Goal: Task Accomplishment & Management: Manage account settings

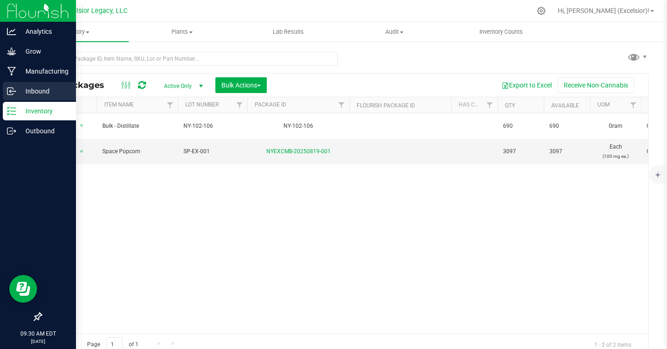
click at [31, 92] on p "Inbound" at bounding box center [44, 91] width 56 height 11
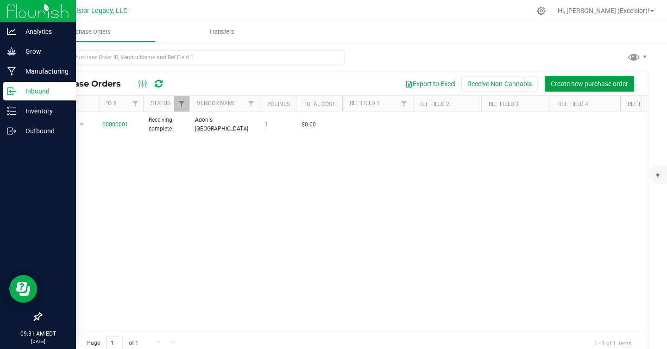
click at [592, 80] on span "Create new purchase order" at bounding box center [589, 83] width 77 height 7
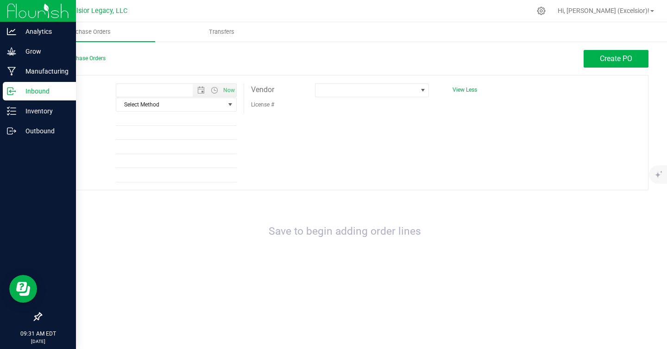
type input "[DATE] 9:31 AM"
click at [200, 107] on span "Select Method" at bounding box center [170, 104] width 108 height 13
click at [218, 29] on span "Transfers" at bounding box center [221, 32] width 51 height 8
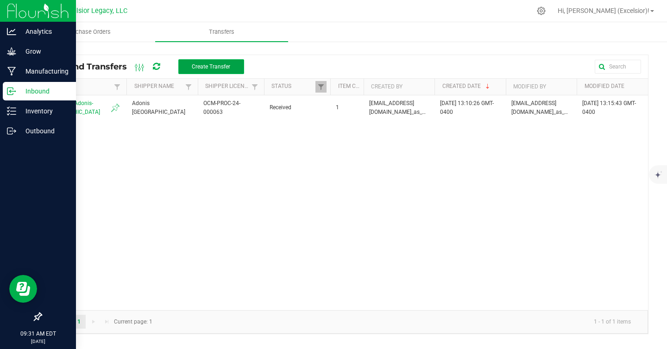
click at [206, 66] on span "Create Transfer" at bounding box center [211, 66] width 38 height 6
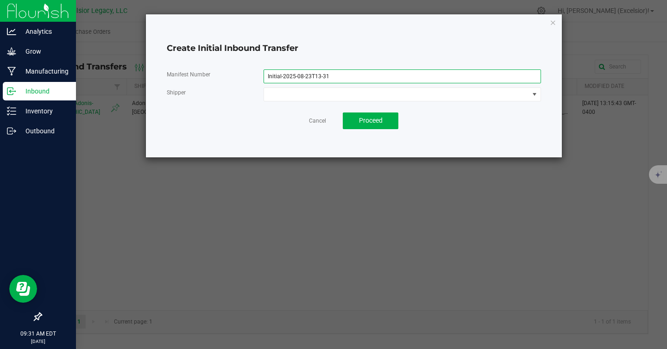
click at [312, 74] on input "Initial-2025-08-23T13-31" at bounding box center [403, 77] width 278 height 14
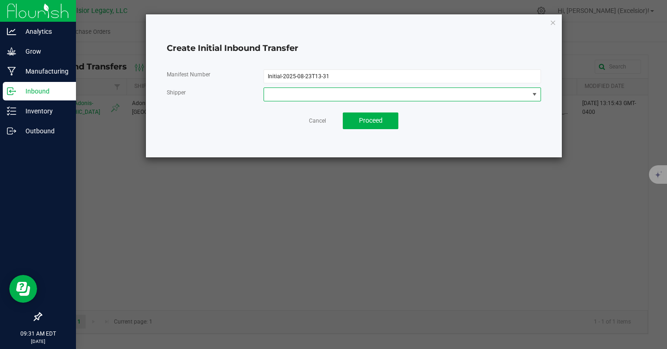
click at [311, 99] on span at bounding box center [396, 94] width 265 height 13
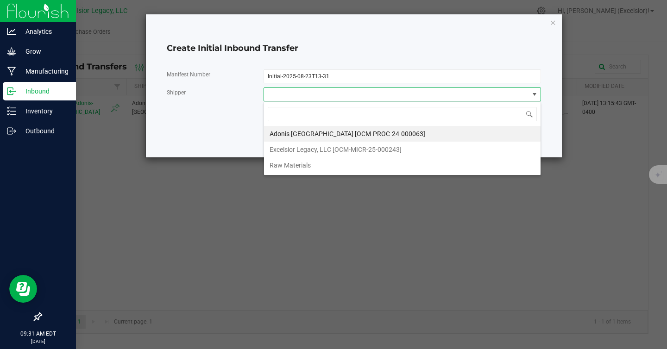
scroll to position [14, 277]
click at [311, 97] on span at bounding box center [396, 94] width 265 height 13
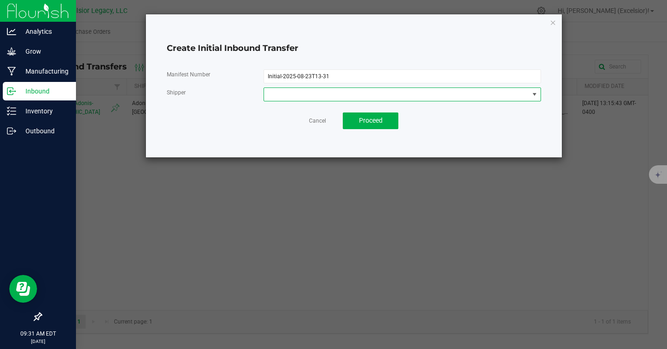
click at [311, 97] on span at bounding box center [396, 94] width 265 height 13
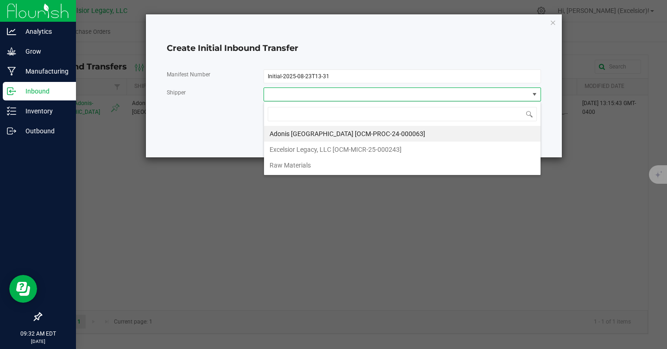
click at [227, 131] on div "Manifest Number Initial-2025-08-23T13-31 Shipper Cancel Proceed" at bounding box center [354, 99] width 374 height 75
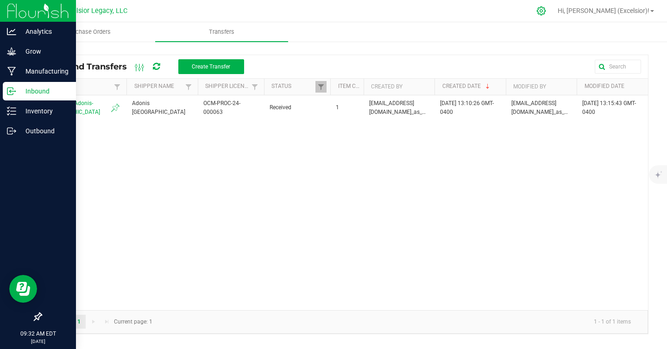
click at [548, 13] on div at bounding box center [541, 11] width 13 height 10
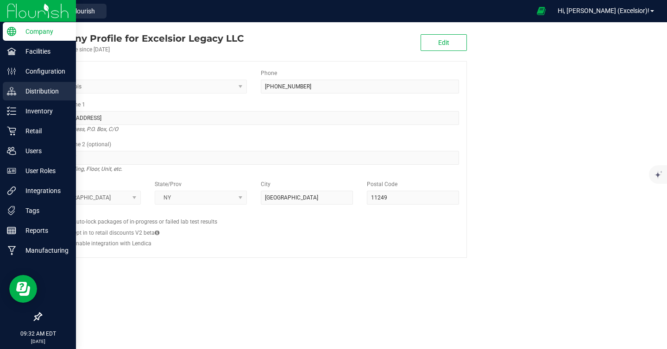
click at [19, 87] on p "Distribution" at bounding box center [44, 91] width 56 height 11
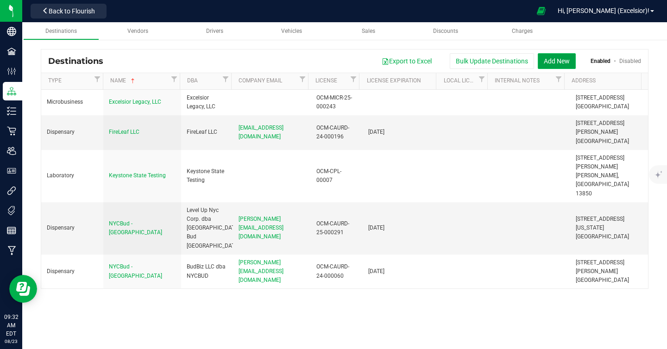
click at [553, 59] on button "Add New" at bounding box center [557, 61] width 38 height 16
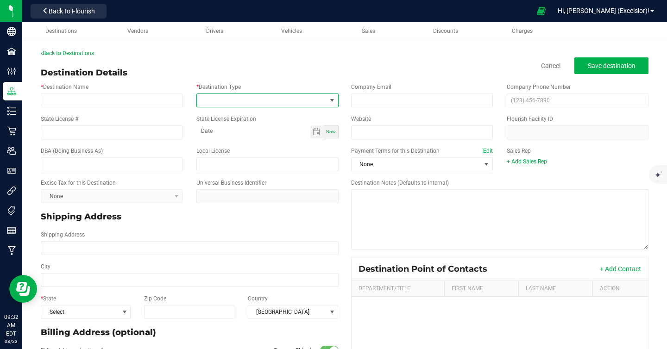
click at [227, 103] on span at bounding box center [261, 100] width 129 height 13
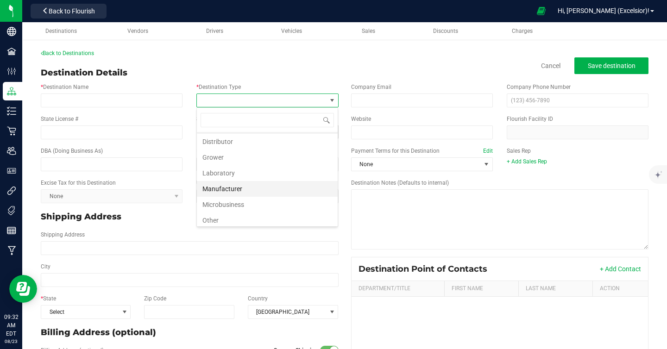
scroll to position [33, 0]
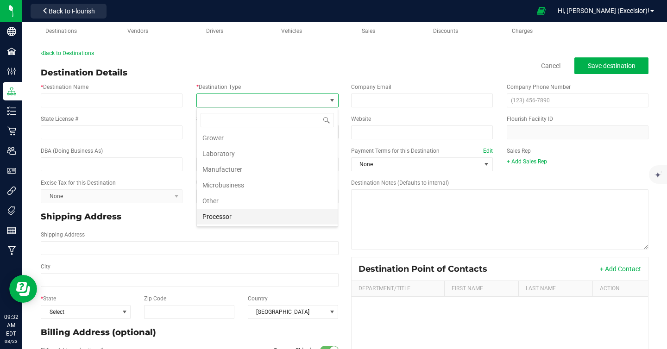
click at [221, 215] on li "Processor" at bounding box center [267, 217] width 141 height 16
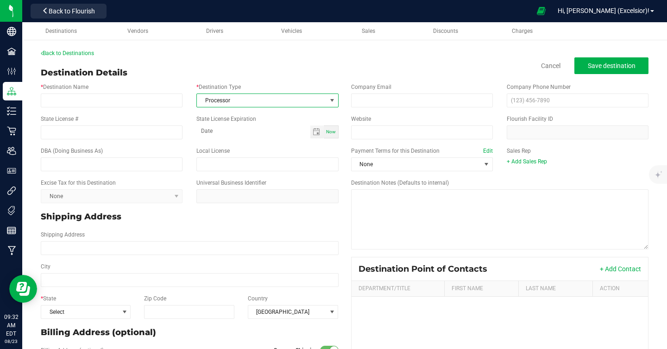
click at [214, 52] on div "Back to Destinations" at bounding box center [345, 53] width 608 height 8
click at [129, 31] on span "Vendors" at bounding box center [137, 31] width 21 height 6
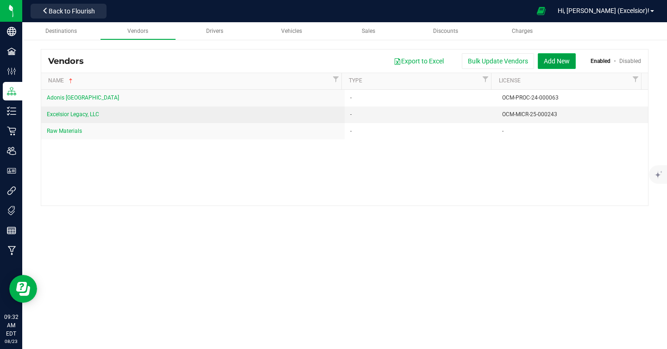
click at [561, 59] on button "Add New" at bounding box center [557, 61] width 38 height 16
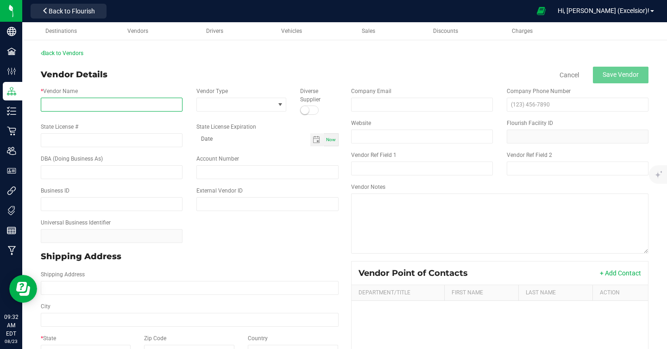
click at [124, 105] on input "* Vendor Name" at bounding box center [112, 105] width 142 height 14
click at [75, 108] on input "High Preistess Wellness LLC" at bounding box center [112, 105] width 142 height 14
paste input "The High Priestess Wellness Co Incorporated"
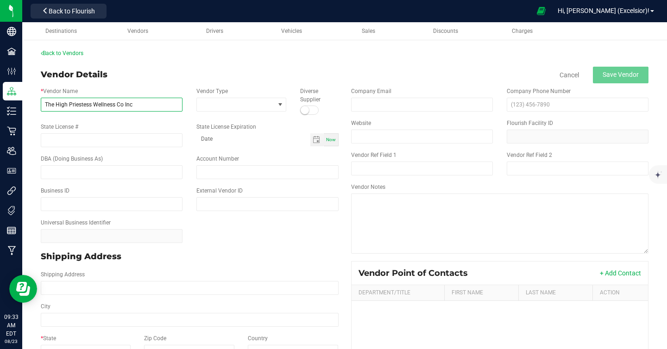
type input "The High Priestess Wellness Co Inc"
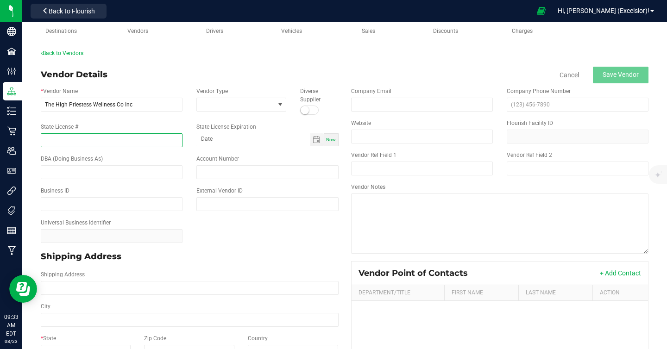
click at [94, 142] on input "State License #" at bounding box center [112, 140] width 142 height 14
paste input "OCM-PROC-24-000215"
type input "OCM-PROC-24-000215"
click at [265, 103] on span at bounding box center [235, 104] width 77 height 13
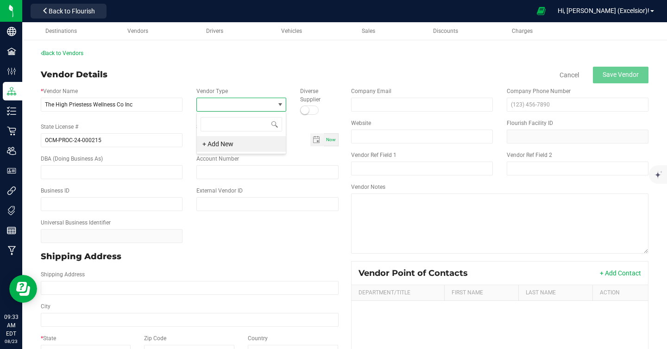
scroll to position [14, 90]
click at [254, 122] on input at bounding box center [242, 124] width 82 height 14
click at [251, 102] on span at bounding box center [235, 104] width 77 height 13
click at [228, 106] on span at bounding box center [235, 104] width 77 height 13
click at [209, 144] on li "+ Add New" at bounding box center [241, 144] width 89 height 16
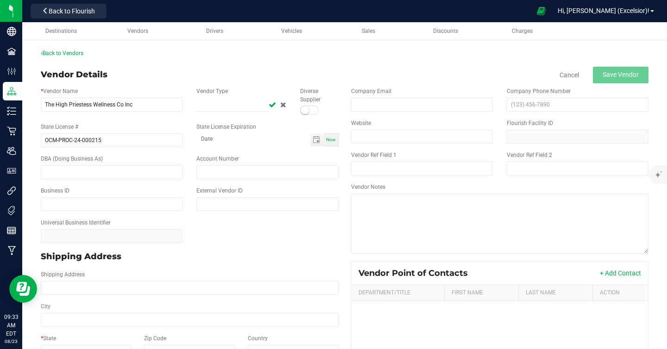
click at [282, 103] on icon at bounding box center [283, 105] width 6 height 6
click at [262, 75] on div "Vendor Details Cancel Save Vendor" at bounding box center [345, 75] width 608 height 17
type input "month-day-year"
click at [235, 139] on input "month-day-year" at bounding box center [253, 139] width 114 height 12
type input "month-day-year"
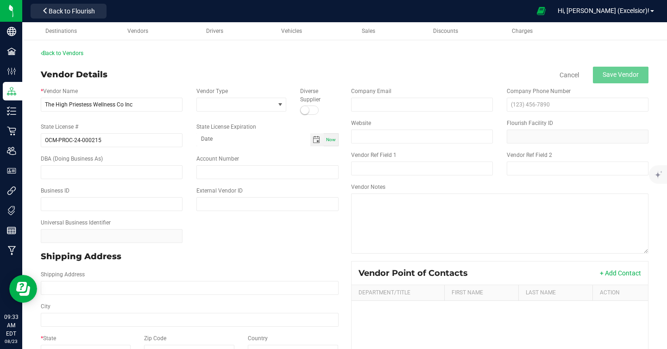
click at [329, 143] on div "Now" at bounding box center [331, 139] width 15 height 13
click at [324, 139] on div "Now" at bounding box center [331, 139] width 15 height 13
click at [318, 139] on span "Toggle calendar" at bounding box center [316, 139] width 7 height 7
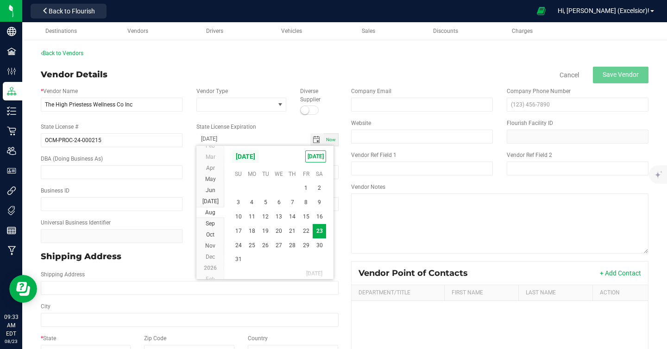
click at [259, 156] on span "[DATE]" at bounding box center [246, 157] width 28 height 14
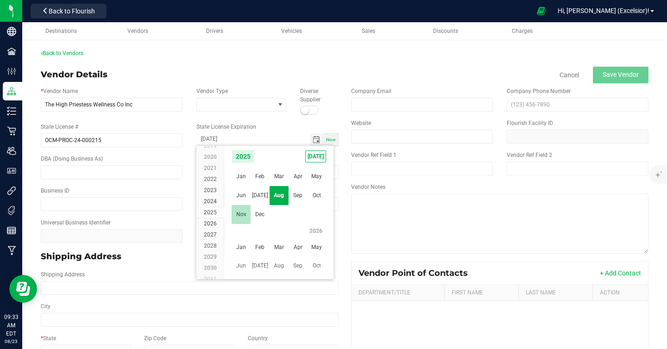
click at [244, 210] on span "Nov" at bounding box center [241, 214] width 19 height 19
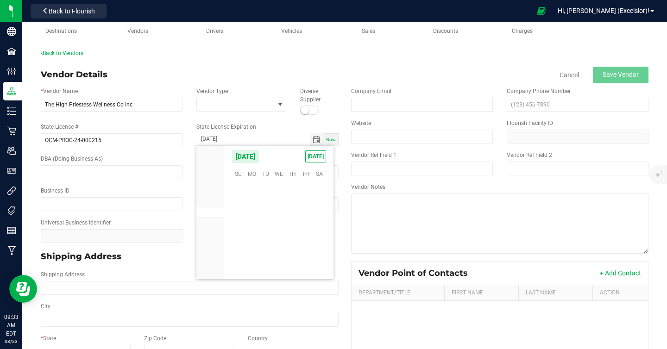
scroll to position [150497, 0]
click at [259, 154] on span "[DATE]" at bounding box center [246, 157] width 28 height 14
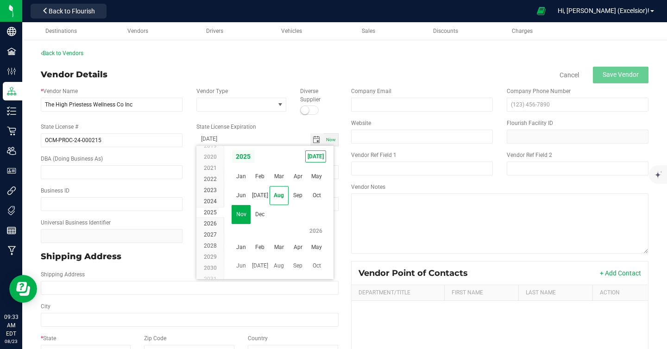
click at [246, 154] on span "2025" at bounding box center [243, 157] width 23 height 14
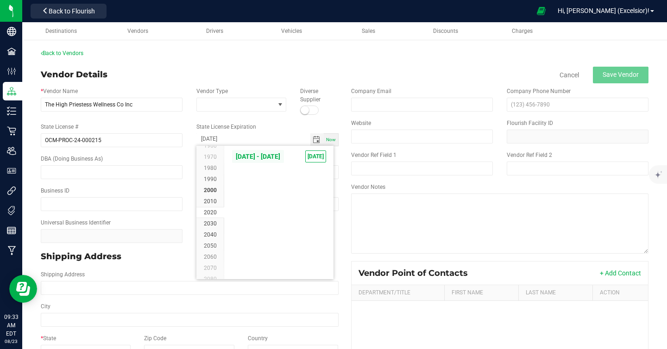
scroll to position [620, 0]
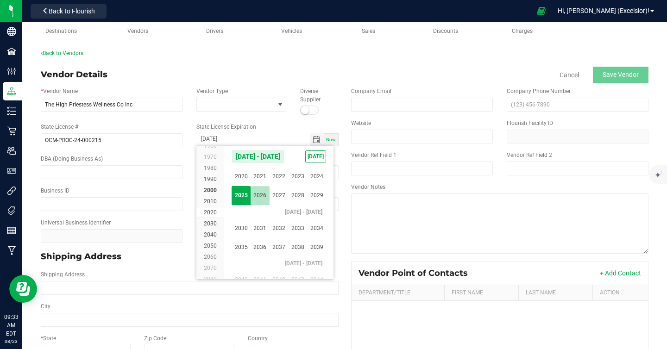
click at [256, 197] on span "2026" at bounding box center [260, 195] width 19 height 19
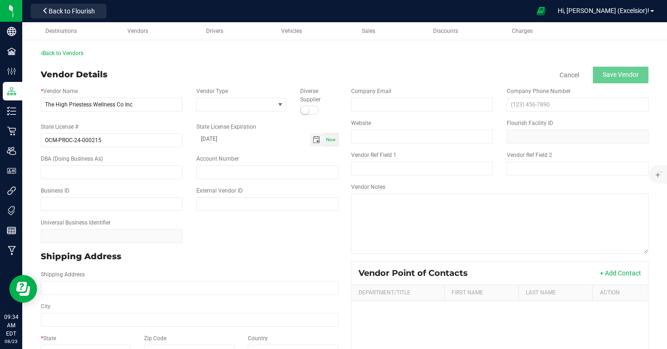
click at [316, 135] on span "Toggle calendar" at bounding box center [316, 139] width 13 height 13
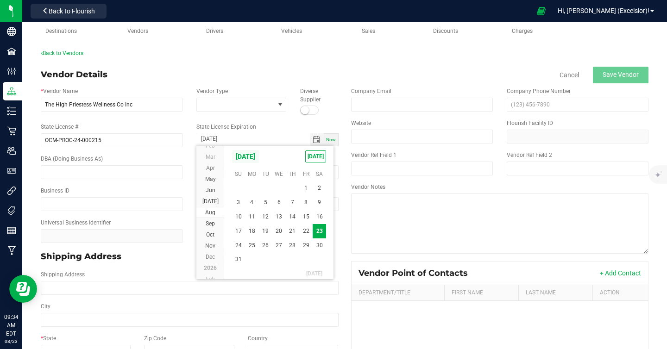
click at [251, 155] on span "[DATE]" at bounding box center [246, 157] width 28 height 14
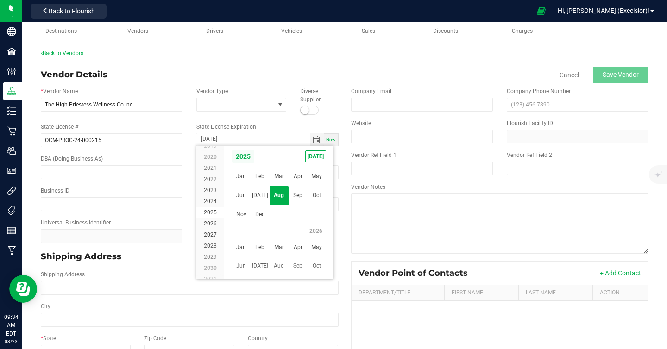
click at [245, 157] on span "2025" at bounding box center [243, 157] width 23 height 14
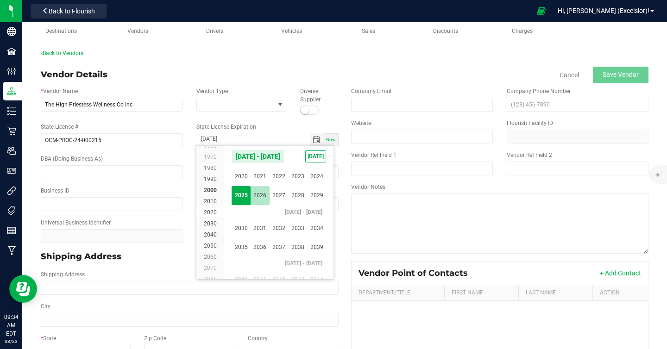
click at [263, 193] on span "2026" at bounding box center [260, 195] width 19 height 19
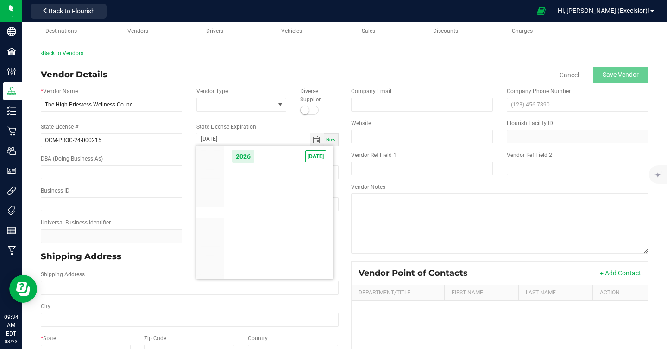
scroll to position [8896, 0]
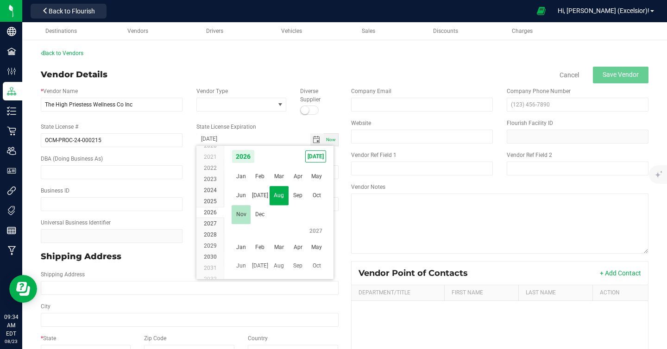
click at [245, 212] on span "Nov" at bounding box center [241, 214] width 19 height 19
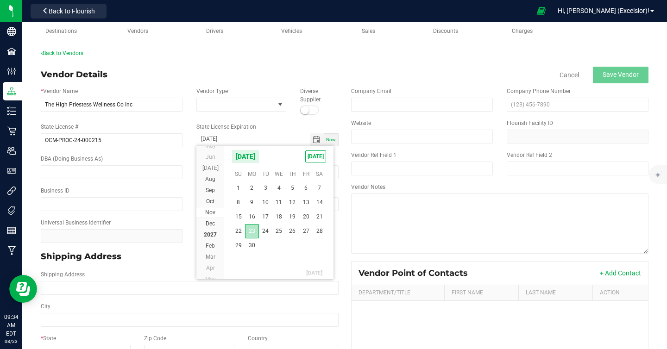
click at [252, 228] on span "23" at bounding box center [251, 231] width 13 height 14
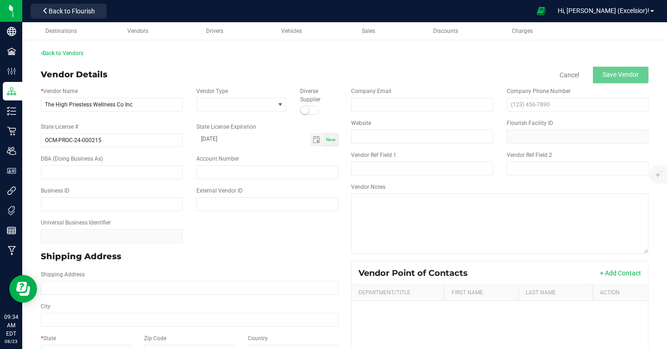
click at [277, 146] on kendo-dateinput "[DATE]" at bounding box center [253, 139] width 114 height 13
click at [315, 140] on span "Toggle calendar" at bounding box center [316, 139] width 7 height 7
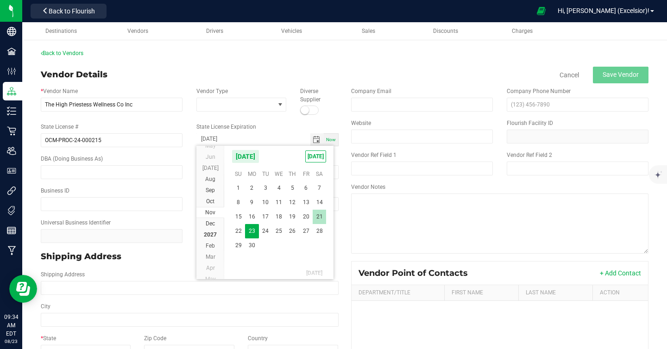
click at [321, 212] on span "21" at bounding box center [319, 217] width 13 height 14
type input "[DATE]"
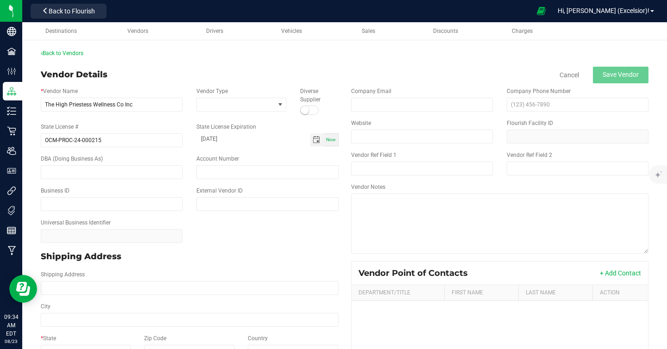
click at [266, 152] on div "DBA (Doing Business As) Account Number" at bounding box center [190, 167] width 312 height 32
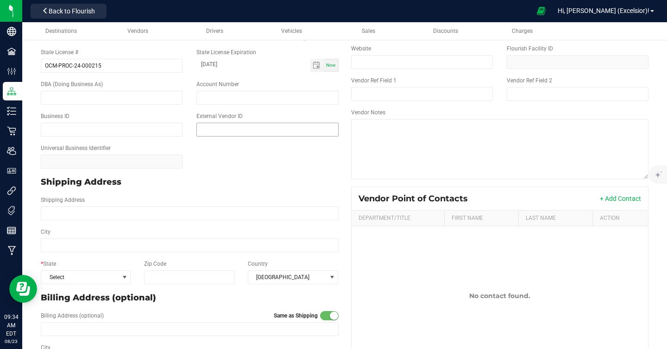
scroll to position [0, 0]
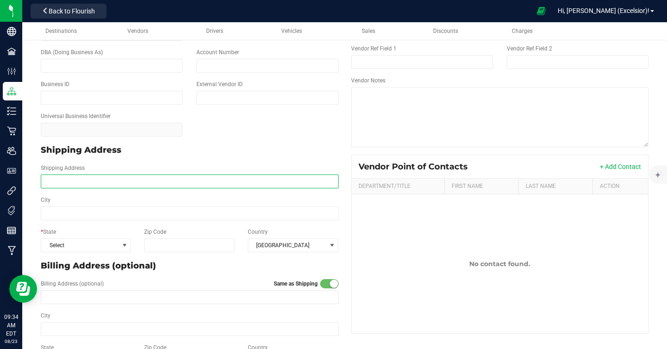
click at [161, 177] on input "Shipping Address" at bounding box center [190, 182] width 298 height 14
type input "[STREET_ADDRESS]"
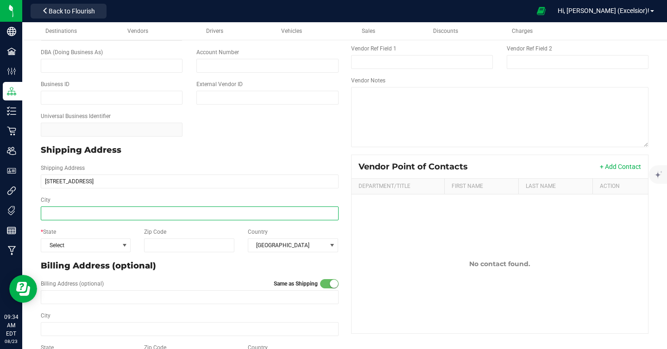
type input "[STREET_ADDRESS]"
type input "[GEOGRAPHIC_DATA]"
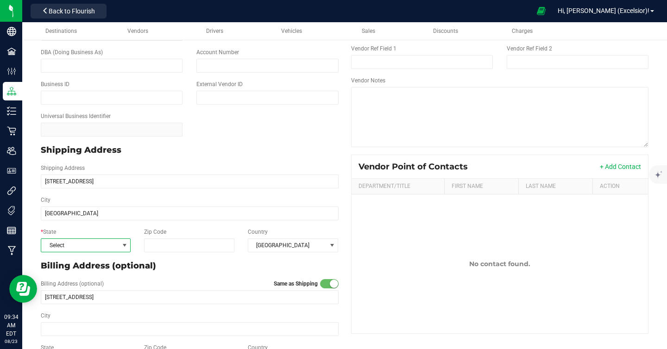
type input "[GEOGRAPHIC_DATA]"
type input "11206"
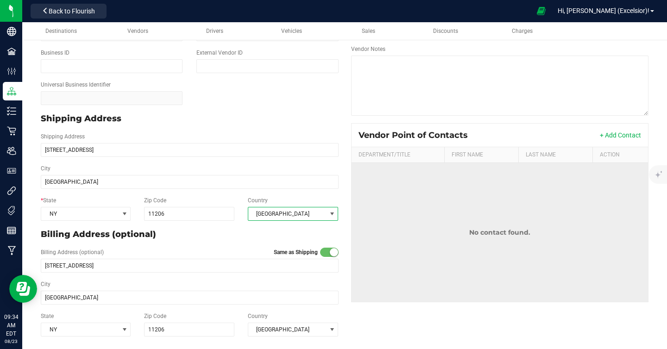
click at [369, 235] on td "No contact found." at bounding box center [500, 232] width 297 height 139
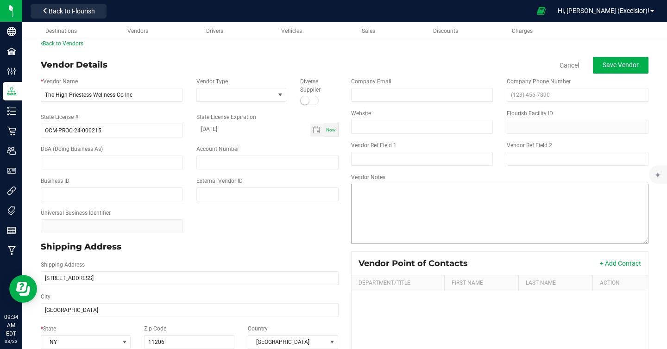
scroll to position [0, 0]
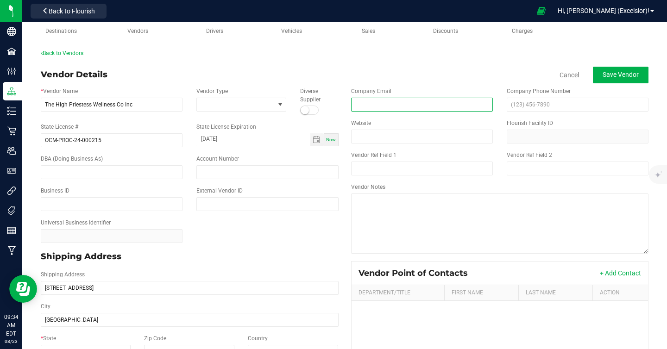
click at [374, 106] on input "email" at bounding box center [422, 105] width 142 height 14
click at [612, 80] on button "Save Vendor" at bounding box center [621, 75] width 56 height 17
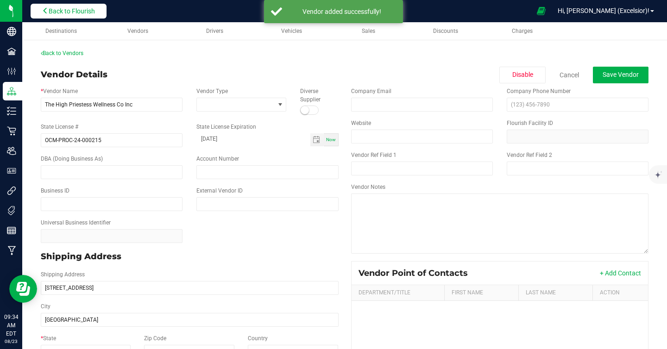
click at [63, 12] on span "Back to Flourish" at bounding box center [72, 10] width 46 height 7
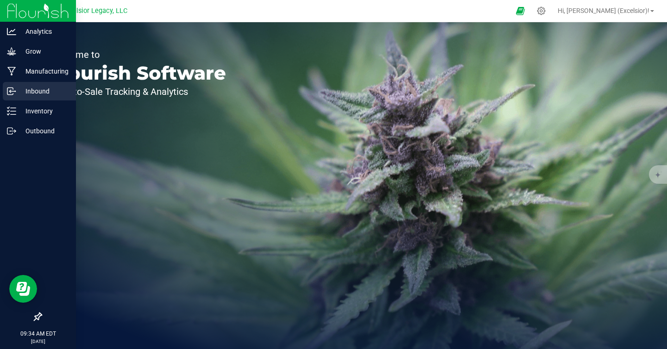
click at [15, 87] on icon at bounding box center [11, 91] width 9 height 9
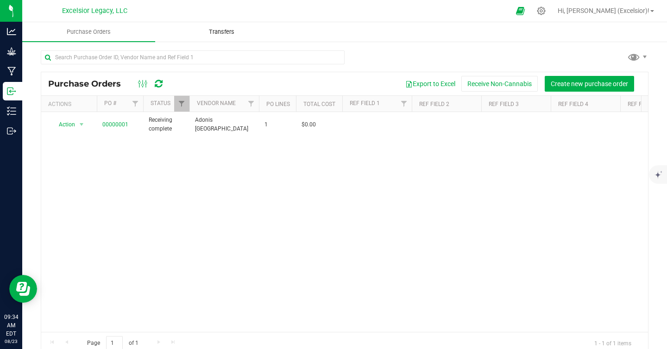
click at [219, 40] on uib-tab-heading "Transfers" at bounding box center [222, 32] width 132 height 19
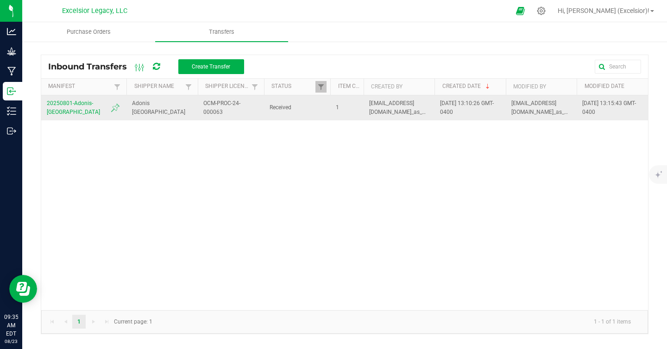
click at [72, 104] on span "20250801-Adonis-[GEOGRAPHIC_DATA]" at bounding box center [84, 108] width 74 height 18
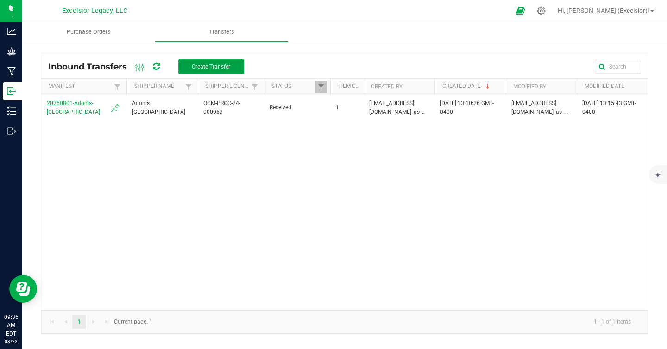
click at [208, 62] on button "Create Transfer" at bounding box center [211, 66] width 66 height 15
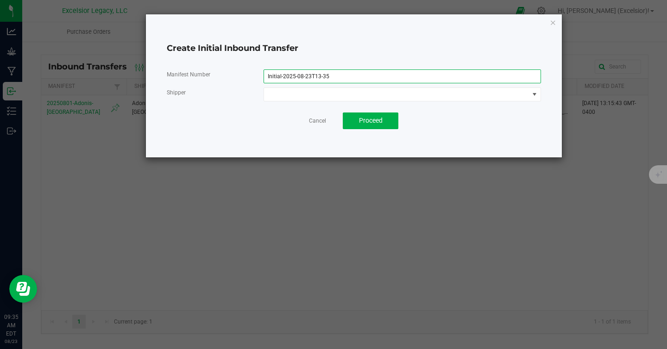
click at [315, 74] on input "Initial-2025-08-23T13-35" at bounding box center [403, 77] width 278 height 14
click at [313, 84] on div "Manifest Number Initial-2025-08-23T13-35 Shipper" at bounding box center [354, 86] width 374 height 32
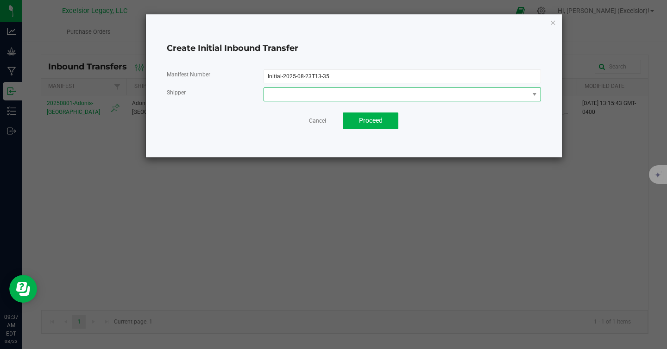
click at [308, 93] on span at bounding box center [396, 94] width 265 height 13
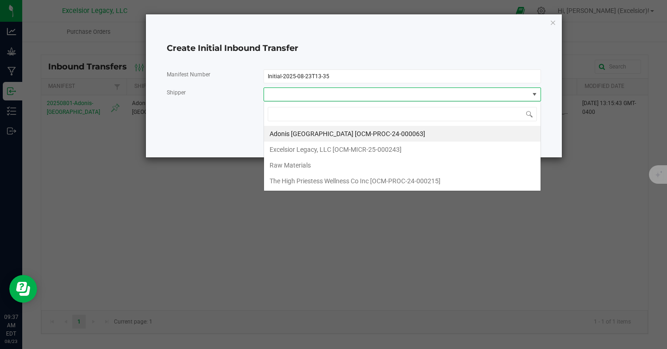
scroll to position [14, 277]
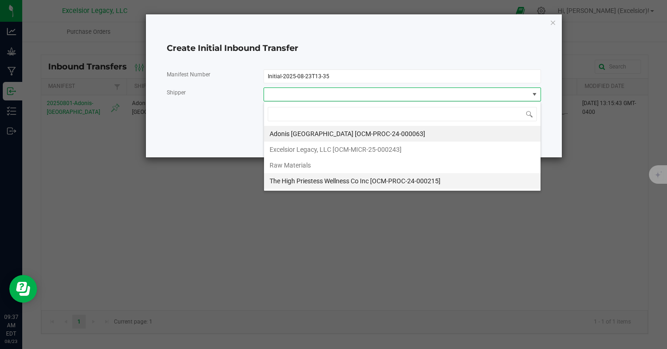
click at [292, 181] on span "The High Priestess Wellness Co Inc [OCM-PROC-24-000215]" at bounding box center [355, 181] width 171 height 14
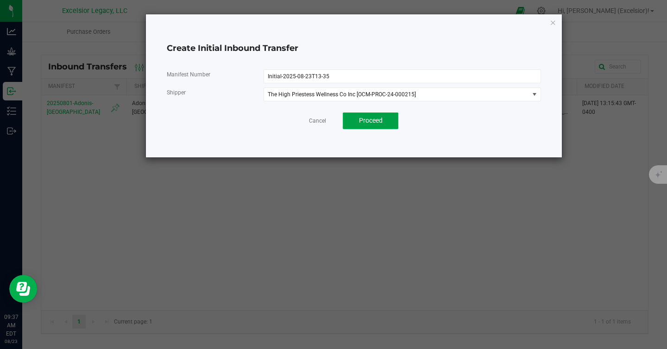
click at [360, 119] on span "Proceed" at bounding box center [371, 120] width 24 height 7
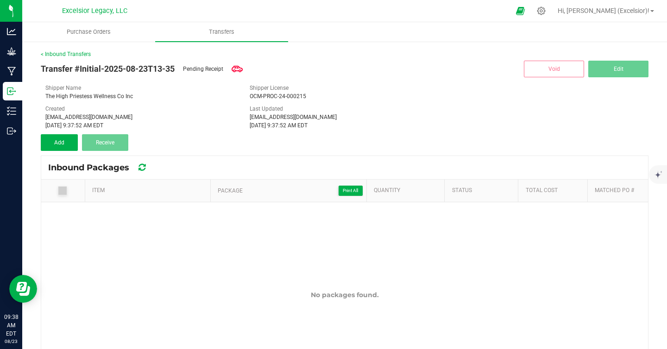
click at [64, 191] on icon at bounding box center [62, 191] width 6 height 0
click at [65, 140] on button "Add" at bounding box center [59, 142] width 37 height 17
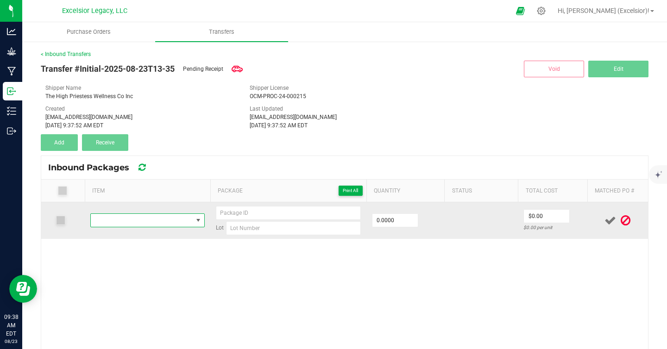
click at [150, 221] on span "NO DATA FOUND" at bounding box center [142, 220] width 102 height 13
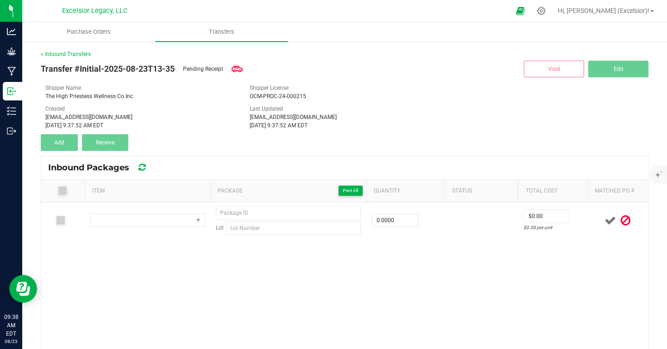
click at [158, 158] on div "Inbound Packages" at bounding box center [344, 167] width 607 height 23
click at [263, 260] on div "Lot 0.0000 $0.00 $0.00 per unit" at bounding box center [344, 323] width 607 height 242
click at [179, 125] on div "[DATE] 9:37:52 AM EDT" at bounding box center [140, 125] width 190 height 8
click at [238, 67] on icon at bounding box center [237, 68] width 11 height 11
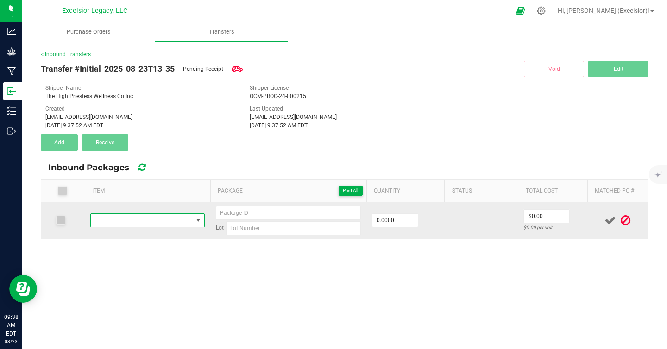
click at [183, 218] on span "NO DATA FOUND" at bounding box center [142, 220] width 102 height 13
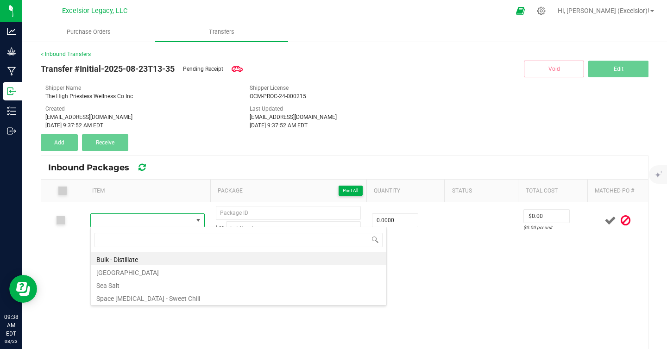
click at [181, 145] on div "Transfer #Initial-2025-08-23T13-35 Pending Receipt Void Edit Shipper Name The H…" at bounding box center [345, 104] width 608 height 93
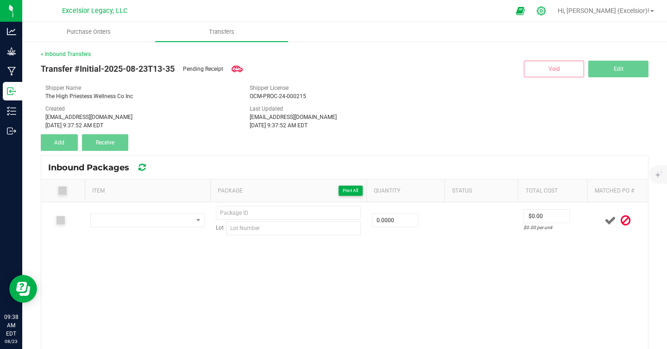
click at [546, 12] on icon at bounding box center [541, 10] width 9 height 9
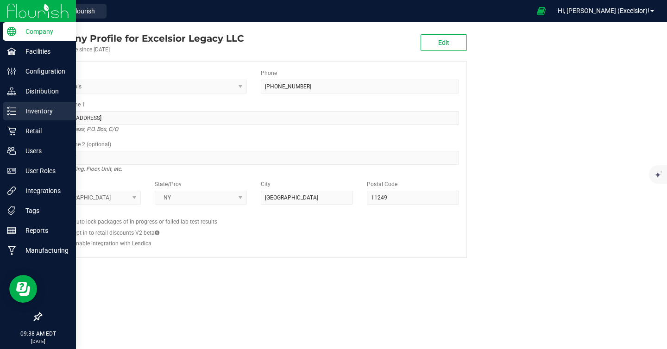
click at [25, 111] on p "Inventory" at bounding box center [44, 111] width 56 height 11
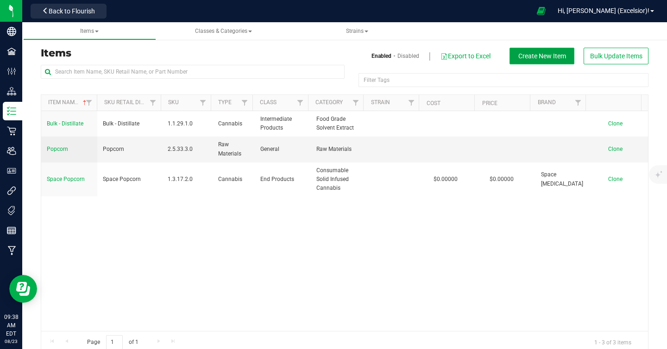
click at [535, 54] on span "Create New Item" at bounding box center [542, 55] width 48 height 7
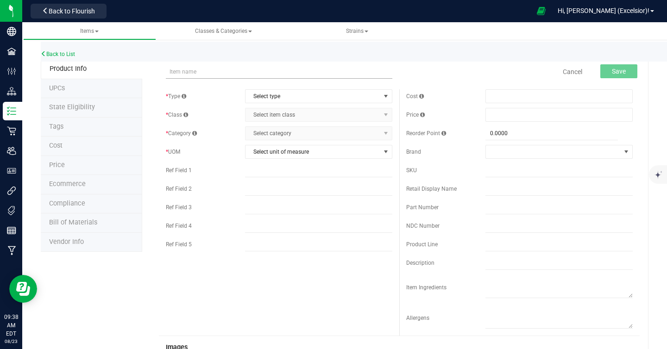
click at [201, 71] on input "text" at bounding box center [279, 72] width 227 height 14
click at [274, 87] on form "Required Cancel Save * Type Select type Select type Cannabis Non-Inventory Raw …" at bounding box center [399, 347] width 481 height 575
click at [274, 94] on span "Select type" at bounding box center [313, 96] width 135 height 13
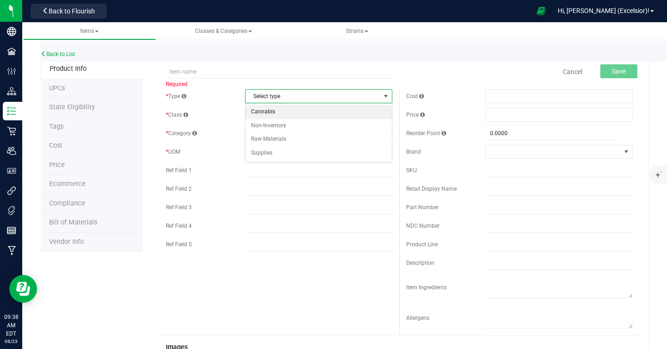
click at [274, 109] on li "Cannabis" at bounding box center [319, 112] width 146 height 14
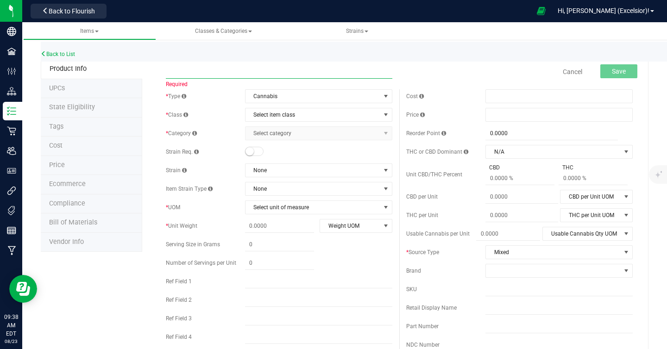
click at [235, 71] on input "text" at bounding box center [279, 72] width 227 height 14
click at [202, 68] on input "text" at bounding box center [279, 72] width 227 height 14
paste input "Bermuda Triangle - Blue Zertz"
type input "Bermuda Triangle - Blue Zertz Flower"
click at [303, 126] on span "Select category Select category" at bounding box center [318, 133] width 147 height 14
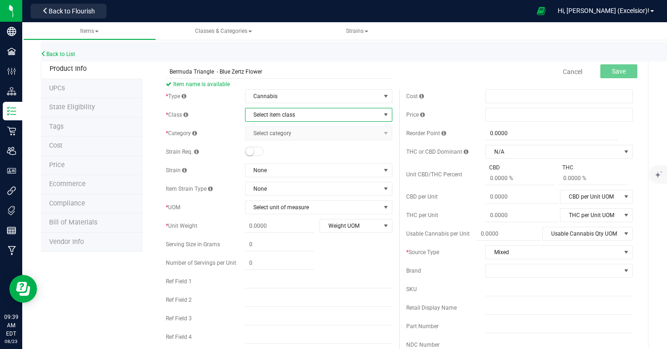
click at [306, 115] on span "Select item class" at bounding box center [313, 114] width 135 height 13
click at [300, 157] on li "Intermediate Products" at bounding box center [319, 158] width 146 height 14
click at [311, 134] on span "Select category" at bounding box center [313, 133] width 135 height 13
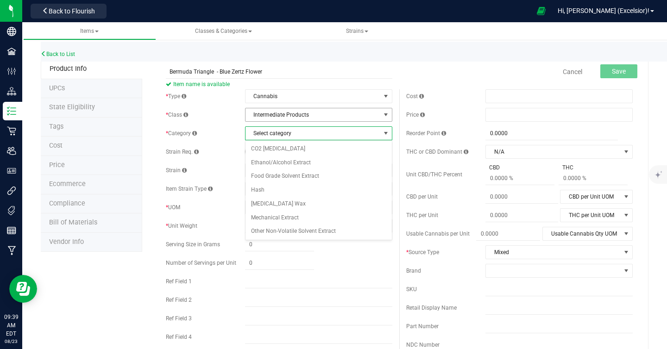
click at [308, 115] on span "Intermediate Products" at bounding box center [313, 114] width 135 height 13
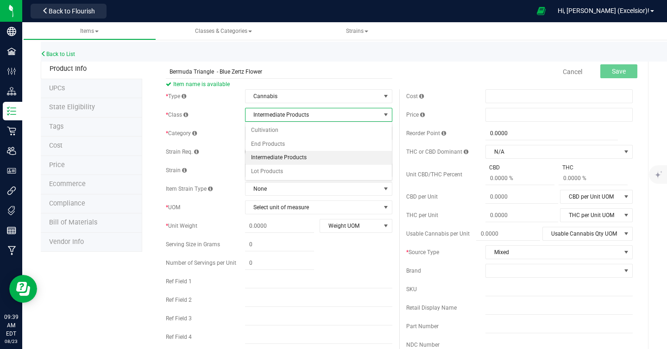
click at [308, 115] on span "Intermediate Products" at bounding box center [313, 114] width 135 height 13
click at [298, 133] on li "Cultivation" at bounding box center [319, 131] width 146 height 14
click at [297, 138] on span "Select category" at bounding box center [313, 133] width 135 height 13
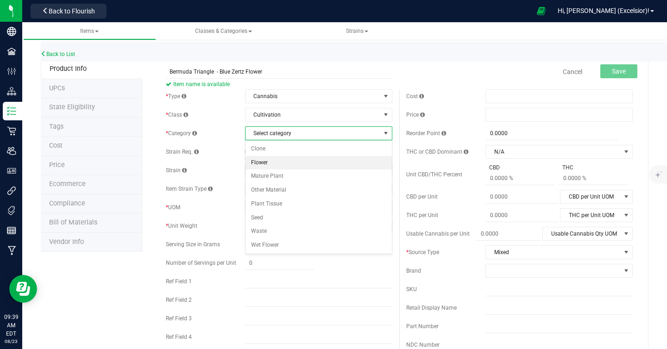
click at [287, 160] on li "Flower" at bounding box center [319, 163] width 146 height 14
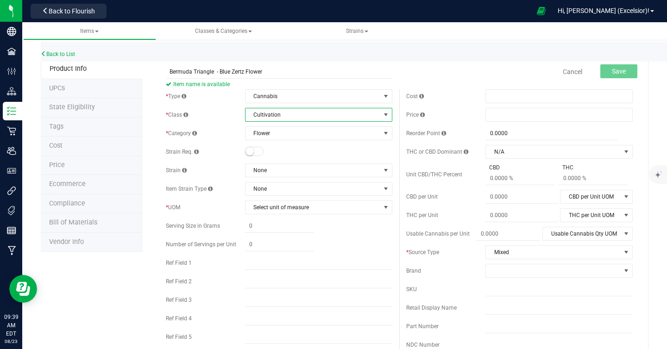
click at [290, 108] on span "Cultivation" at bounding box center [313, 114] width 135 height 13
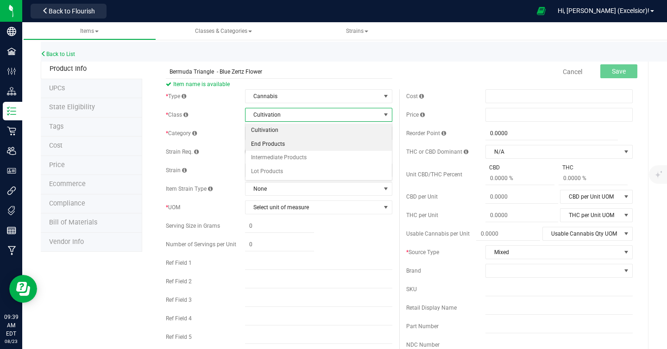
click at [276, 144] on li "End Products" at bounding box center [319, 145] width 146 height 14
click at [278, 136] on span "Select category" at bounding box center [313, 133] width 135 height 13
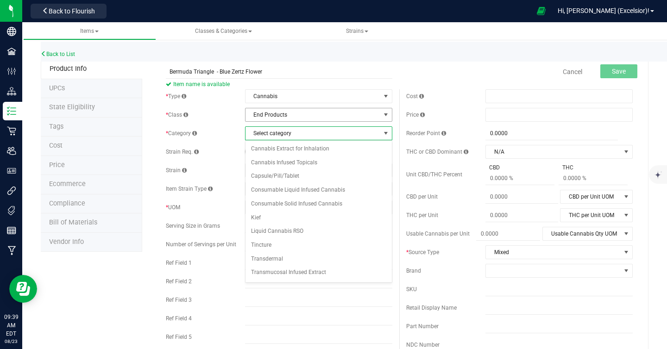
click at [265, 116] on span "End Products" at bounding box center [313, 114] width 135 height 13
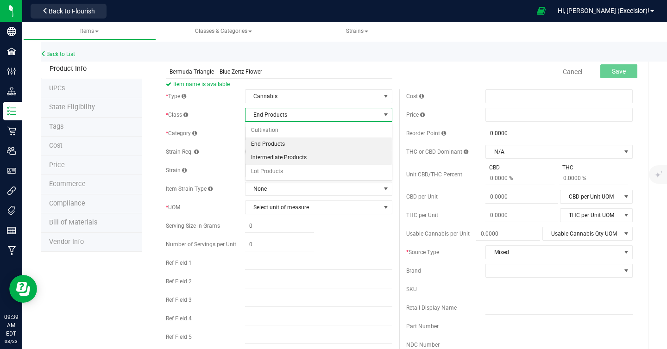
click at [266, 158] on li "Intermediate Products" at bounding box center [319, 158] width 146 height 14
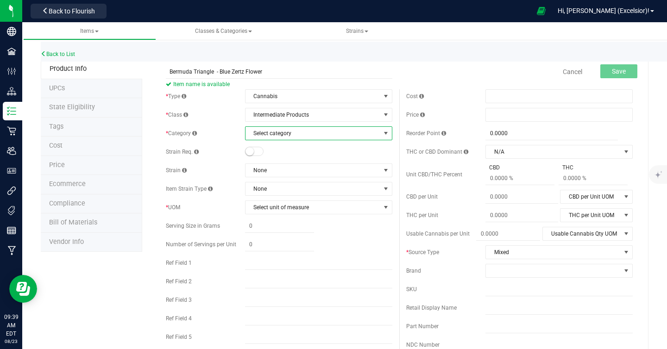
click at [273, 131] on span "Select category" at bounding box center [313, 133] width 135 height 13
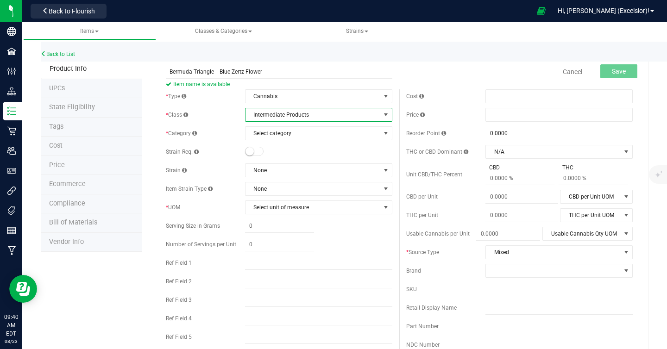
click at [274, 114] on span "Intermediate Products" at bounding box center [313, 114] width 135 height 13
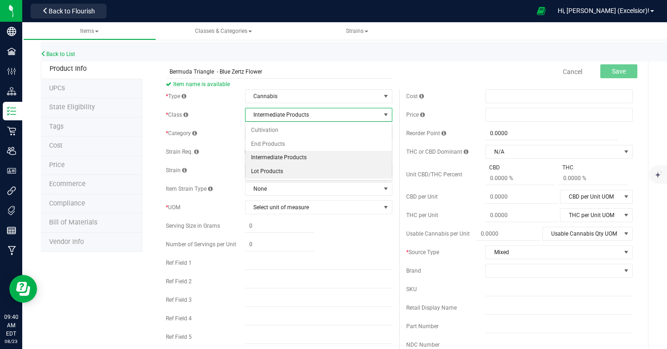
click at [266, 171] on li "Lot Products" at bounding box center [319, 172] width 146 height 14
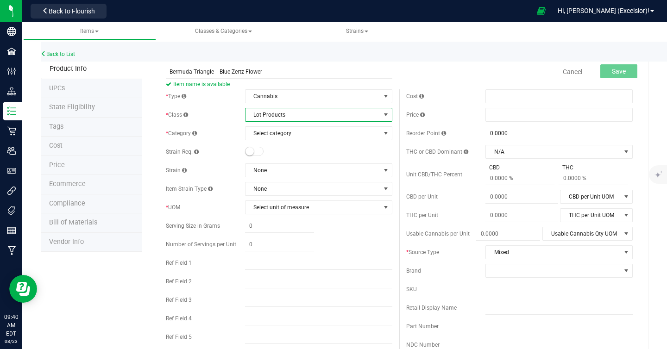
click at [272, 140] on div "* Type Cannabis Select type Cannabis Non-Inventory Raw Materials Supplies * Cla…" at bounding box center [279, 218] width 240 height 259
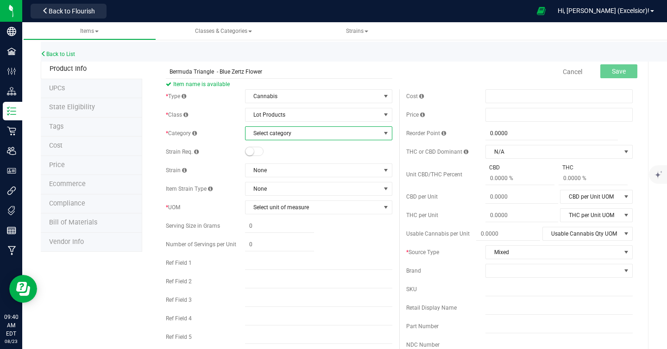
click at [273, 135] on span "Select category" at bounding box center [313, 133] width 135 height 13
click at [273, 121] on span "Lot Products" at bounding box center [318, 115] width 147 height 14
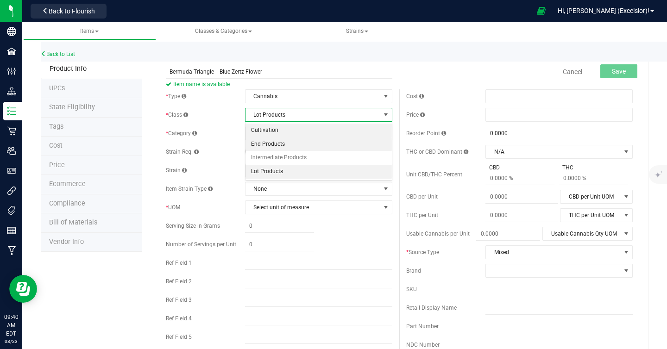
click at [270, 127] on li "Cultivation" at bounding box center [319, 131] width 146 height 14
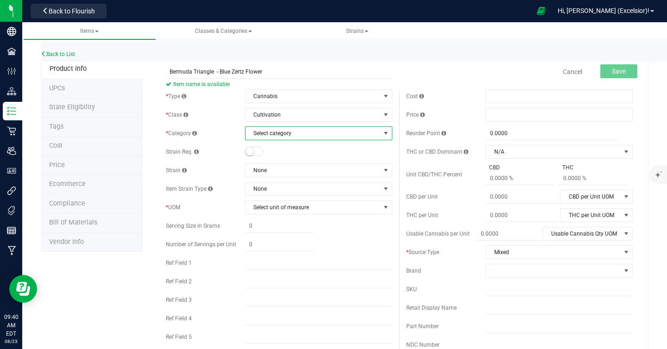
click at [276, 131] on span "Select category" at bounding box center [313, 133] width 135 height 13
click at [274, 159] on li "Flower" at bounding box center [319, 163] width 146 height 14
click at [276, 172] on span "None" at bounding box center [313, 170] width 135 height 13
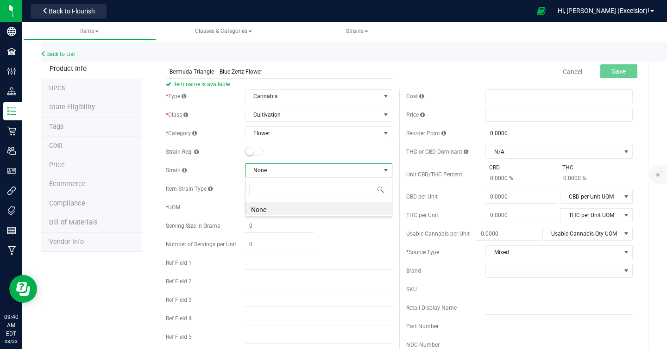
scroll to position [14, 147]
click at [274, 186] on input at bounding box center [318, 190] width 139 height 14
click at [223, 166] on div "Strain" at bounding box center [205, 170] width 79 height 8
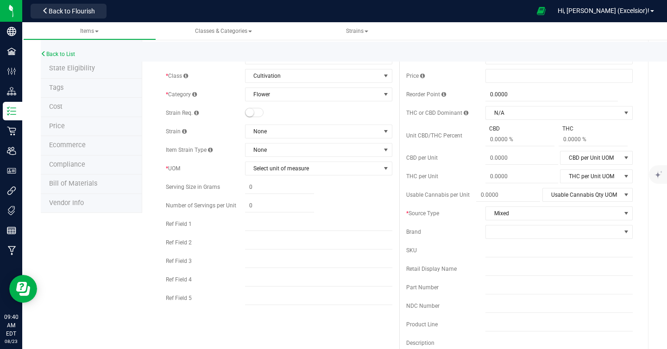
scroll to position [47, 0]
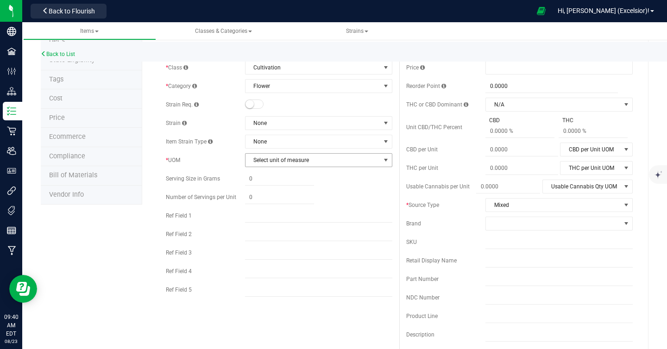
click at [278, 154] on span "Select unit of measure" at bounding box center [313, 160] width 135 height 13
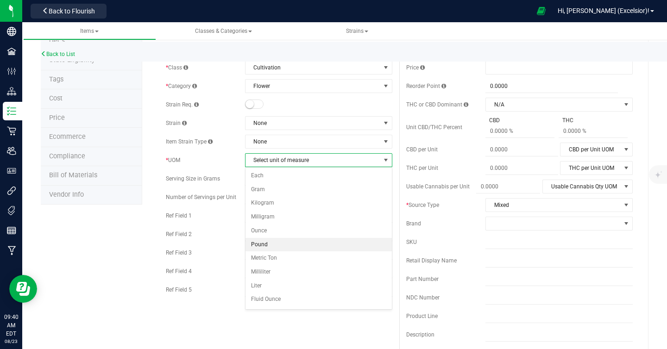
click at [263, 246] on li "Pound" at bounding box center [319, 245] width 146 height 14
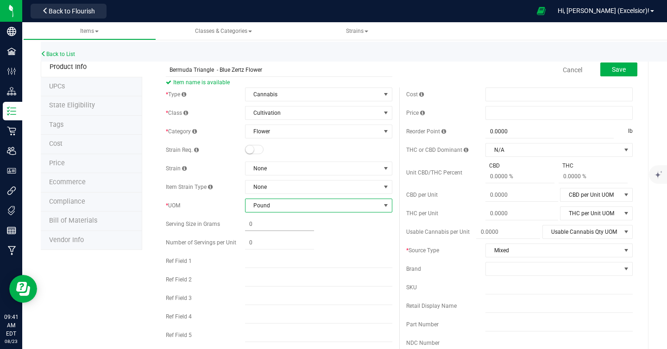
scroll to position [0, 0]
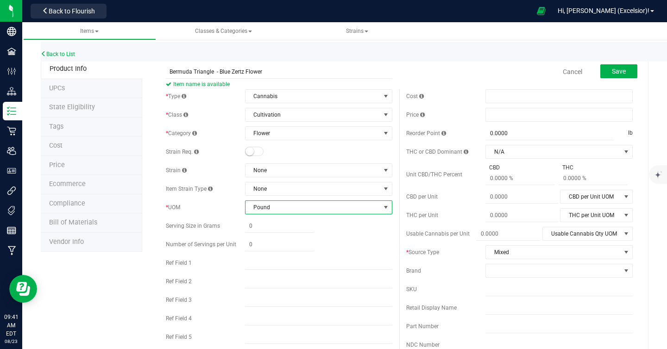
click at [229, 213] on div "* UOM Pound Select unit of measure Each Gram Kilogram Milligram Ounce Pound Met…" at bounding box center [279, 208] width 227 height 14
click at [262, 225] on span at bounding box center [279, 226] width 69 height 13
click at [262, 225] on input "text" at bounding box center [279, 226] width 69 height 13
type input "0.0000"
click at [273, 207] on span "Pound" at bounding box center [313, 207] width 135 height 13
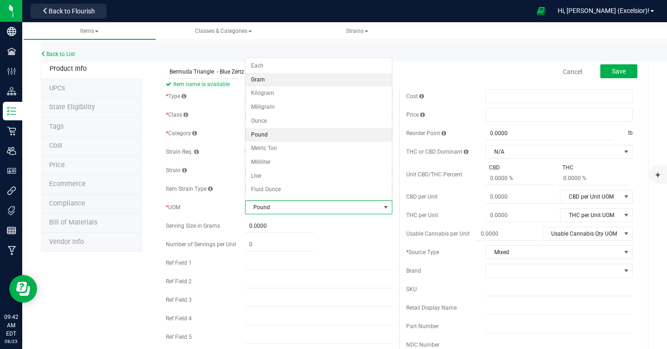
click at [281, 82] on li "Gram" at bounding box center [319, 80] width 146 height 14
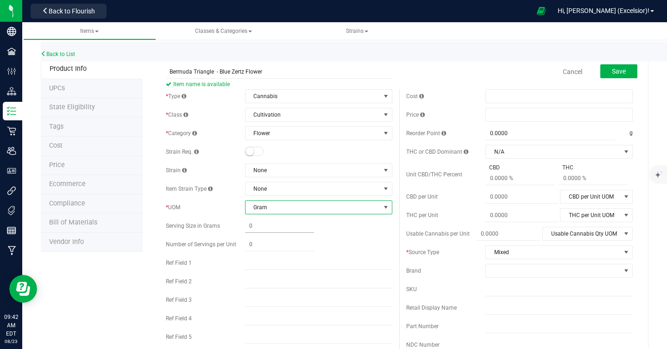
click at [267, 224] on span at bounding box center [279, 226] width 69 height 13
click at [267, 224] on input "text" at bounding box center [279, 226] width 69 height 13
type input "0.0000"
click at [273, 222] on span at bounding box center [279, 226] width 69 height 13
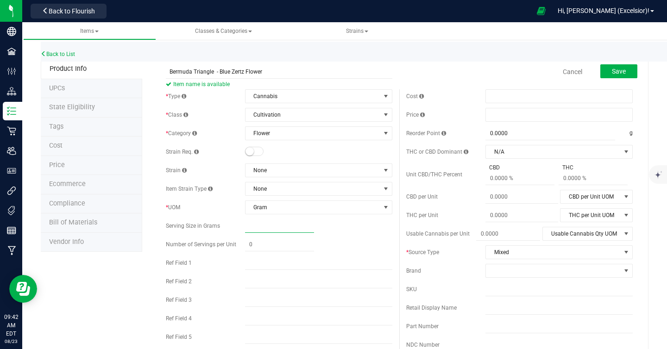
paste input "6750"
type input "6750"
type input "6,750.0000"
click at [610, 75] on button "Save" at bounding box center [618, 71] width 37 height 14
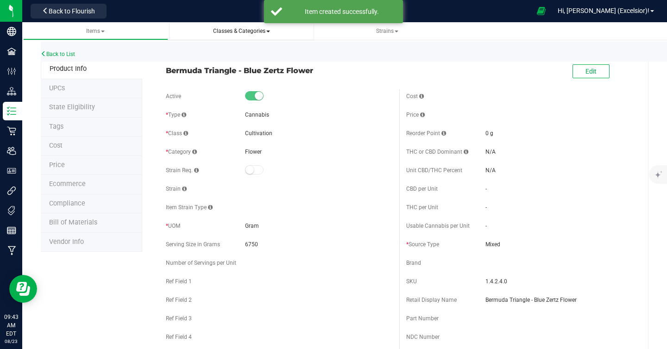
click at [234, 34] on span "Classes & Categories" at bounding box center [241, 31] width 57 height 6
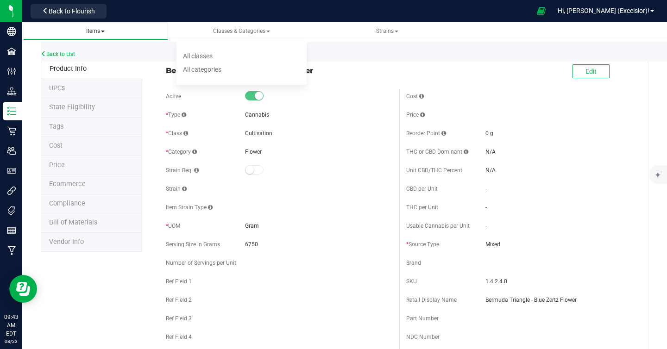
click at [99, 29] on span "Items" at bounding box center [95, 31] width 19 height 6
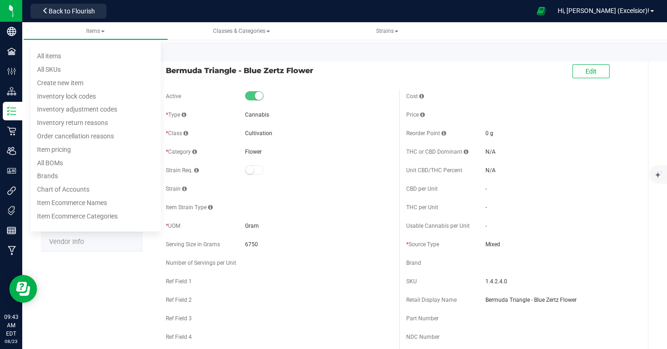
click at [286, 51] on div "Back to List" at bounding box center [374, 52] width 667 height 20
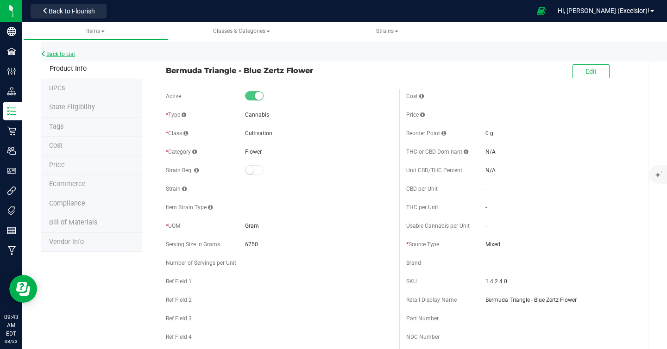
click at [55, 54] on link "Back to List" at bounding box center [58, 54] width 34 height 6
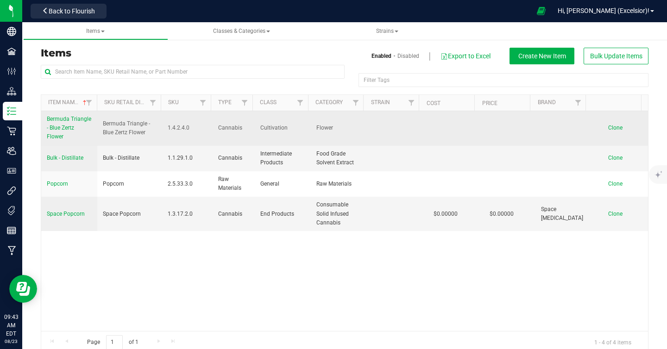
click at [70, 124] on link "Bermuda Triangle - Blue Zertz Flower" at bounding box center [69, 128] width 45 height 27
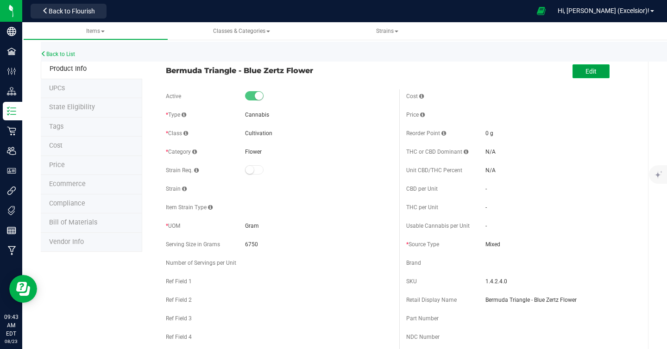
click at [597, 70] on span "Edit" at bounding box center [591, 71] width 11 height 7
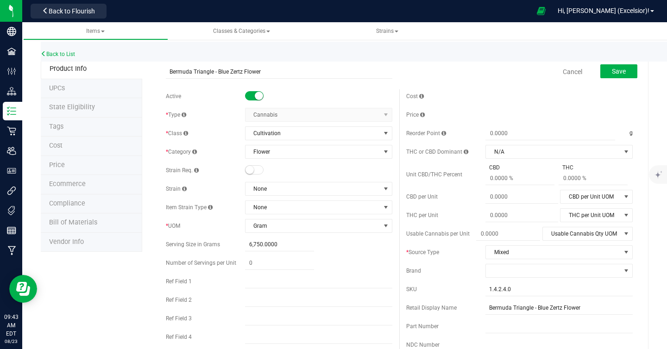
drag, startPoint x: 278, startPoint y: 70, endPoint x: 142, endPoint y: 70, distance: 136.7
type input "Flower"
click at [265, 246] on input "6,750.0000" at bounding box center [279, 244] width 69 height 13
click at [265, 246] on span "6,750.0000 6750" at bounding box center [279, 244] width 69 height 13
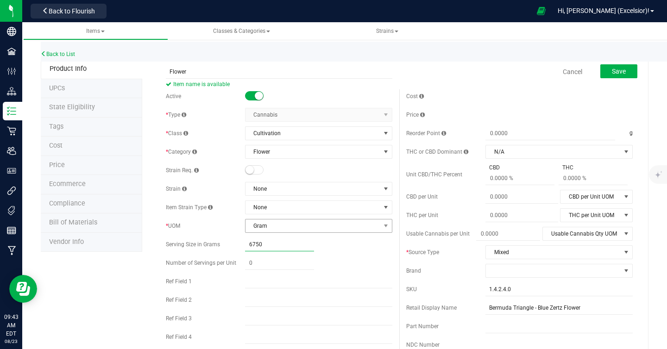
click at [276, 227] on span "Gram" at bounding box center [313, 226] width 135 height 13
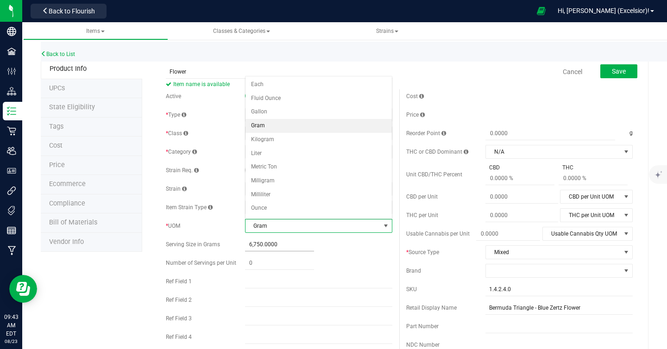
click at [266, 240] on span "6,750.0000 6750" at bounding box center [279, 244] width 69 height 13
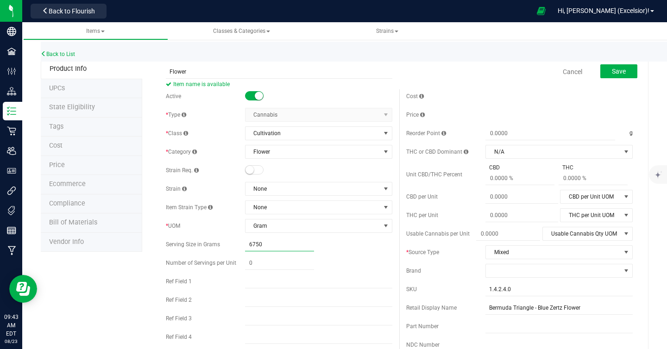
click at [266, 240] on input "6750" at bounding box center [279, 244] width 69 height 13
paste input "2700"
type input "27000"
type input "27,000.0000"
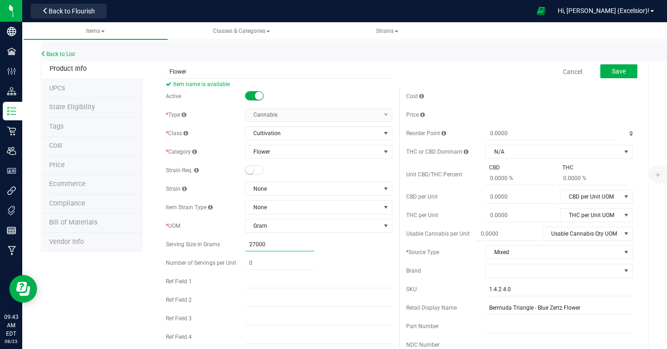
click at [365, 254] on div "Active * Type Cannabis Select type Cannabis Non-Inventory Raw Materials Supplie…" at bounding box center [279, 228] width 240 height 278
click at [215, 70] on input "Flower" at bounding box center [279, 72] width 227 height 14
type input "Trim Flower - 3 Strains"
click at [401, 76] on div "Cancel Save" at bounding box center [519, 71] width 240 height 23
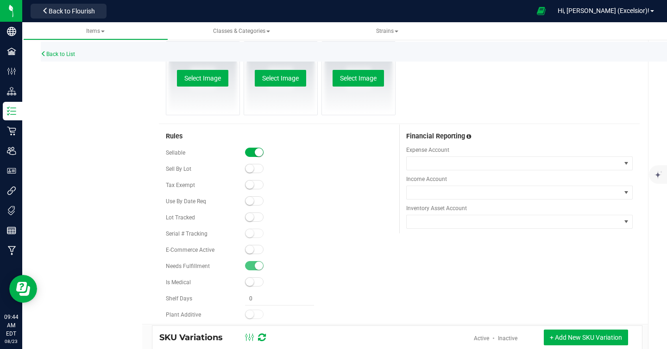
scroll to position [582, 0]
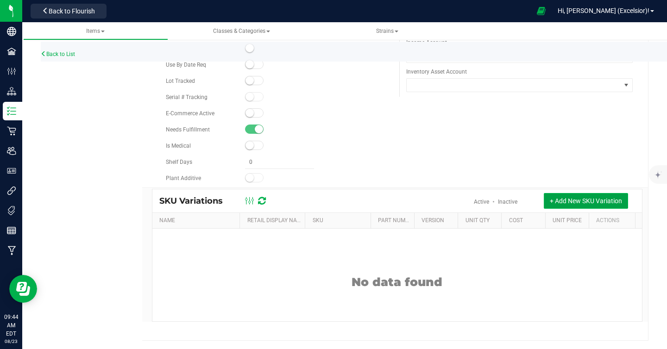
click at [561, 198] on span "+ Add New SKU Variation" at bounding box center [586, 200] width 72 height 7
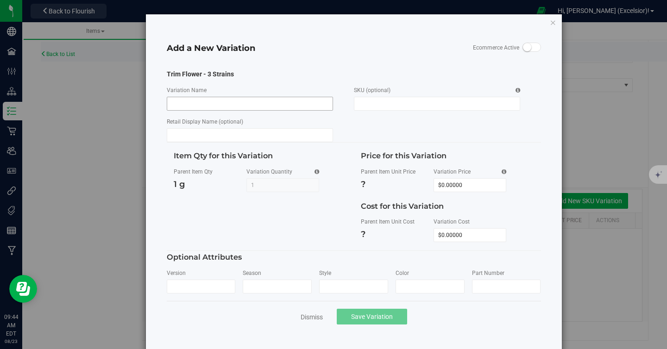
click at [261, 110] on input "Variation Name" at bounding box center [250, 104] width 166 height 14
type input "27000"
paste input "Bermuda Triangle - Blue Zertz"
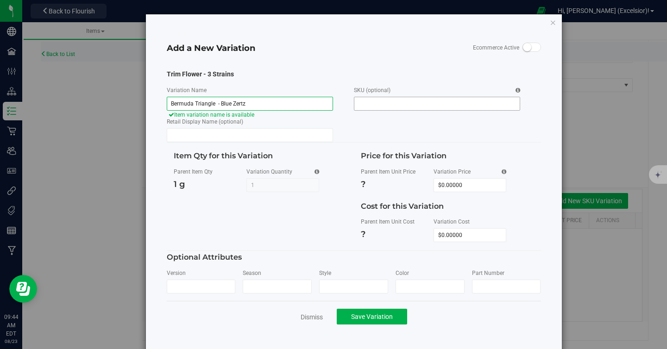
type input "Bermuda Triangle - Blue Zertz"
click at [382, 102] on input "SKU (optional)" at bounding box center [437, 104] width 166 height 14
type input "BlueZ"
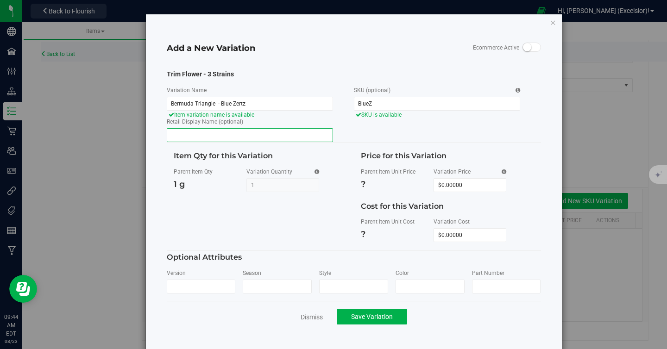
click at [294, 134] on input "Retail Display Name (optional)" at bounding box center [250, 135] width 166 height 14
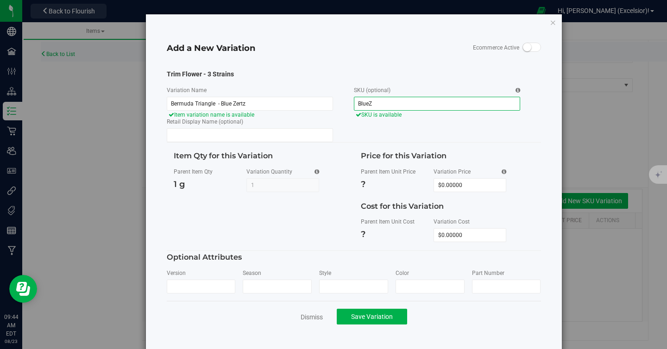
click at [366, 102] on input "BlueZ" at bounding box center [437, 104] width 166 height 14
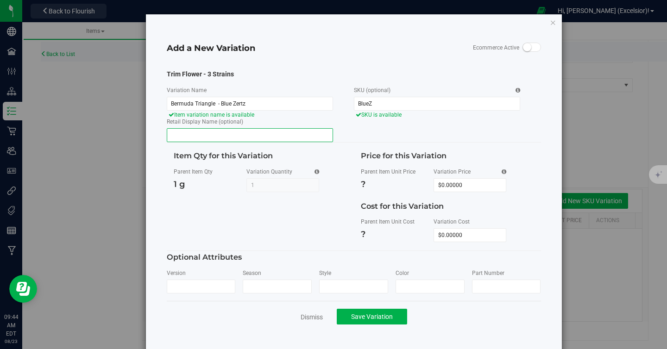
click at [274, 135] on input "Retail Display Name (optional)" at bounding box center [250, 135] width 166 height 14
paste input "BlueZ"
type input "BlueZ"
click at [270, 185] on span "1 1" at bounding box center [282, 185] width 73 height 14
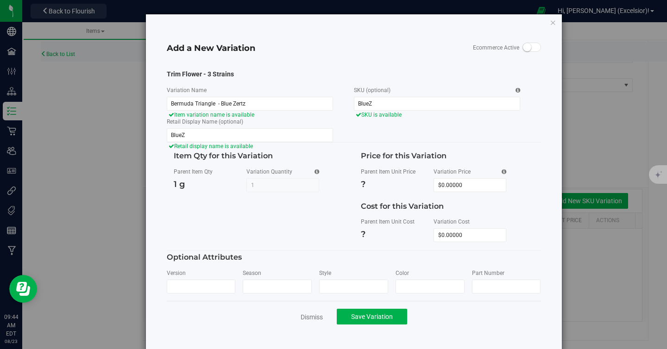
click at [235, 206] on div "Item Qty for this Variation Parent Item Qty 1 g Variation Quantity 1 1 0 0" at bounding box center [354, 197] width 374 height 108
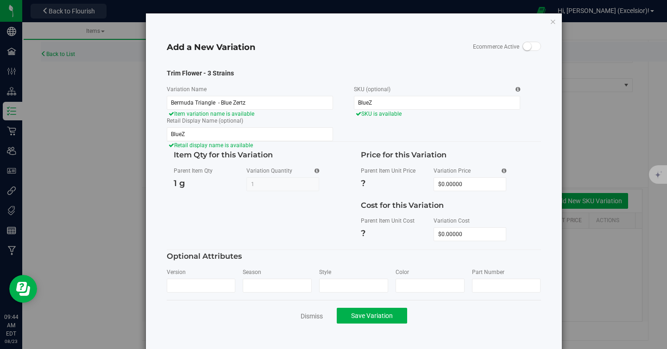
scroll to position [0, 0]
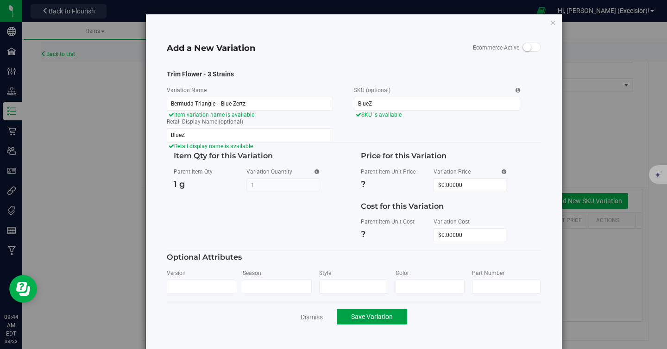
click at [378, 318] on span "Save Variation" at bounding box center [372, 316] width 42 height 7
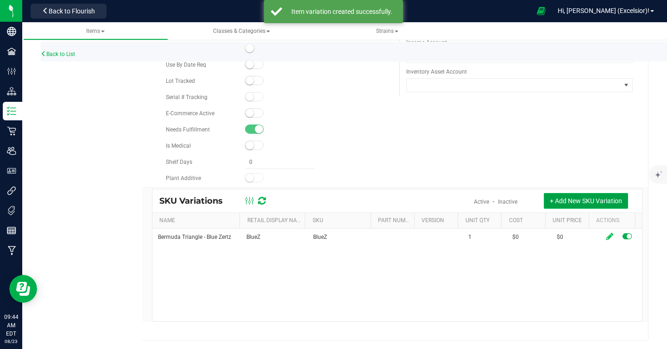
click at [572, 201] on span "+ Add New SKU Variation" at bounding box center [586, 200] width 72 height 7
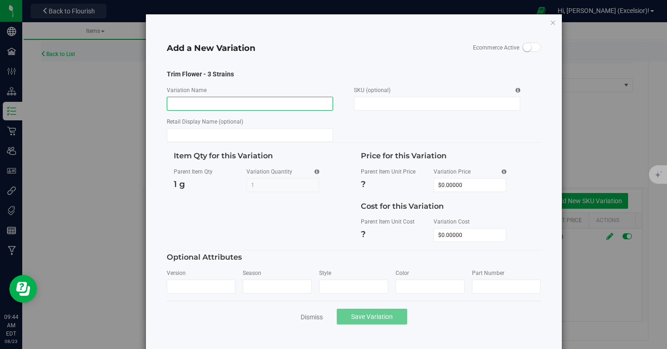
click at [240, 102] on input "Variation Name" at bounding box center [250, 104] width 166 height 14
paste input "[PERSON_NAME] - G-Force"
type input "[PERSON_NAME] - G-Force"
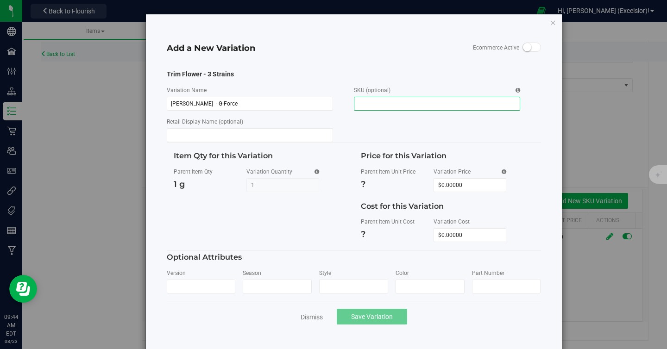
click at [383, 105] on input "SKU (optional)" at bounding box center [437, 104] width 166 height 14
click at [379, 103] on input "G-Force" at bounding box center [437, 104] width 166 height 14
type input "G-Force"
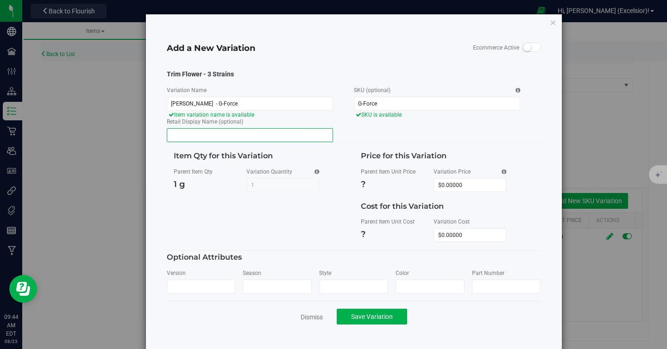
click at [278, 133] on input "Retail Display Name (optional)" at bounding box center [250, 135] width 166 height 14
paste input "G-Force"
type input "G-Force"
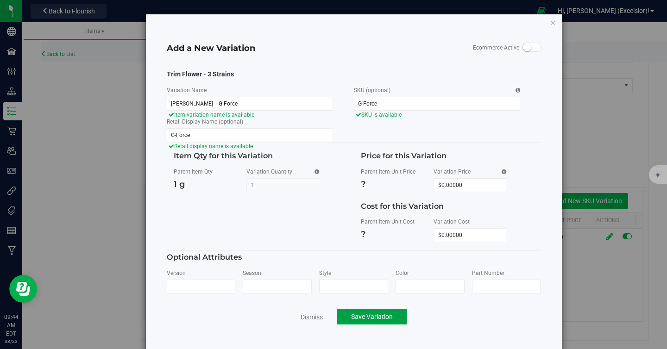
click at [373, 318] on span "Save Variation" at bounding box center [372, 316] width 42 height 7
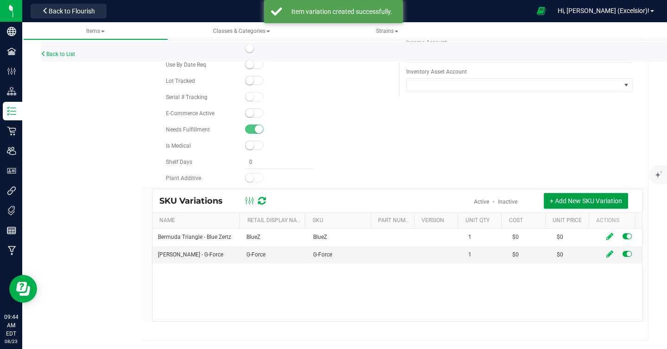
click at [578, 196] on button "+ Add New SKU Variation" at bounding box center [586, 201] width 84 height 16
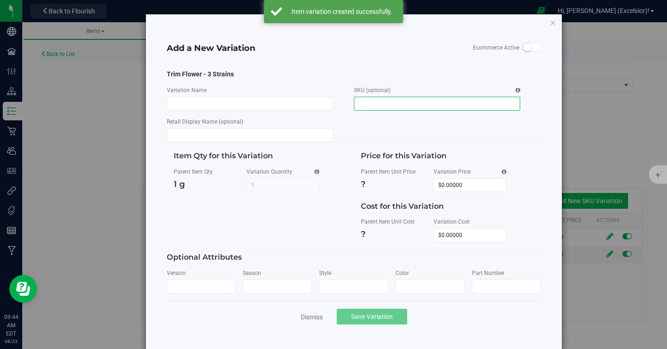
click at [374, 97] on input "SKU (optional)" at bounding box center [437, 104] width 166 height 14
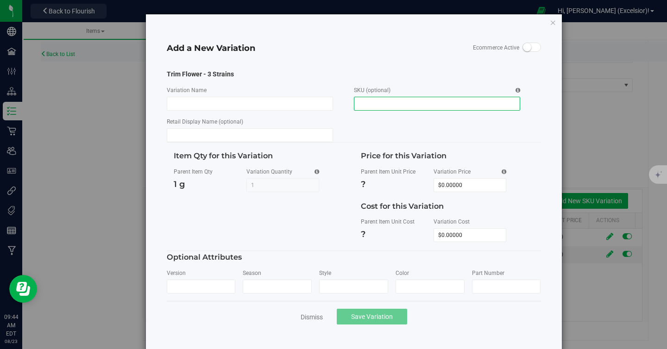
paste input "Sour Apple - NJC"
type input "Sour Apple - NJC"
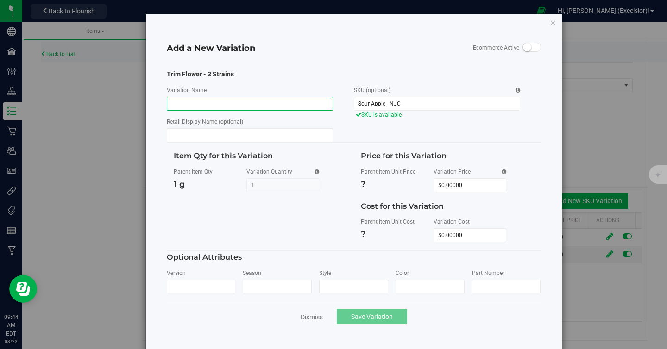
click at [236, 104] on input "Variation Name" at bounding box center [250, 104] width 166 height 14
paste input "Sour Apple - NJC"
type input "Sour Apple - NJC"
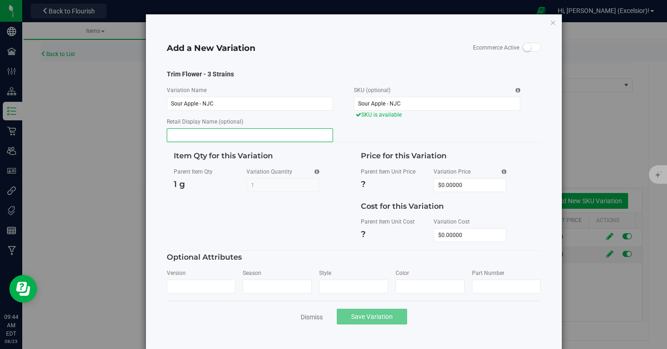
click at [230, 135] on input "Retail Display Name (optional)" at bounding box center [250, 135] width 166 height 14
paste input "Sour Apple - NJC"
type input "Sour Apple - NJC"
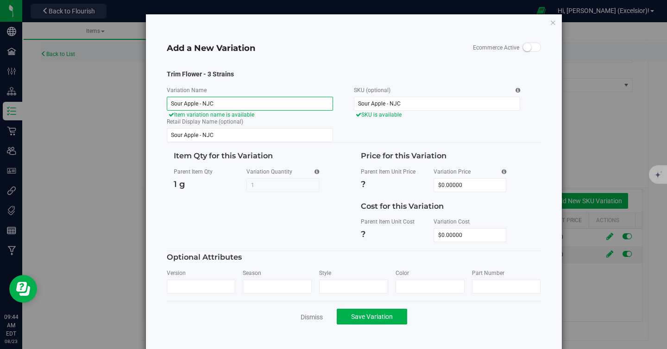
click at [222, 104] on input "Sour Apple - NJC" at bounding box center [250, 104] width 166 height 14
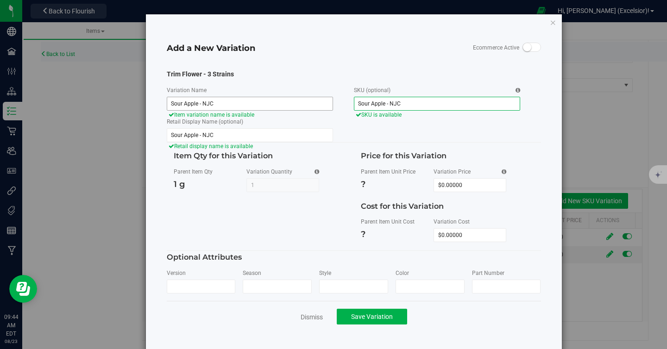
drag, startPoint x: 390, startPoint y: 105, endPoint x: 316, endPoint y: 101, distance: 73.3
click at [316, 101] on div "Trim Flower - 3 Strains Variation Name Sour Apple - NJC Item variation name is …" at bounding box center [354, 106] width 374 height 73
type input "[GEOGRAPHIC_DATA]"
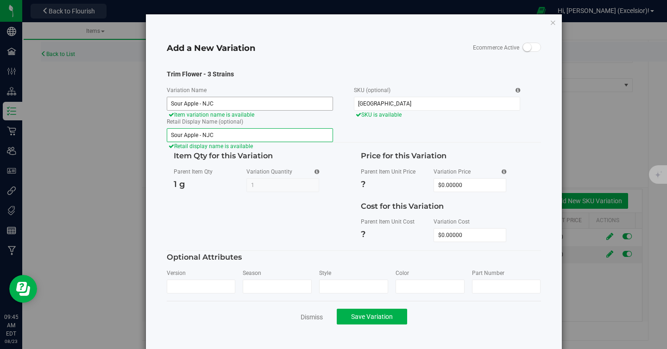
paste input "[GEOGRAPHIC_DATA]"
type input "[GEOGRAPHIC_DATA]"
click at [306, 237] on div "Item Qty for this Variation Parent Item Qty 1 g Variation Quantity 1 1 0 0" at bounding box center [354, 197] width 374 height 108
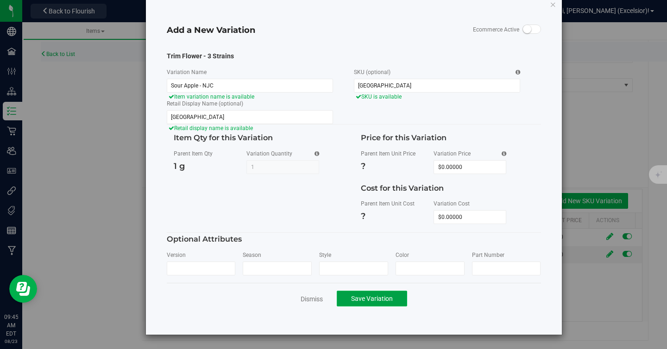
click at [358, 294] on button "Save Variation" at bounding box center [372, 299] width 70 height 16
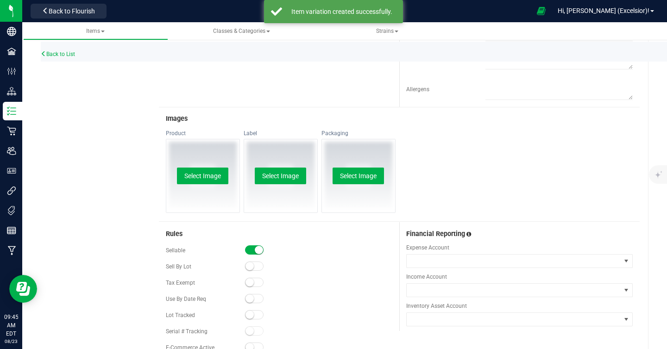
scroll to position [0, 0]
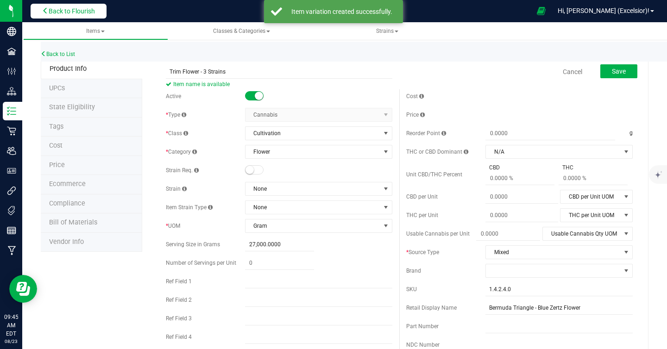
click at [75, 12] on span "Back to Flourish" at bounding box center [72, 10] width 46 height 7
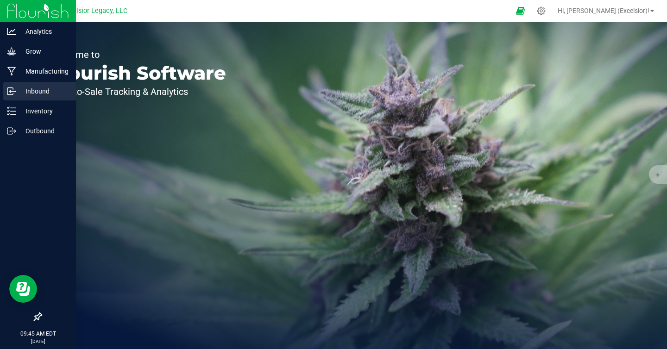
click at [29, 87] on p "Inbound" at bounding box center [44, 91] width 56 height 11
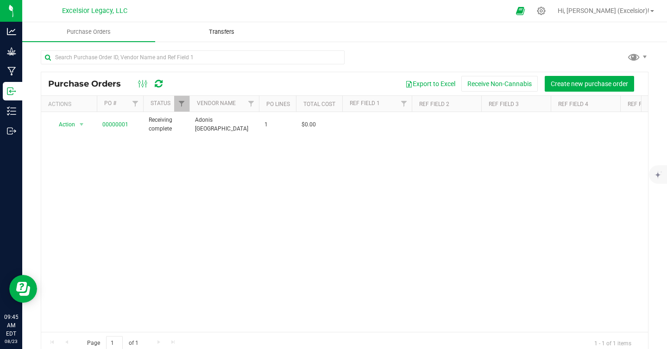
click at [232, 32] on span "Transfers" at bounding box center [221, 32] width 51 height 8
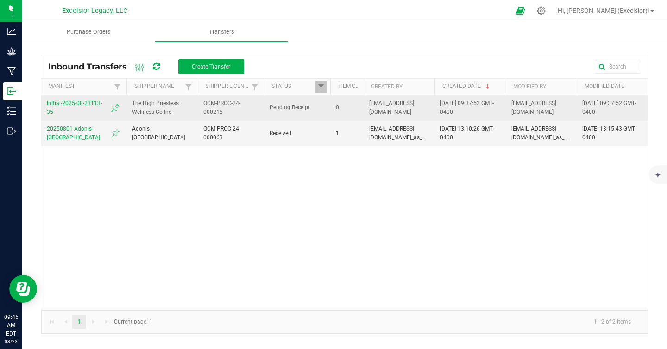
click at [97, 102] on span "Initial-2025-08-23T13-35" at bounding box center [84, 108] width 74 height 18
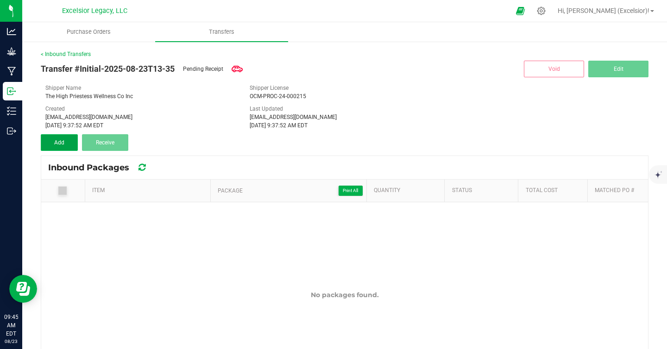
click at [60, 146] on button "Add" at bounding box center [59, 142] width 37 height 17
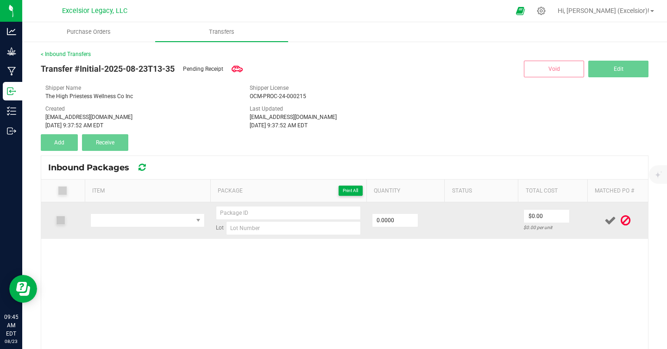
click at [145, 229] on td at bounding box center [148, 220] width 126 height 37
click at [147, 225] on span "NO DATA FOUND" at bounding box center [142, 220] width 102 height 13
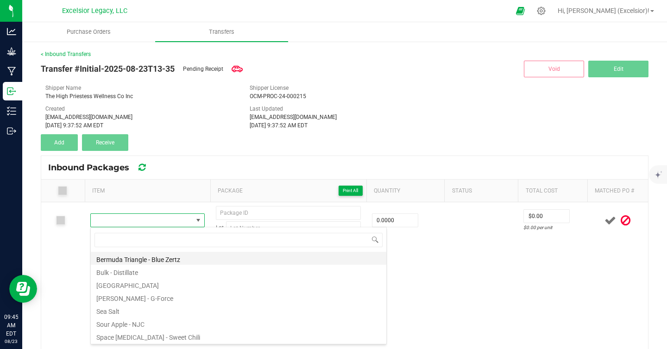
click at [151, 257] on li "Bermuda Triangle - Blue Zertz" at bounding box center [239, 258] width 296 height 13
type input "0.0000 g"
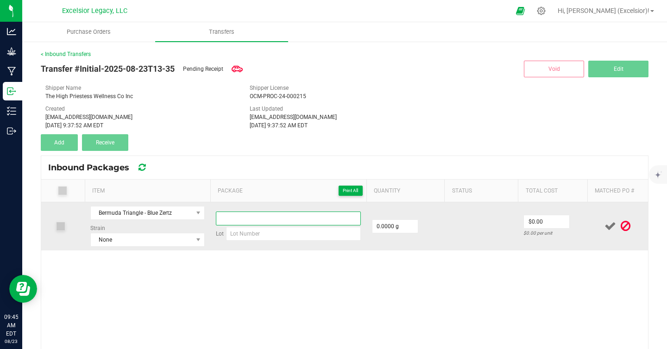
click at [261, 214] on input at bounding box center [288, 219] width 145 height 14
click at [285, 230] on input at bounding box center [293, 234] width 135 height 14
paste input "BT-BZ-15"
type input "BT-BZ-15"
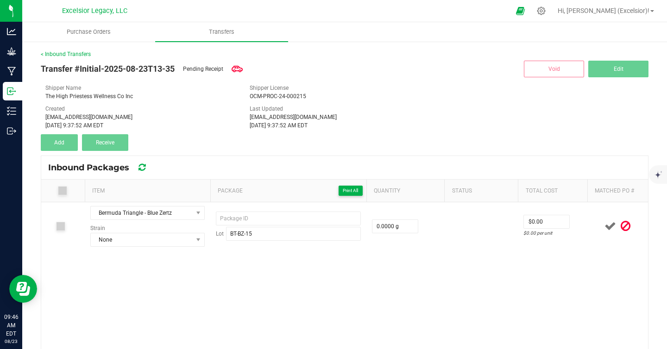
click at [273, 269] on div "Bermuda Triangle - Blue Zertz Strain None Lot BT-BZ-15 0.0000 g $0.00 $0.00 per…" at bounding box center [344, 323] width 607 height 242
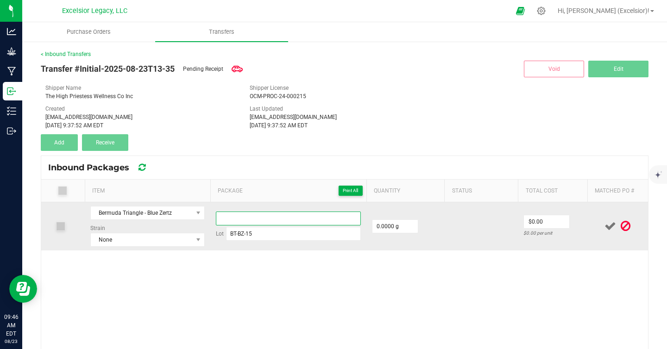
click at [275, 219] on input at bounding box center [288, 219] width 145 height 14
paste input "BT-BZ-15"
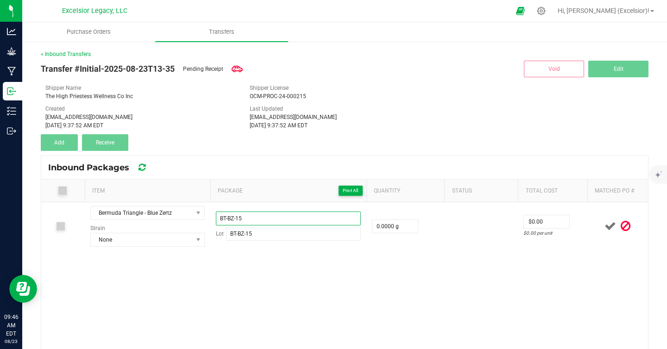
type input "BT-BZ-15"
click at [271, 271] on div "Bermuda Triangle - Blue Zertz Strain None BT-BZ-15 Lot BT-BZ-15 0.0000 g $0.00 …" at bounding box center [344, 323] width 607 height 242
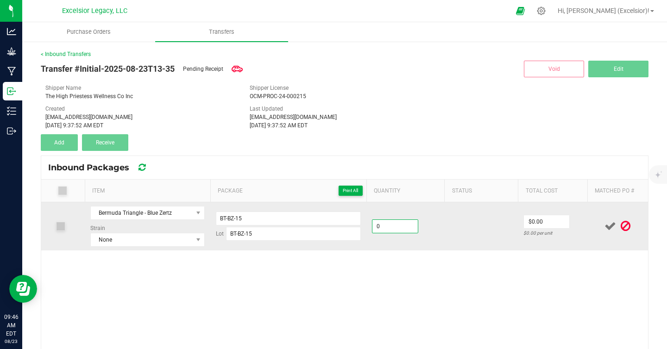
click at [387, 226] on input "0" at bounding box center [395, 226] width 45 height 13
paste input "675"
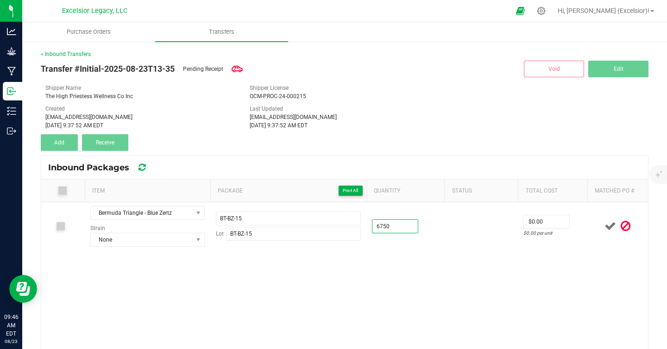
type input "6750.0000 g"
click at [405, 264] on div "Bermuda Triangle - Blue Zertz Strain None BT-BZ-15 Lot BT-BZ-15 6750.0000 g $0.…" at bounding box center [344, 323] width 607 height 242
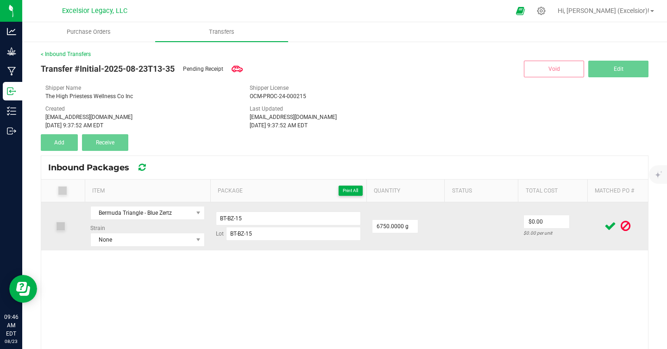
click at [610, 226] on icon at bounding box center [611, 227] width 12 height 12
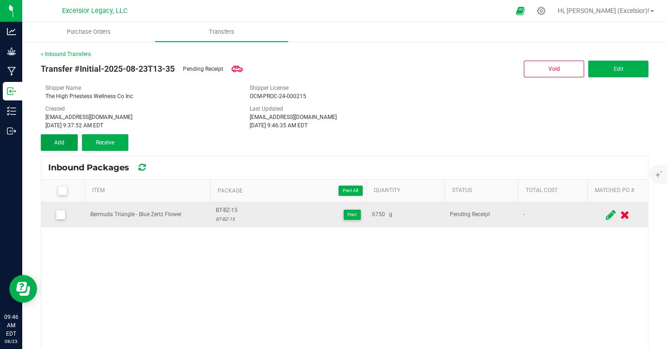
click at [64, 145] on span "Add" at bounding box center [59, 142] width 10 height 6
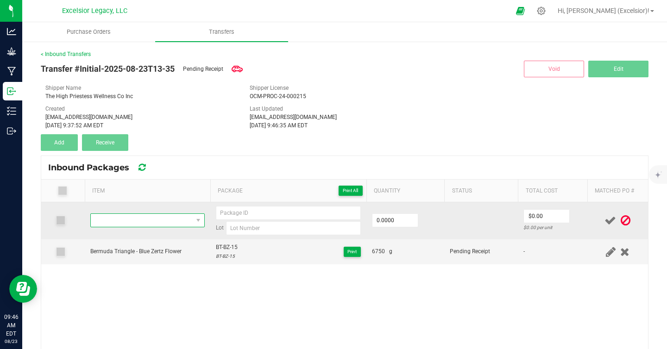
click at [174, 226] on span "NO DATA FOUND" at bounding box center [142, 220] width 102 height 13
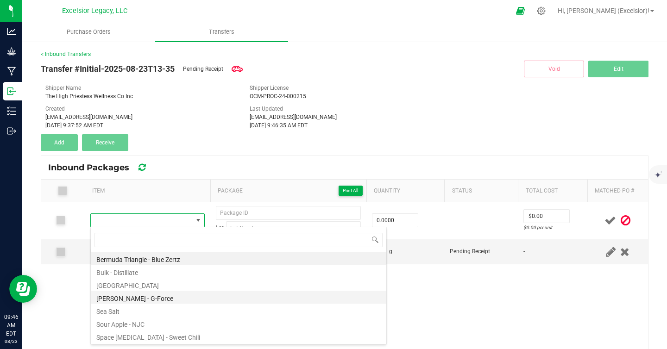
click at [136, 297] on li "[PERSON_NAME] - G-Force" at bounding box center [239, 297] width 296 height 13
type input "0.0000 g"
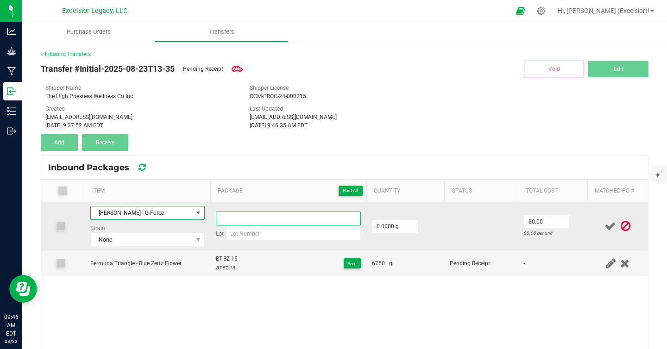
click at [245, 216] on input at bounding box center [288, 219] width 145 height 14
paste input "KM-GF-15"
type input "KM-GF-15"
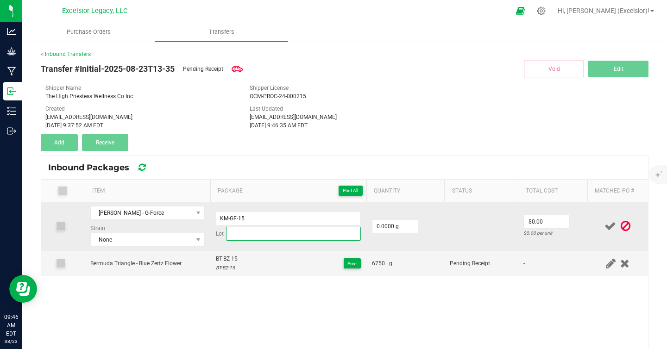
click at [249, 234] on input at bounding box center [293, 234] width 135 height 14
paste input "KM-GF-15"
type input "KM-GF-15"
click at [383, 230] on input "0" at bounding box center [395, 226] width 45 height 13
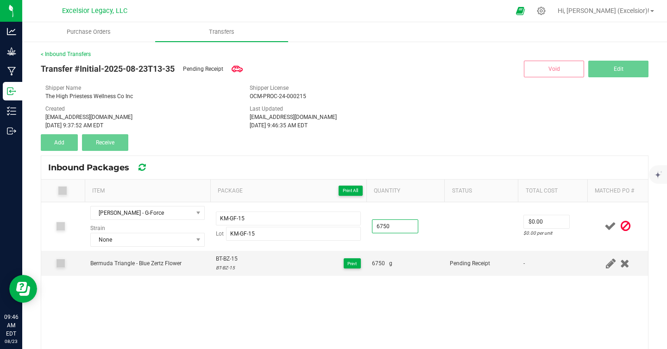
type input "6750.0000 g"
click at [609, 227] on icon at bounding box center [611, 227] width 12 height 12
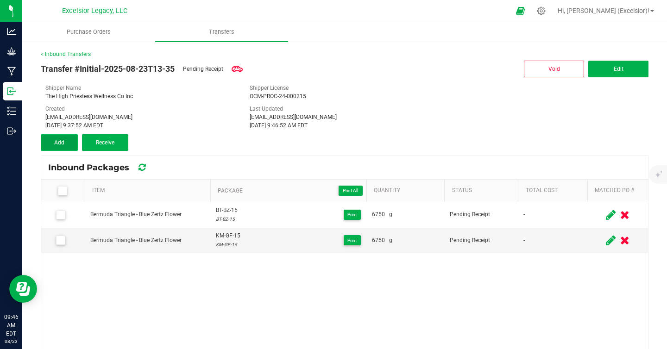
click at [55, 138] on button "Add" at bounding box center [59, 142] width 37 height 17
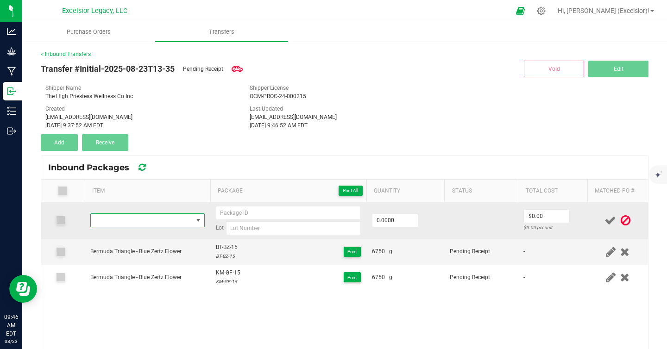
click at [140, 217] on span "NO DATA FOUND" at bounding box center [142, 220] width 102 height 13
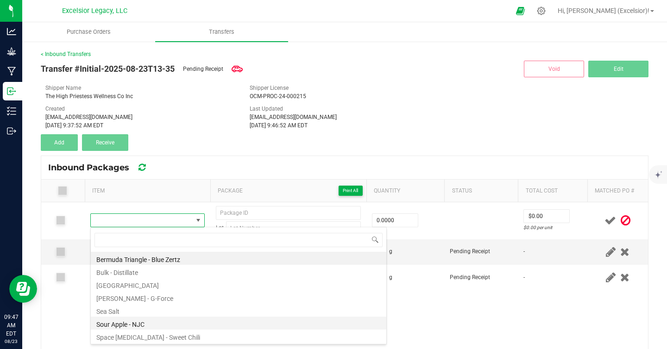
click at [133, 322] on li "Sour Apple - NJC" at bounding box center [239, 323] width 296 height 13
type input "0.0000 g"
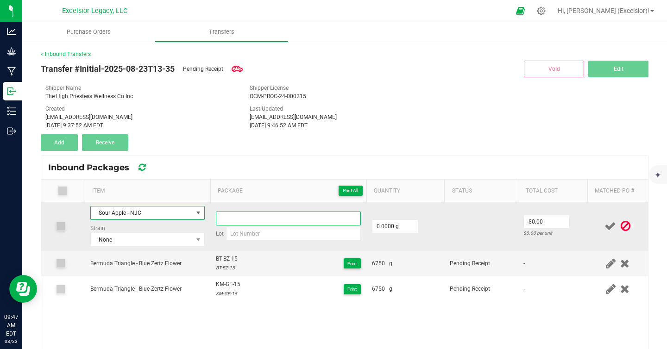
click at [274, 222] on input at bounding box center [288, 219] width 145 height 14
paste input "SA-NJC-30"
type input "SA-NJC-30"
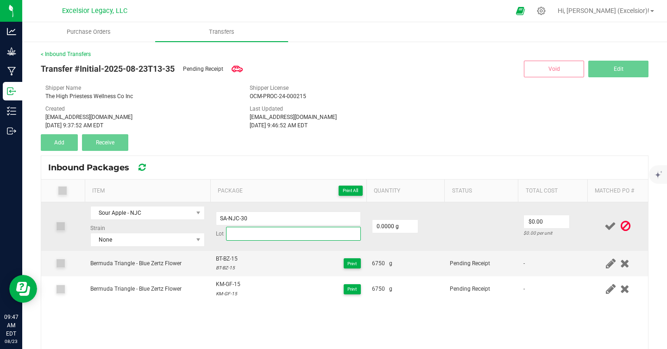
click at [269, 233] on input at bounding box center [293, 234] width 135 height 14
paste input "SA-NJC-30"
type input "SA-NJC-30"
click at [377, 227] on input "0" at bounding box center [395, 226] width 45 height 13
click at [398, 227] on input "0" at bounding box center [395, 226] width 45 height 13
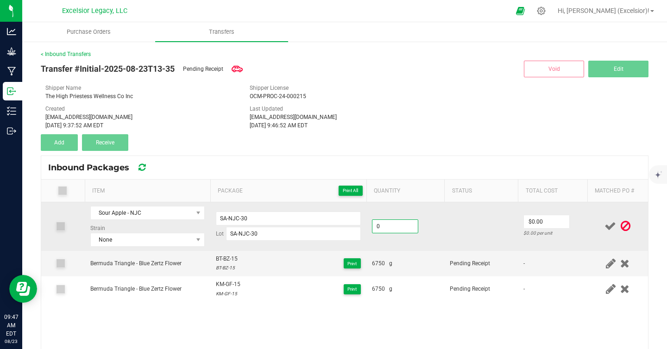
click at [398, 227] on input "0" at bounding box center [395, 226] width 45 height 13
paste input "1350"
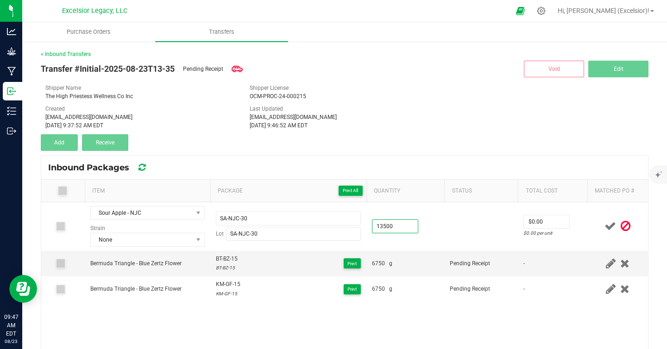
type input "13500.0000 g"
click at [611, 230] on icon at bounding box center [611, 227] width 12 height 12
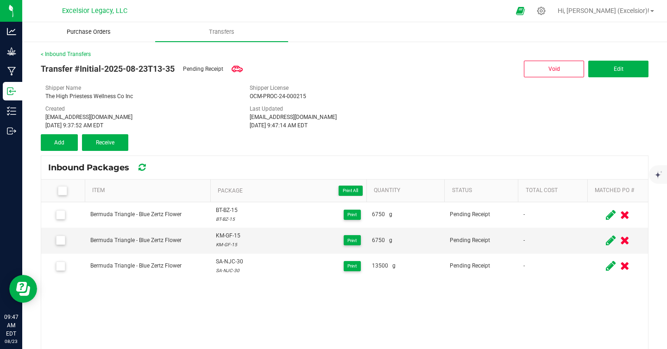
click at [85, 31] on span "Purchase Orders" at bounding box center [88, 32] width 69 height 8
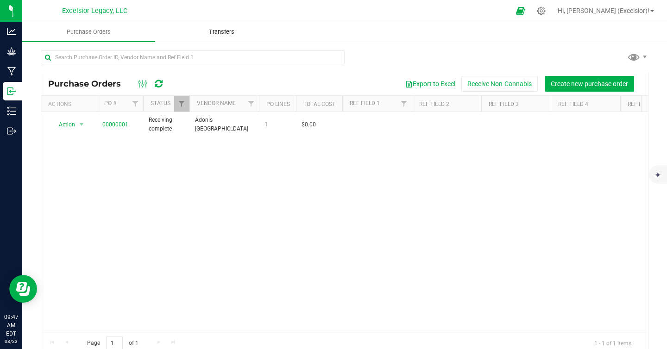
click at [197, 34] on span "Transfers" at bounding box center [221, 32] width 51 height 8
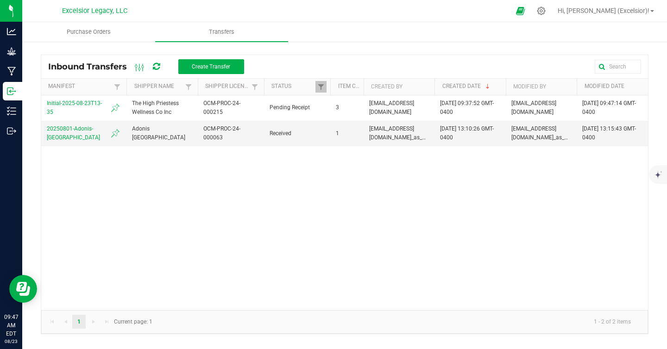
click at [173, 233] on div "Initial-2025-08-23T13-35 The High Priestess Wellness Co Inc OCM-PROC-24-000215 …" at bounding box center [344, 202] width 607 height 215
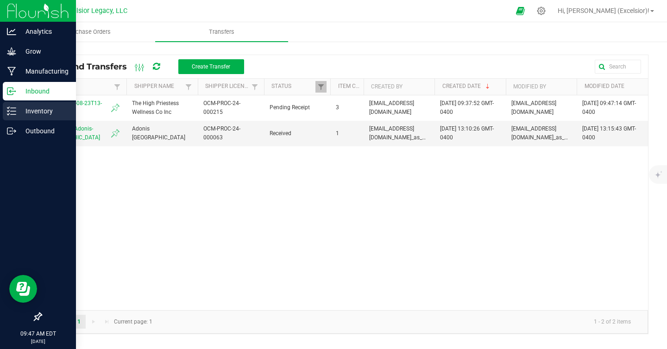
click at [30, 112] on p "Inventory" at bounding box center [44, 111] width 56 height 11
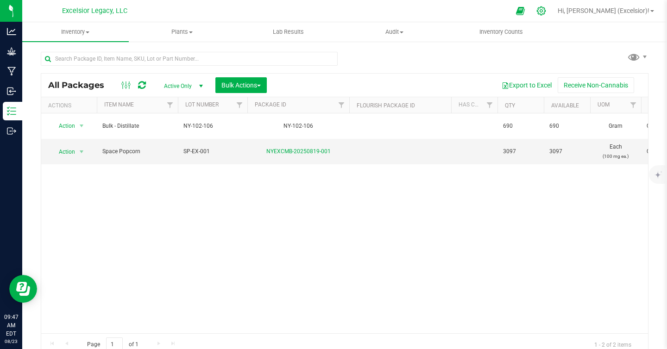
click at [546, 6] on icon at bounding box center [542, 11] width 10 height 10
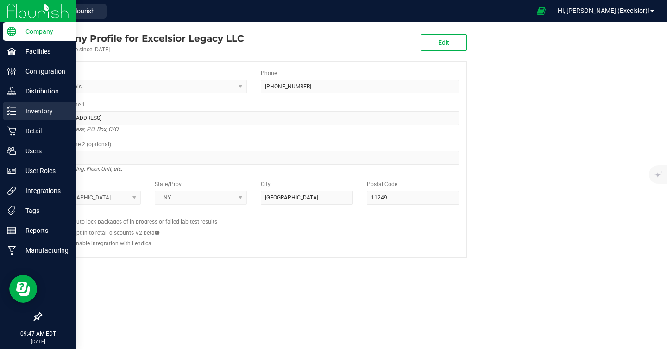
click at [35, 113] on p "Inventory" at bounding box center [44, 111] width 56 height 11
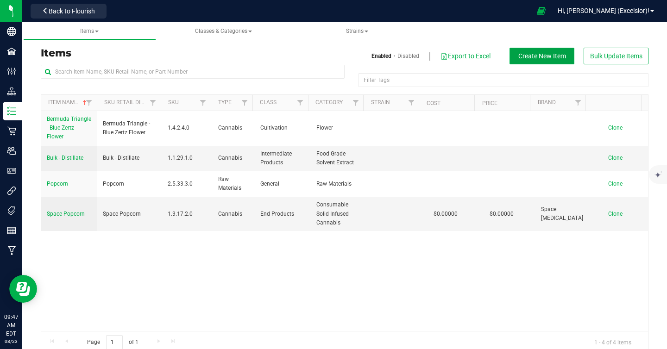
click at [537, 55] on span "Create New Item" at bounding box center [542, 55] width 48 height 7
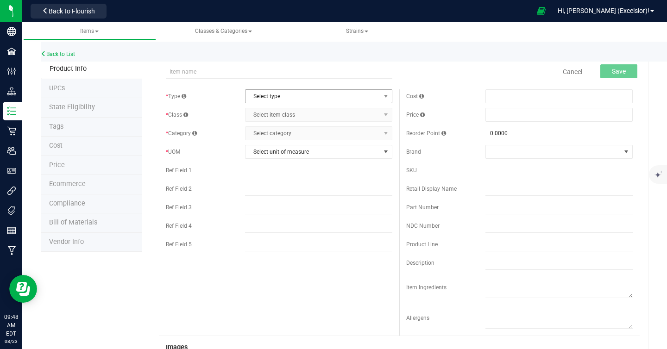
click at [266, 100] on span "Select type" at bounding box center [313, 96] width 135 height 13
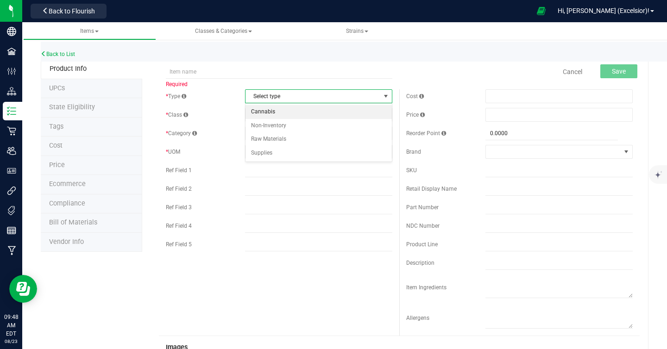
click at [274, 111] on li "Cannabis" at bounding box center [319, 112] width 146 height 14
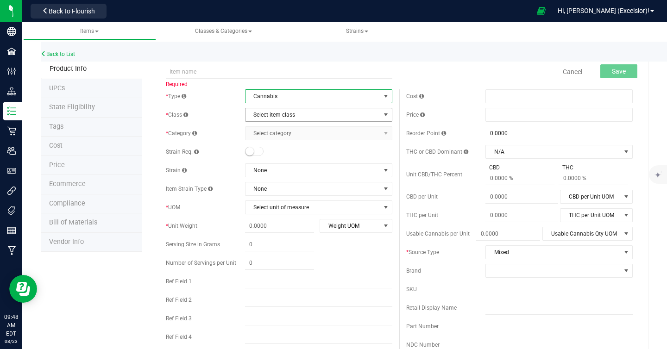
click at [274, 117] on span "Select item class" at bounding box center [313, 114] width 135 height 13
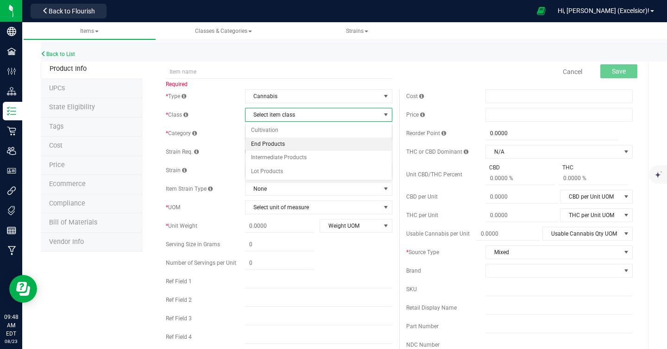
click at [272, 145] on li "End Products" at bounding box center [319, 145] width 146 height 14
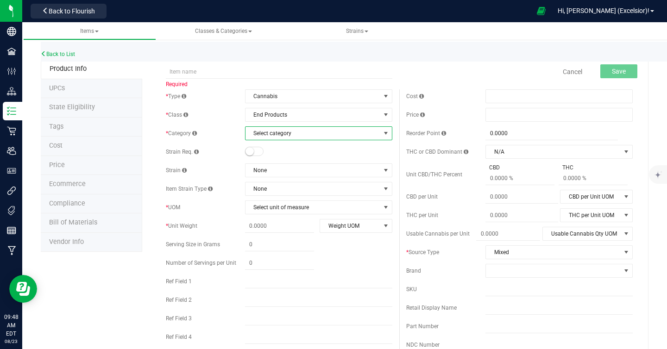
click at [279, 136] on span "Select category" at bounding box center [313, 133] width 135 height 13
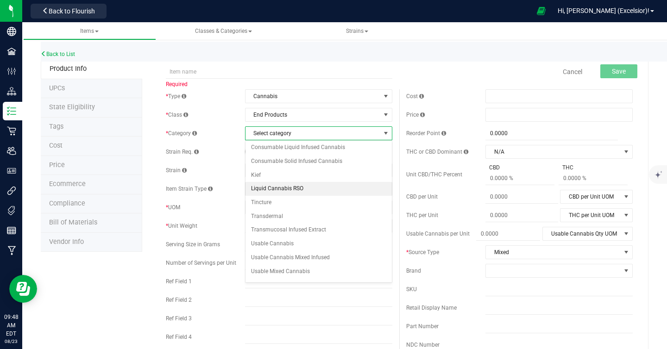
scroll to position [54, 0]
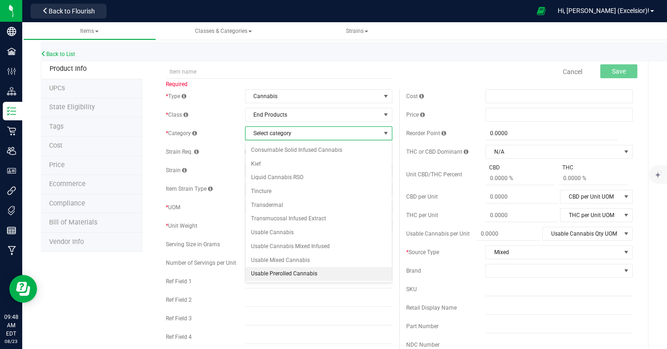
click at [281, 275] on li "Usable Prerolled Cannabis" at bounding box center [319, 274] width 146 height 14
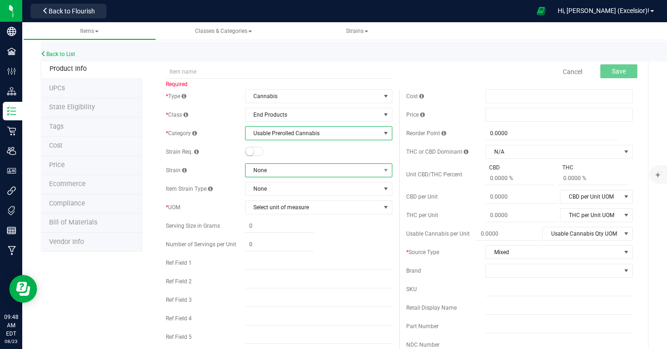
click at [290, 166] on span "None" at bounding box center [313, 170] width 135 height 13
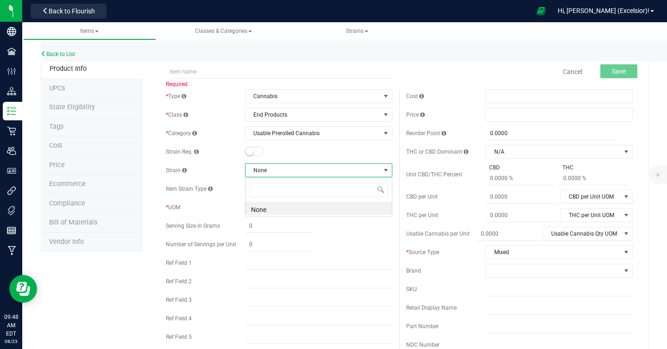
scroll to position [14, 147]
click at [283, 216] on div "None" at bounding box center [318, 197] width 147 height 40
click at [284, 208] on li "None" at bounding box center [319, 208] width 146 height 13
click at [303, 208] on span "Select unit of measure" at bounding box center [313, 207] width 135 height 13
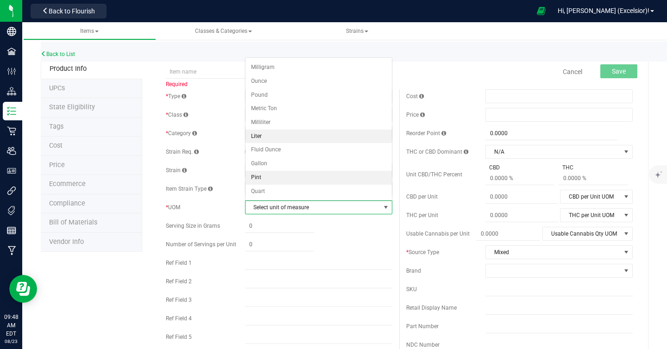
scroll to position [0, 0]
click at [276, 81] on li "Gram" at bounding box center [319, 80] width 146 height 14
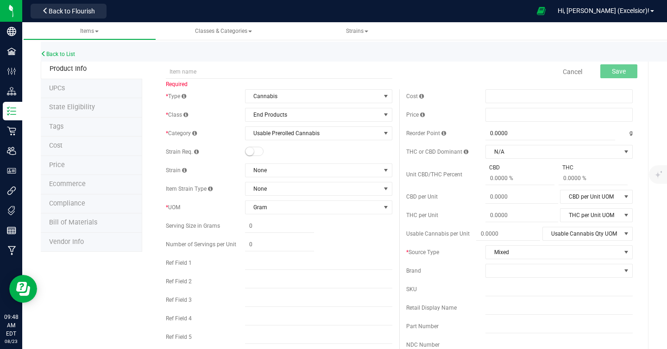
click at [224, 193] on div "Item Strain Type None" at bounding box center [279, 189] width 227 height 14
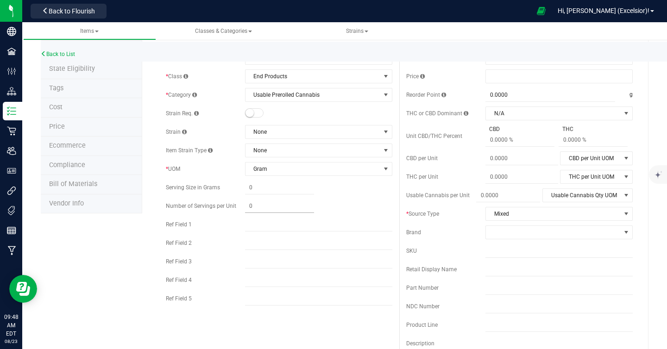
scroll to position [49, 0]
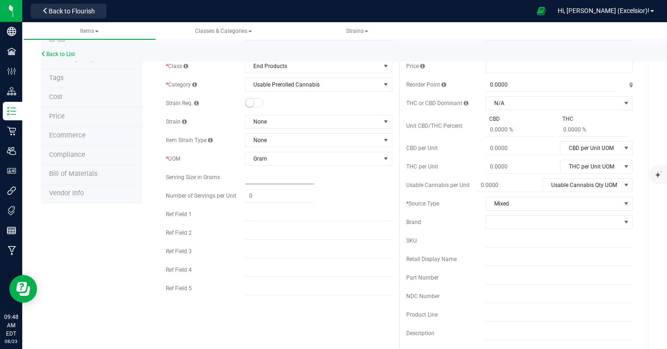
click at [263, 177] on span at bounding box center [279, 177] width 69 height 13
type input "3.5"
type input "3.5000"
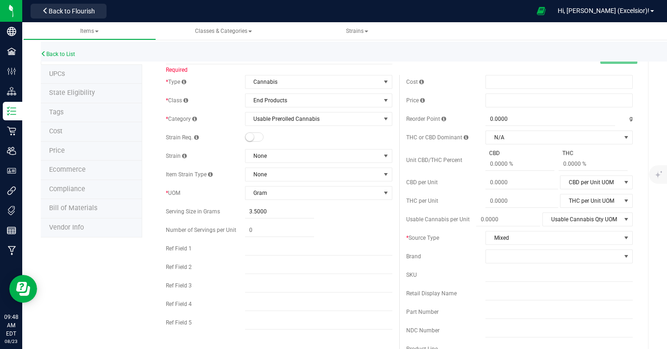
scroll to position [13, 0]
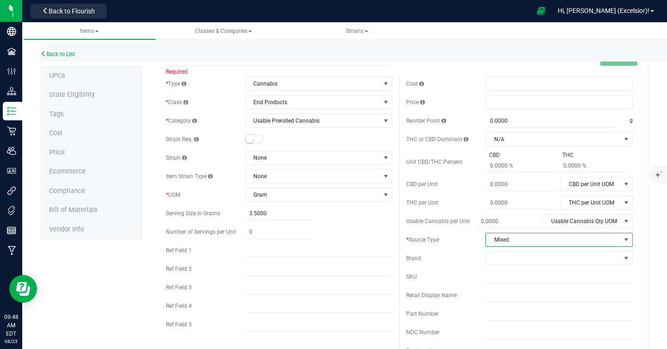
click at [563, 237] on span "Mixed" at bounding box center [553, 240] width 135 height 13
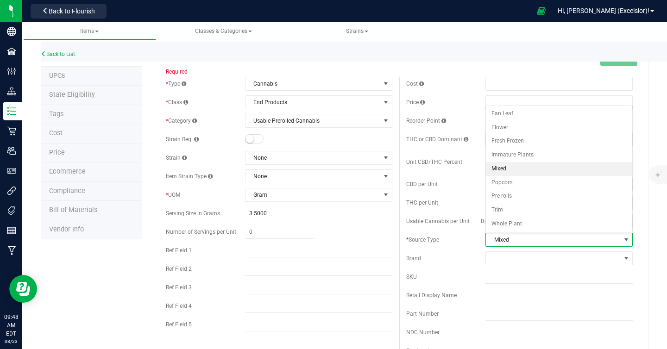
click at [548, 166] on li "Mixed" at bounding box center [559, 169] width 146 height 14
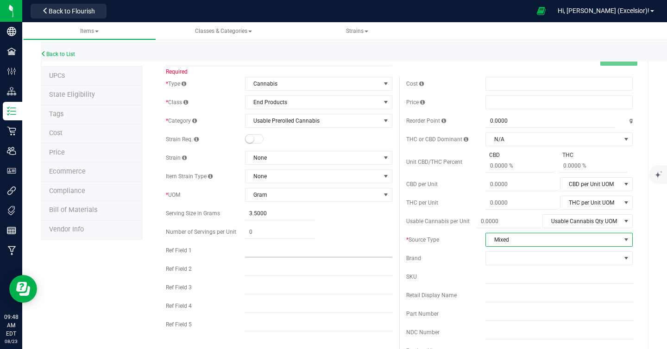
scroll to position [0, 0]
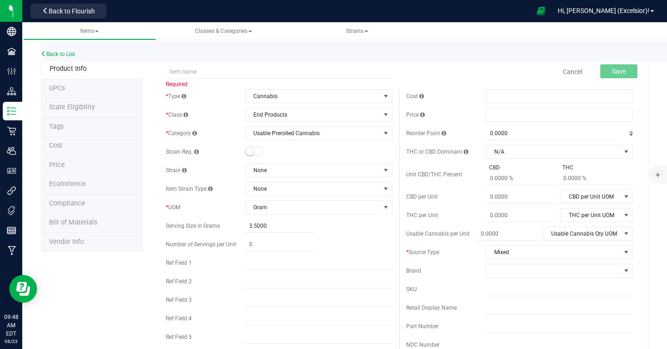
click at [78, 89] on li "UPCs" at bounding box center [91, 88] width 101 height 19
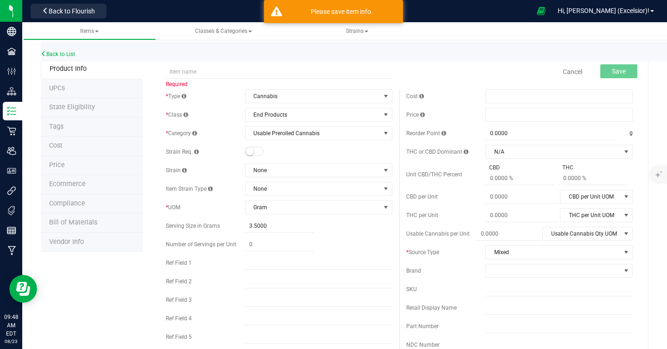
click at [523, 69] on div "Cancel Save" at bounding box center [519, 71] width 240 height 23
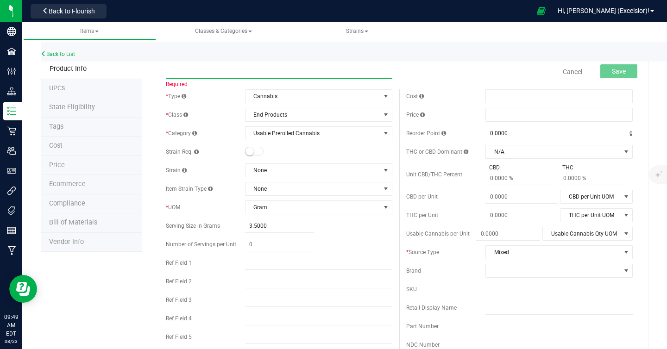
click at [226, 74] on input "text" at bounding box center [279, 72] width 227 height 14
type input "3"
type input "NJC-10pk Dogwalkers"
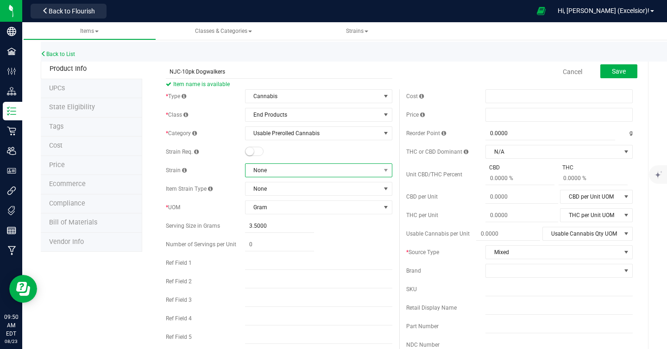
click at [370, 176] on span "None" at bounding box center [313, 170] width 135 height 13
click at [369, 168] on span "None" at bounding box center [313, 170] width 135 height 13
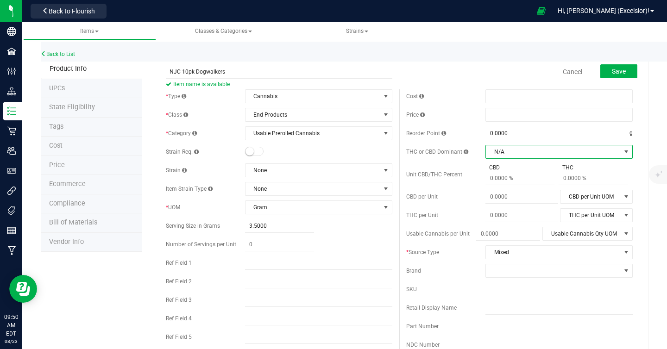
click at [530, 150] on span "N/A" at bounding box center [553, 151] width 135 height 13
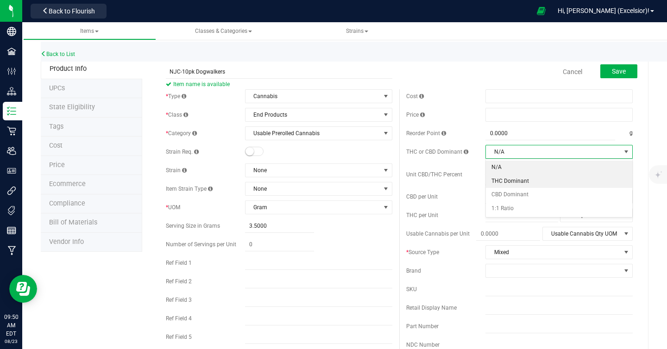
click at [520, 180] on li "THC Dominant" at bounding box center [559, 182] width 146 height 14
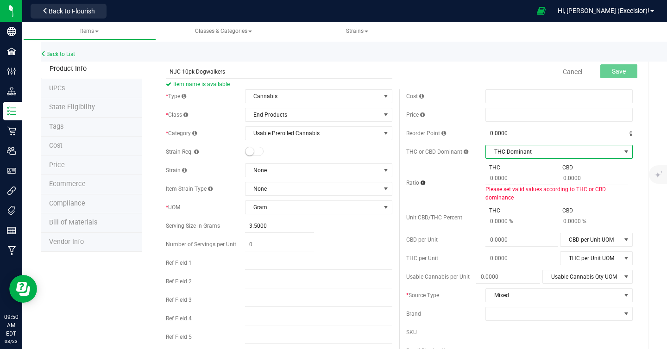
click at [520, 180] on span at bounding box center [520, 178] width 69 height 13
type input "0.0000"
click at [527, 152] on span "THC Dominant" at bounding box center [553, 151] width 135 height 13
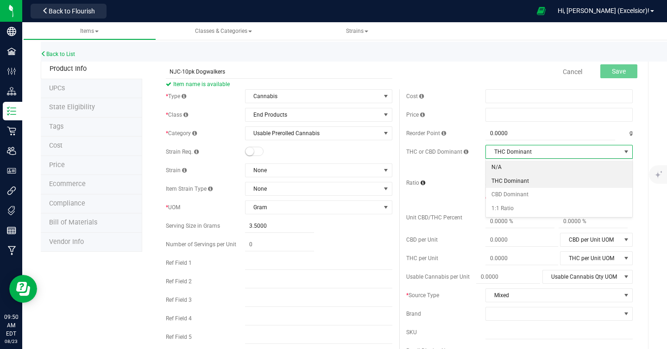
click at [524, 167] on li "N/A" at bounding box center [559, 168] width 146 height 14
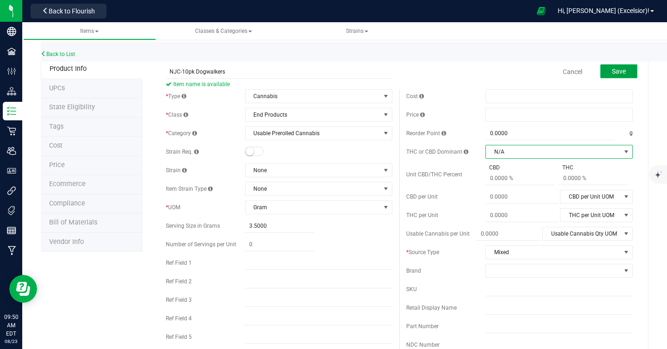
click at [626, 68] on span "Save" at bounding box center [619, 71] width 14 height 7
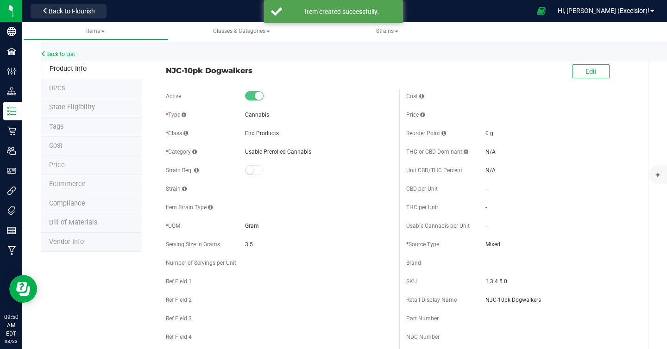
click at [594, 58] on div "Back to List" at bounding box center [374, 52] width 667 height 20
click at [591, 74] on span "Edit" at bounding box center [591, 71] width 11 height 7
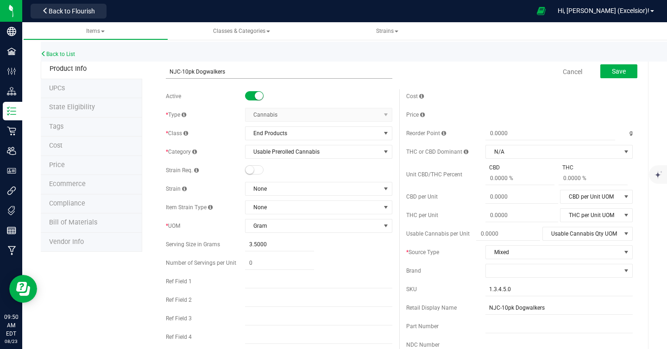
click at [182, 72] on input "NJC-10pk Dogwalkers" at bounding box center [279, 72] width 227 height 14
type input "10pk Dogwalkers"
click at [614, 68] on span "Save" at bounding box center [619, 71] width 14 height 7
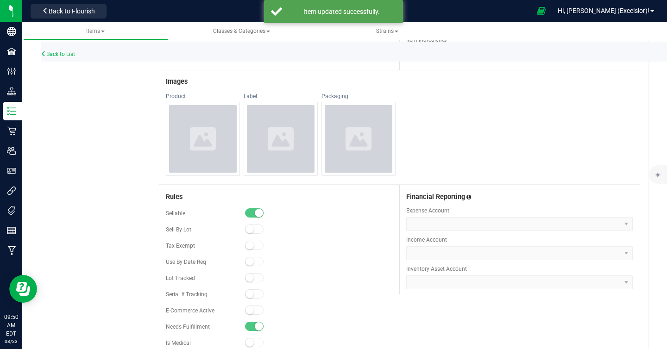
scroll to position [550, 0]
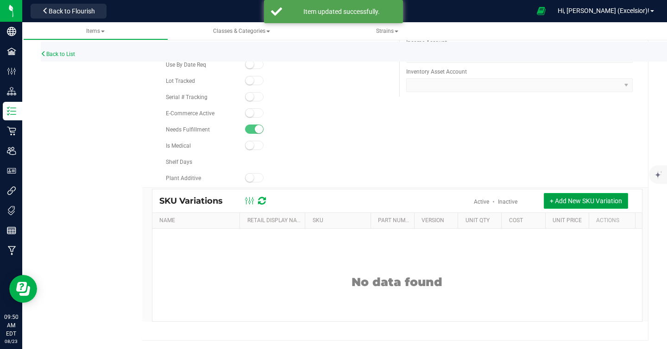
click at [588, 200] on span "+ Add New SKU Variation" at bounding box center [586, 200] width 72 height 7
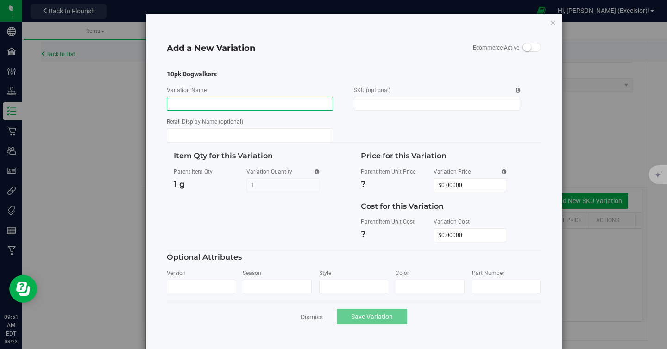
click at [245, 101] on input "Variation Name" at bounding box center [250, 104] width 166 height 14
type input "New Jack City - Sativa"
click at [386, 104] on input "SKU (optional)" at bounding box center [437, 104] width 166 height 14
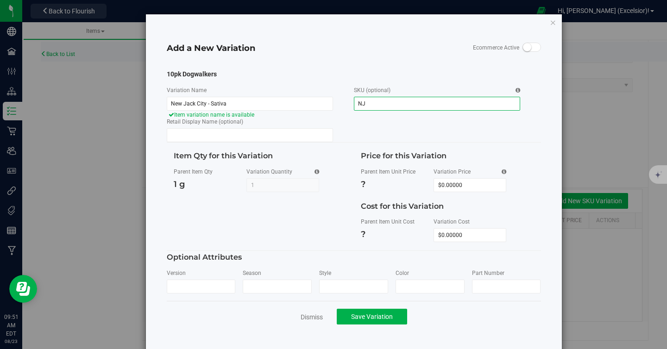
type input "N"
click at [430, 94] on label "SKU (optional)" at bounding box center [437, 90] width 166 height 8
click at [430, 97] on input "10pk" at bounding box center [437, 104] width 166 height 14
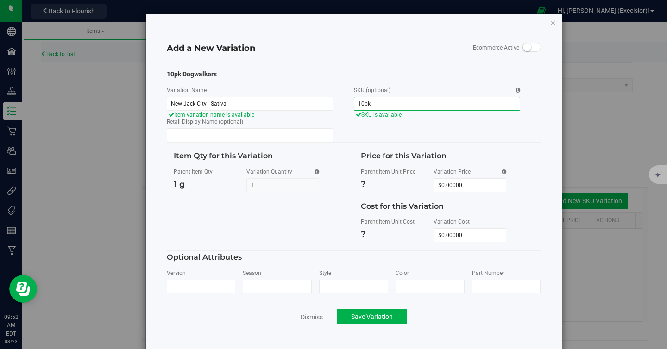
click at [430, 97] on input "10pk" at bounding box center [437, 104] width 166 height 14
paste input "TOKE-NJC1-10"
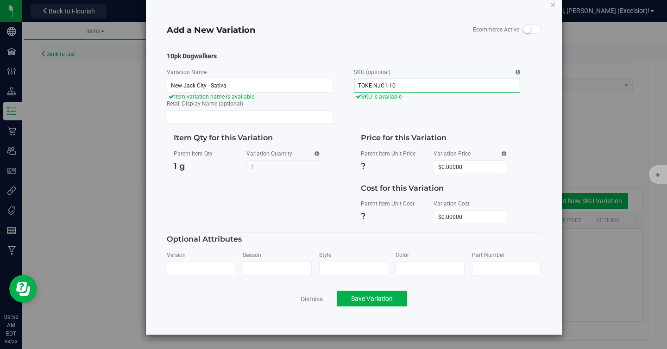
scroll to position [0, 0]
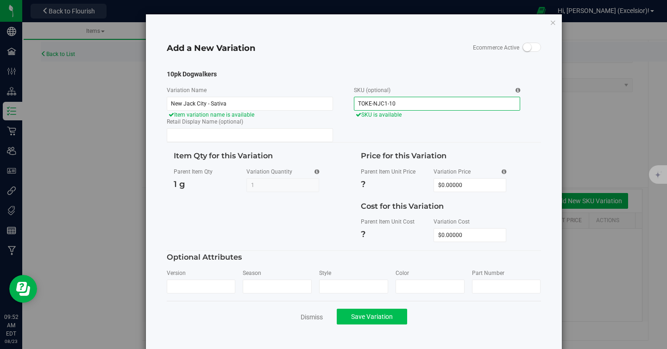
type input "TOKE-NJC1-10"
click at [382, 317] on span "Save Variation" at bounding box center [372, 316] width 42 height 7
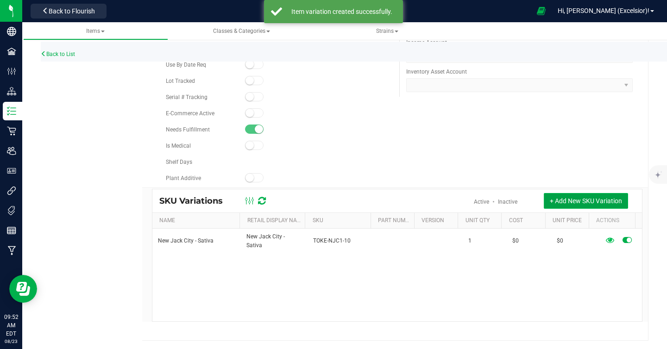
click at [580, 200] on span "+ Add New SKU Variation" at bounding box center [586, 200] width 72 height 7
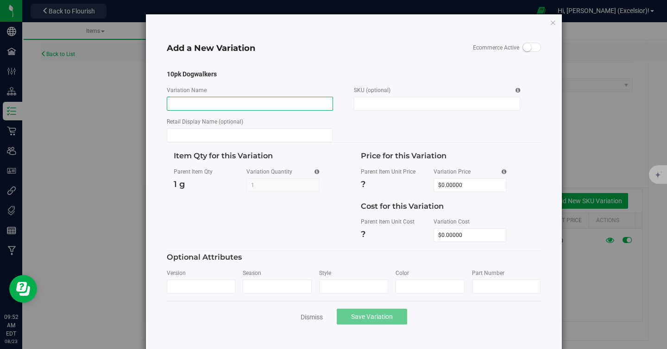
click at [283, 105] on input "Variation Name" at bounding box center [250, 104] width 166 height 14
type input "G-Force"
paste input "TOKE-GF1-10"
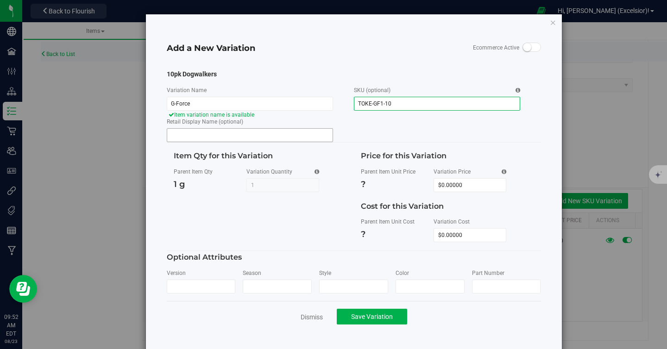
type input "TOKE-GF1-10"
click at [265, 133] on input "Retail Display Name (optional)" at bounding box center [250, 135] width 166 height 14
paste input "TOKE-GF1-10"
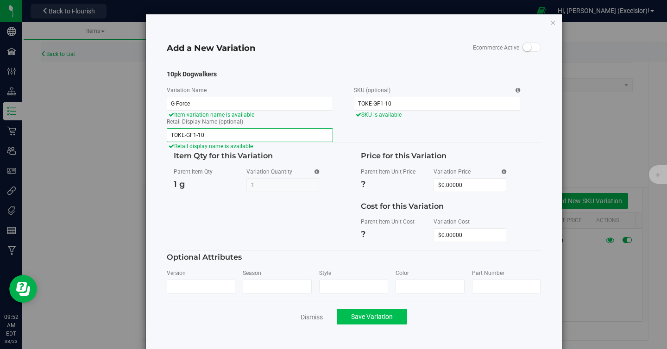
type input "TOKE-GF1-10"
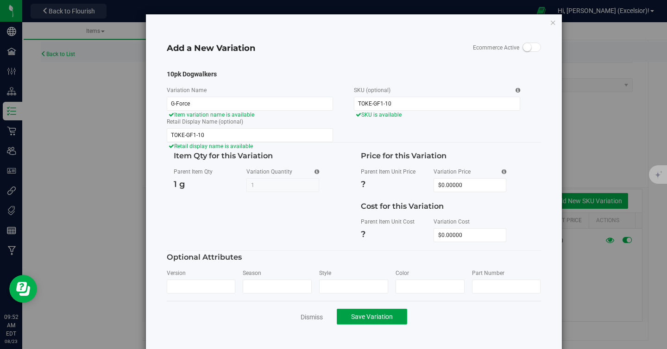
click at [370, 319] on span "Save Variation" at bounding box center [372, 316] width 42 height 7
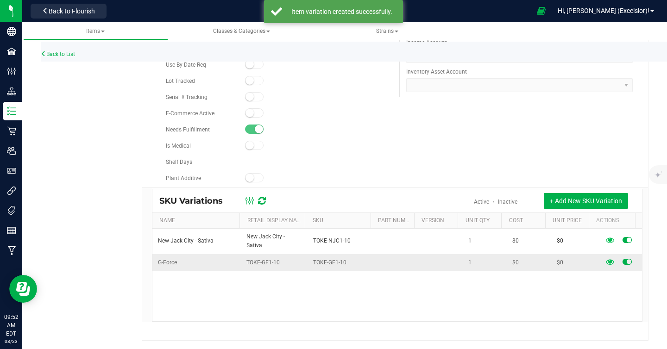
click at [253, 259] on span "TOKE-GF1-10" at bounding box center [262, 263] width 33 height 9
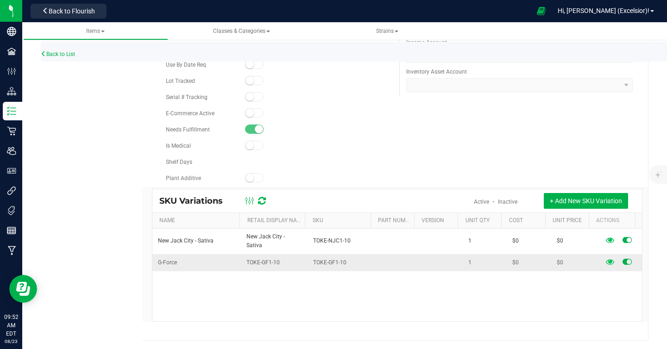
click at [173, 259] on span "G-Force" at bounding box center [167, 263] width 19 height 9
click at [252, 201] on ellipse at bounding box center [253, 200] width 2 height 2
click at [469, 180] on div "Rules Sellable Sell By Lot" at bounding box center [399, 88] width 481 height 200
click at [482, 200] on link "Active" at bounding box center [481, 202] width 15 height 6
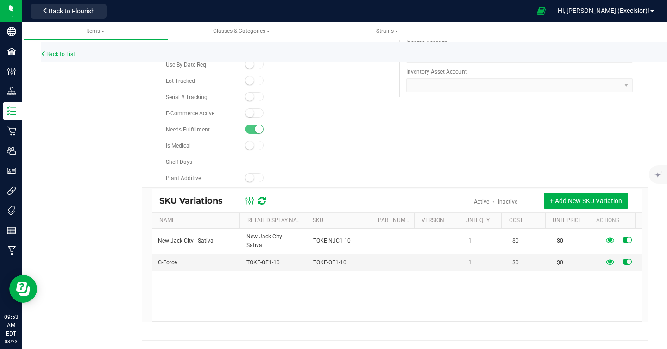
click at [461, 164] on div "Rules Sellable Sell By Lot" at bounding box center [399, 88] width 481 height 200
click at [173, 259] on span "G-Force" at bounding box center [167, 263] width 19 height 9
click at [366, 254] on td "TOKE-GF1-10" at bounding box center [341, 262] width 67 height 17
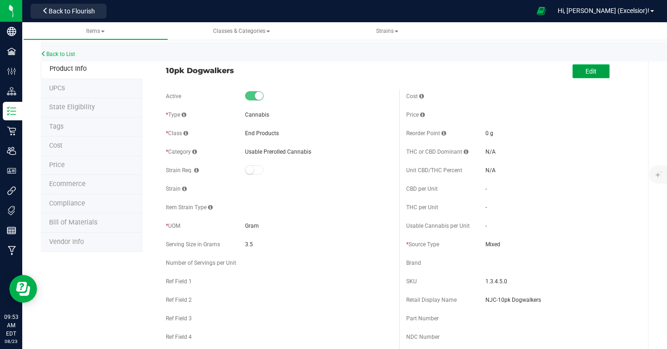
click at [594, 73] on span "Edit" at bounding box center [591, 71] width 11 height 7
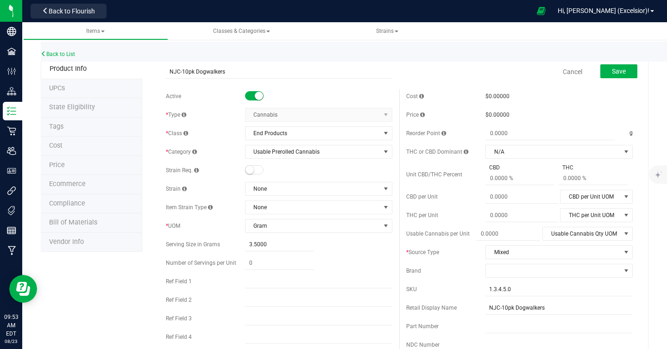
scroll to position [582, 0]
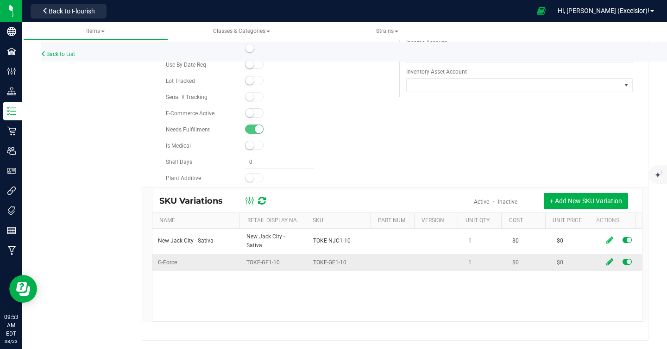
click at [613, 258] on icon at bounding box center [610, 262] width 7 height 8
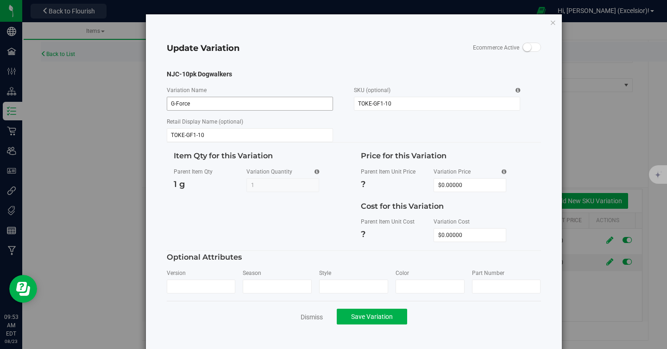
click at [191, 100] on input "G-Force" at bounding box center [250, 104] width 166 height 14
click at [199, 135] on input "TOKE-GF1-10" at bounding box center [250, 135] width 166 height 14
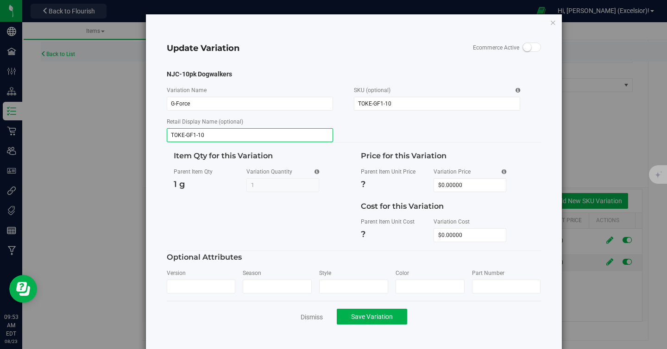
click at [199, 135] on input "TOKE-GF1-10" at bounding box center [250, 135] width 166 height 14
paste input "G-Force"
type input "G-Force"
click at [371, 317] on span "Save Variation" at bounding box center [372, 316] width 42 height 7
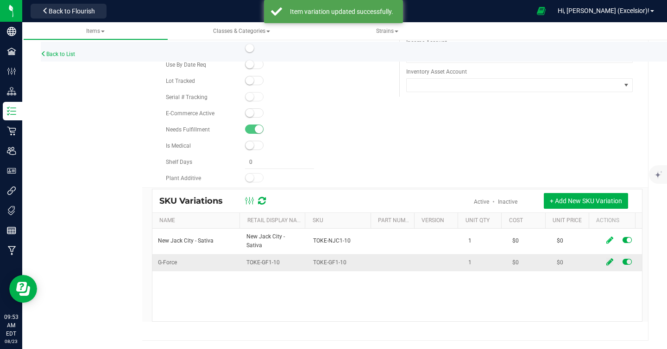
click at [607, 258] on icon at bounding box center [610, 262] width 7 height 8
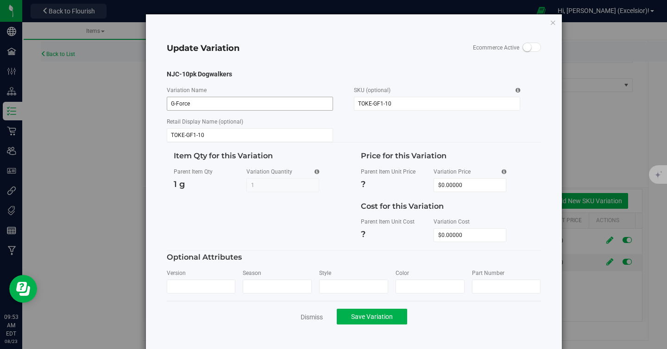
click at [248, 97] on input "G-Force" at bounding box center [250, 104] width 166 height 14
click at [230, 134] on input "TOKE-GF1-10" at bounding box center [250, 135] width 166 height 14
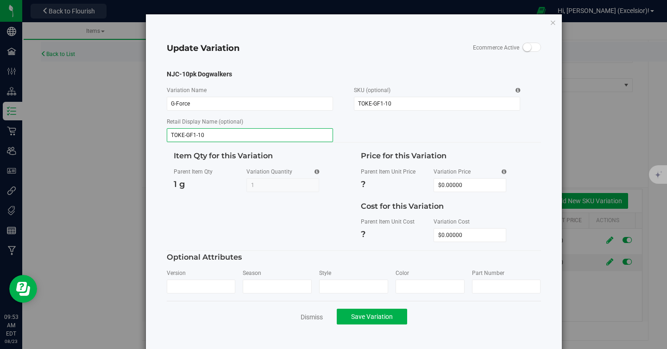
click at [230, 134] on input "TOKE-GF1-10" at bounding box center [250, 135] width 166 height 14
paste input "G-Force"
type input "G-Force"
click at [372, 319] on span "Save Variation" at bounding box center [372, 316] width 42 height 7
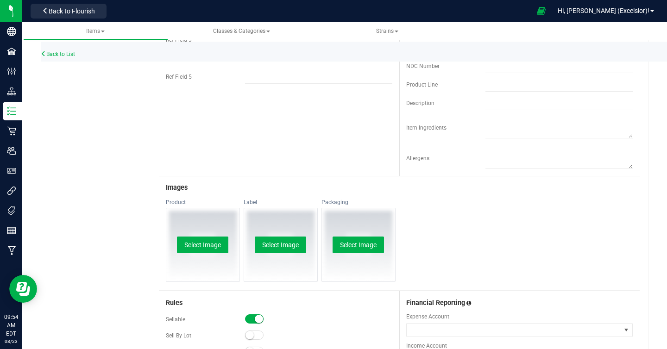
scroll to position [582, 0]
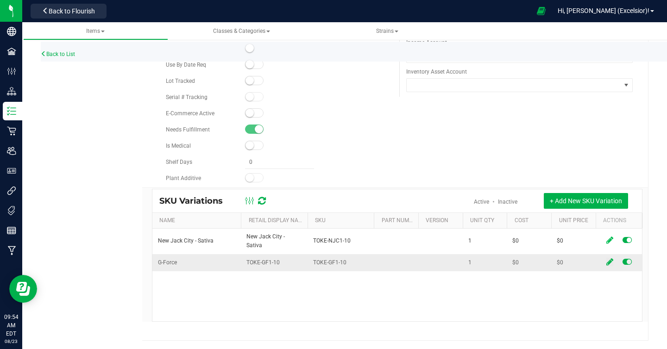
click at [609, 258] on icon at bounding box center [610, 262] width 7 height 8
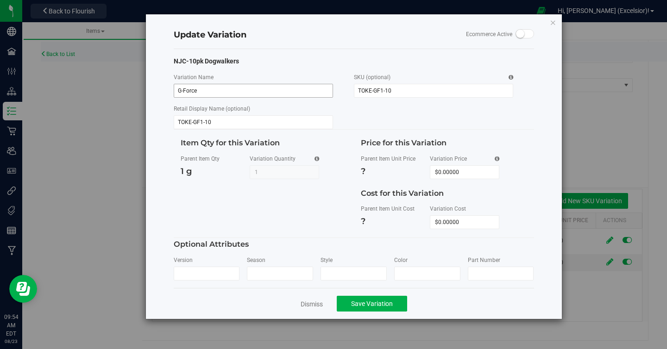
drag, startPoint x: 220, startPoint y: 89, endPoint x: 186, endPoint y: 89, distance: 34.3
click at [186, 89] on input "G-Force" at bounding box center [253, 91] width 159 height 14
click at [179, 90] on input "G-Force" at bounding box center [253, 91] width 159 height 14
click at [202, 120] on input "TOKE-GF1-10" at bounding box center [253, 122] width 159 height 14
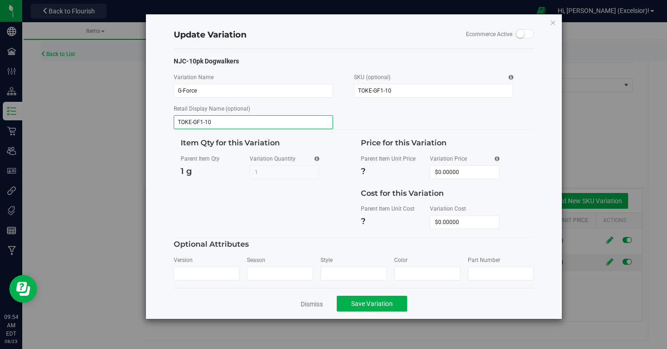
click at [202, 120] on input "TOKE-GF1-10" at bounding box center [253, 122] width 159 height 14
paste input "G-Force"
type input "G-Force"
click at [357, 303] on span "Save Variation" at bounding box center [372, 303] width 42 height 7
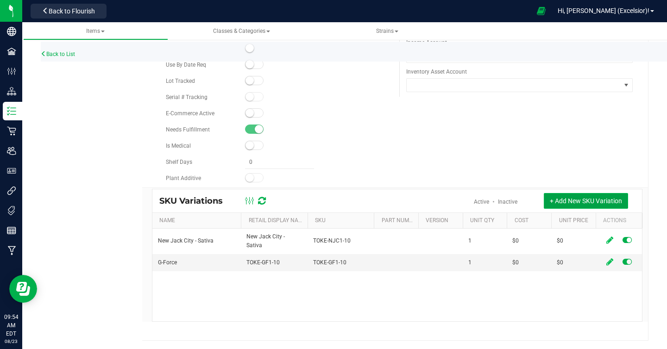
click at [573, 198] on span "+ Add New SKU Variation" at bounding box center [586, 200] width 72 height 7
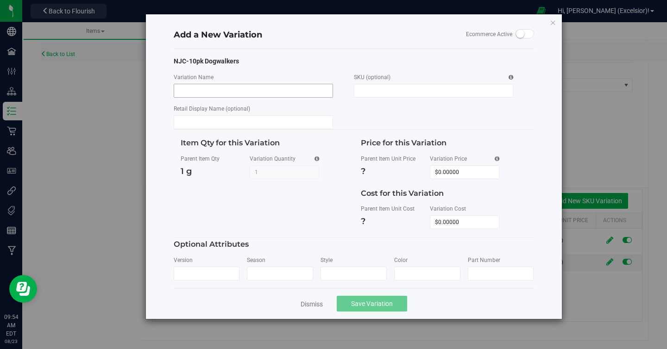
click at [252, 93] on input "Variation Name" at bounding box center [253, 91] width 159 height 14
type input "Blue Zertz"
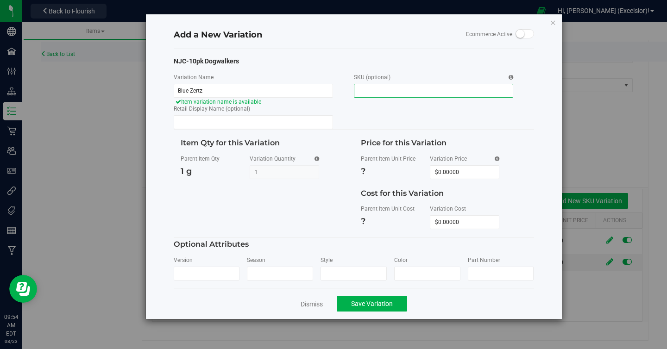
paste input "TOKE-BZ1-10"
type input "TOKE-BZ1-10"
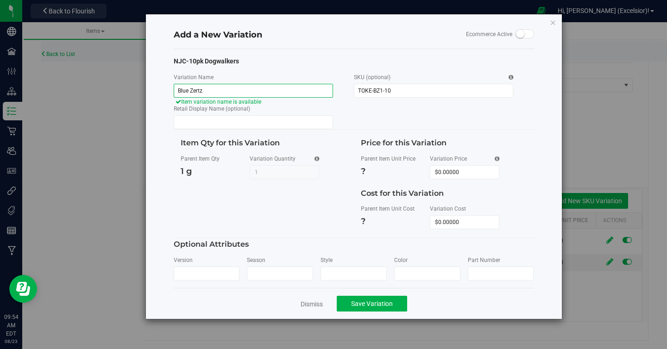
click at [197, 89] on input "Blue Zertz" at bounding box center [253, 91] width 159 height 14
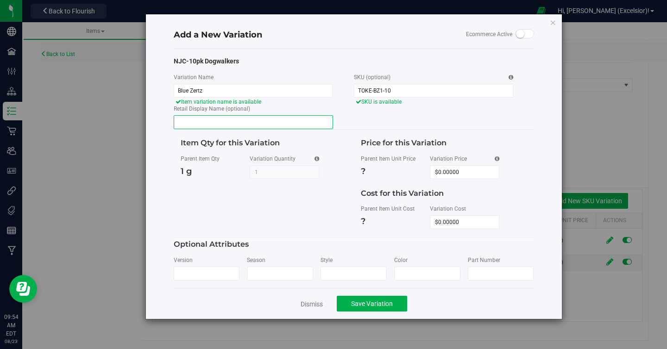
click at [200, 120] on input "Retail Display Name (optional)" at bounding box center [253, 122] width 159 height 14
paste input "Blue Zertz"
type input "Blue Zertz 10pk"
click at [373, 306] on span "Save Variation" at bounding box center [372, 303] width 42 height 7
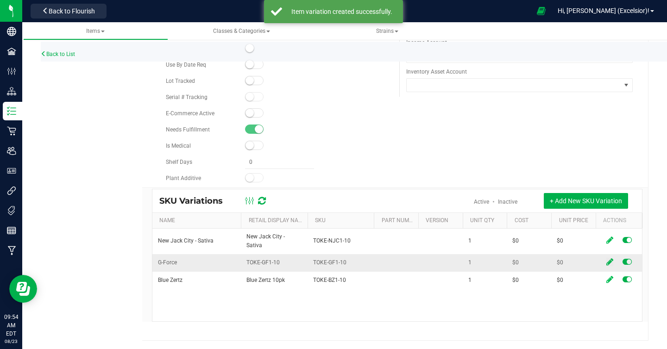
click at [611, 258] on icon at bounding box center [610, 262] width 7 height 8
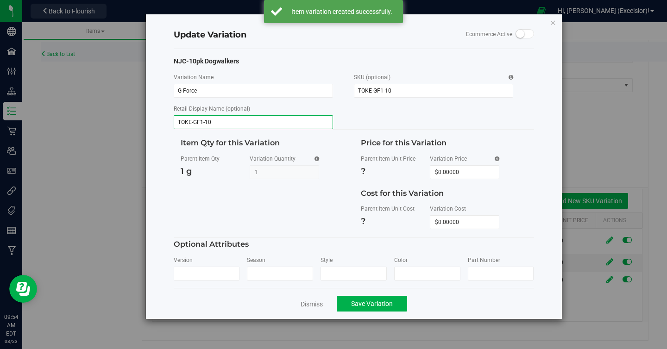
click at [227, 125] on input "TOKE-GF1-10" at bounding box center [253, 122] width 159 height 14
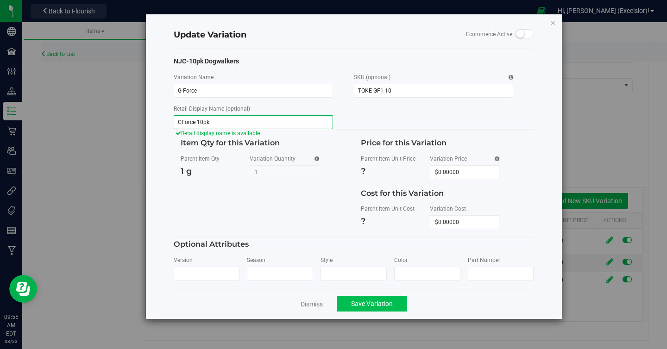
type input "GForce 10pk"
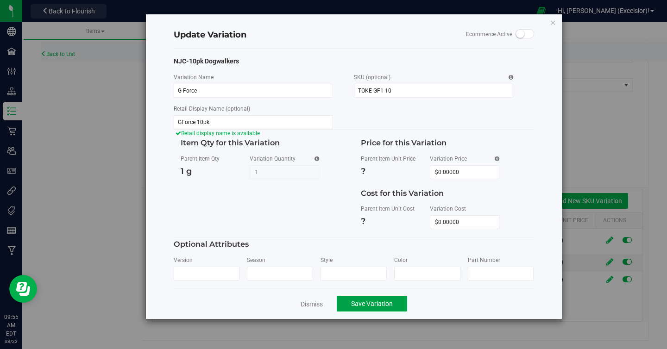
click at [368, 302] on span "Save Variation" at bounding box center [372, 303] width 42 height 7
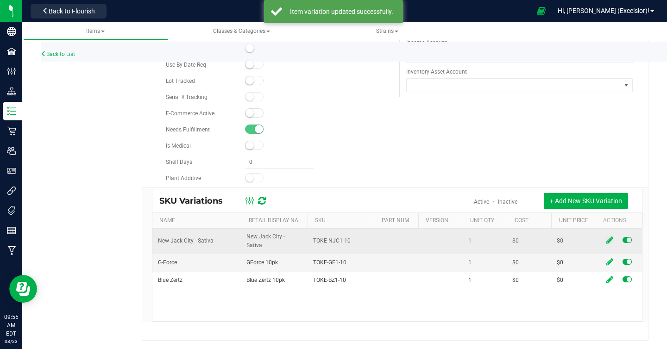
click at [611, 236] on icon at bounding box center [610, 240] width 7 height 8
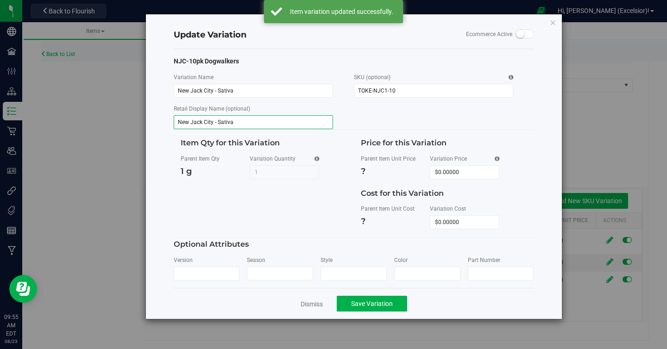
click at [233, 122] on input "New Jack City - Sativa" at bounding box center [253, 122] width 159 height 14
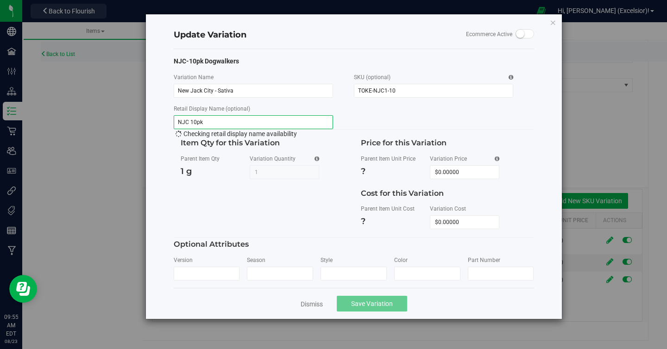
type input "NJC 10pk"
click at [364, 304] on span "Save Variation" at bounding box center [372, 303] width 42 height 7
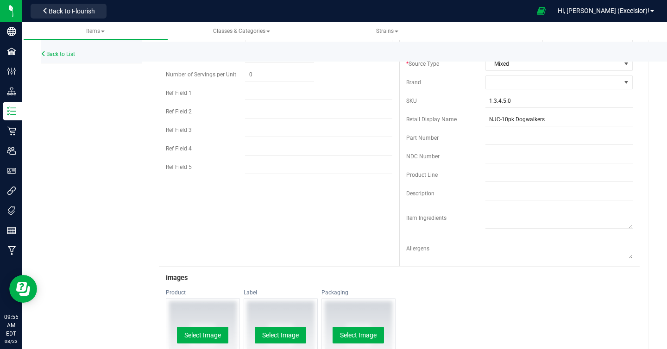
scroll to position [0, 0]
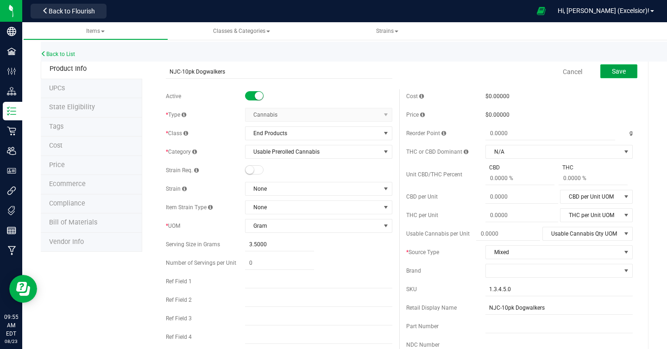
click at [623, 71] on span "Save" at bounding box center [619, 71] width 14 height 7
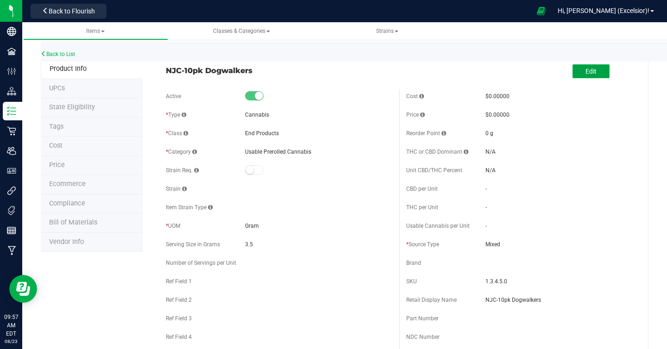
click at [586, 72] on button "Edit" at bounding box center [591, 71] width 37 height 14
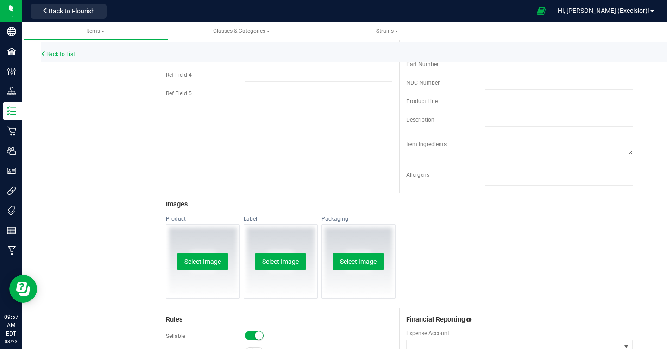
scroll to position [582, 0]
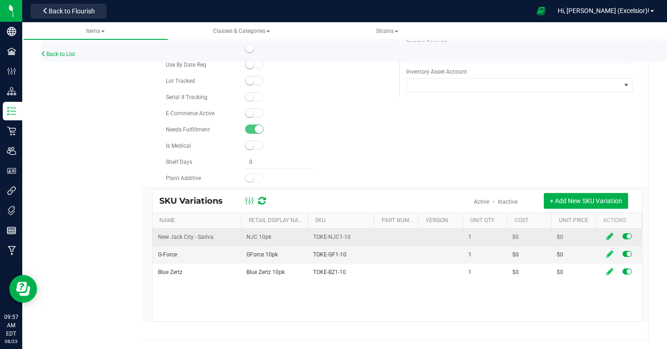
click at [610, 236] on icon at bounding box center [610, 237] width 7 height 8
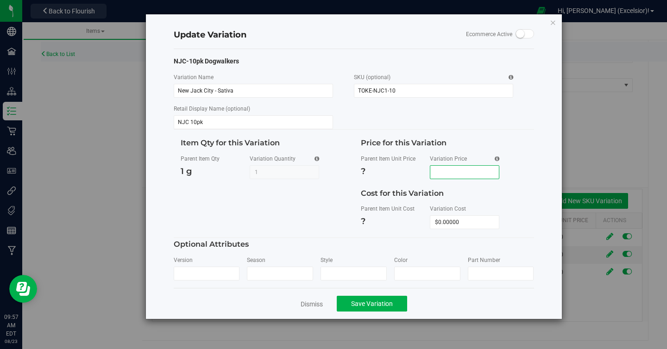
click at [446, 170] on span at bounding box center [465, 172] width 70 height 14
type input "22"
type input "$22.00000"
click at [371, 303] on span "Save Variation" at bounding box center [372, 303] width 42 height 7
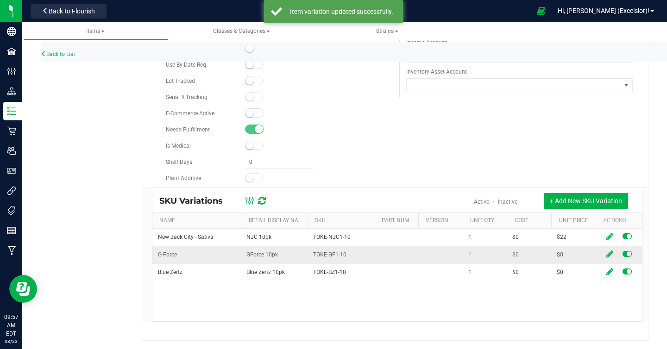
click at [610, 252] on icon at bounding box center [610, 254] width 7 height 8
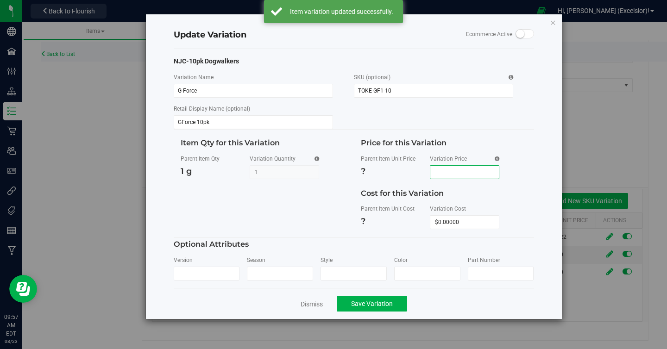
click at [453, 174] on span at bounding box center [465, 172] width 70 height 14
type input "22"
type input "$22.00000"
click at [359, 306] on span "Save Variation" at bounding box center [372, 303] width 42 height 7
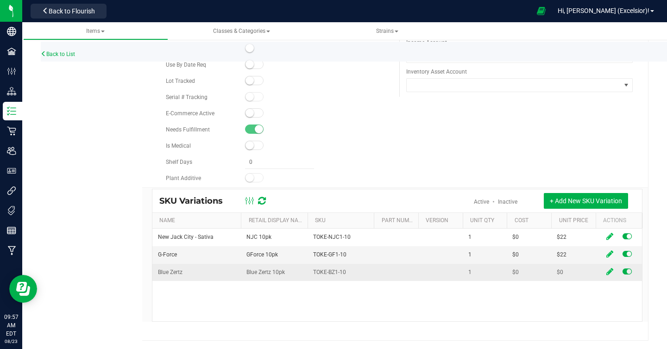
click at [610, 267] on td at bounding box center [619, 272] width 46 height 17
click at [610, 272] on icon at bounding box center [610, 272] width 7 height 8
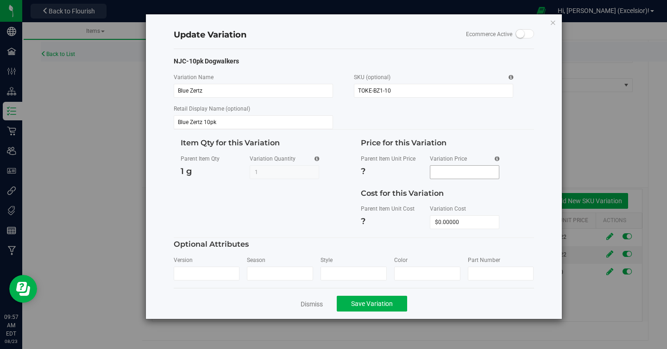
click at [466, 168] on span at bounding box center [465, 172] width 70 height 14
type input "22"
type input "$22.00000"
click at [369, 308] on button "Save Variation" at bounding box center [372, 304] width 70 height 16
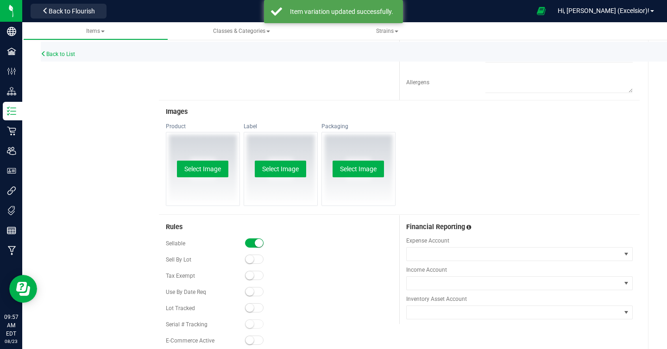
scroll to position [0, 0]
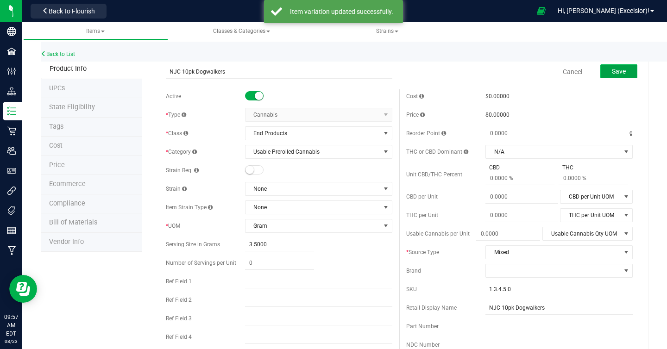
click at [632, 74] on button "Save" at bounding box center [618, 71] width 37 height 14
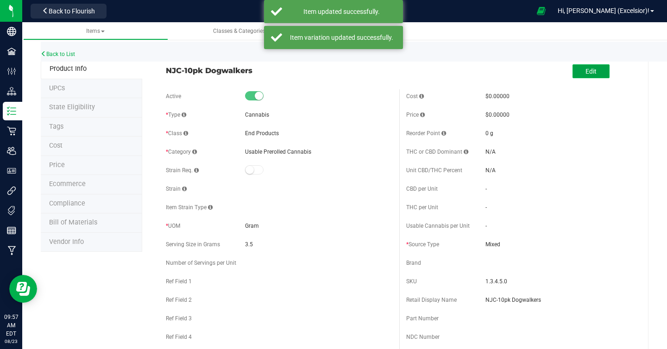
click at [594, 71] on span "Edit" at bounding box center [591, 71] width 11 height 7
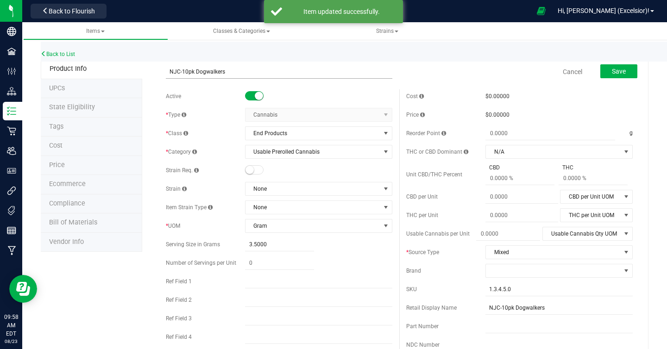
click at [182, 69] on input "NJC-10pk Dogwalkers" at bounding box center [279, 72] width 227 height 14
type input "10pk Dogwalkers"
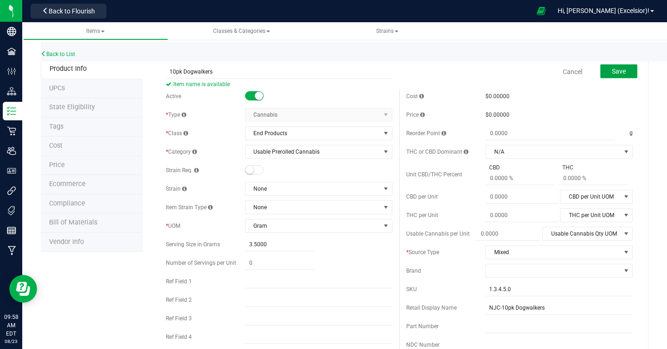
click at [613, 73] on span "Save" at bounding box center [619, 71] width 14 height 7
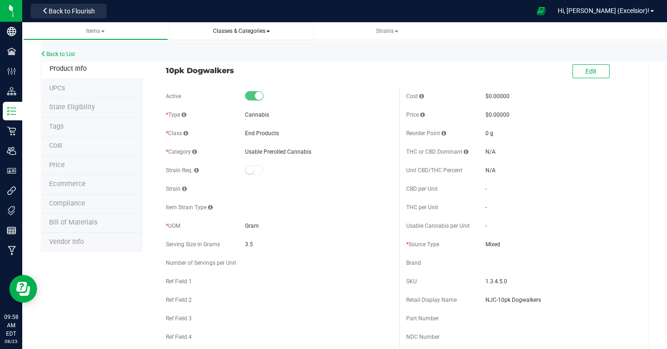
click at [218, 34] on span "Classes & Categories" at bounding box center [241, 31] width 57 height 6
click at [387, 29] on span "Strains" at bounding box center [387, 31] width 22 height 6
click at [63, 49] on div "Back to List" at bounding box center [374, 52] width 667 height 20
click at [62, 52] on link "Back to List" at bounding box center [58, 54] width 34 height 6
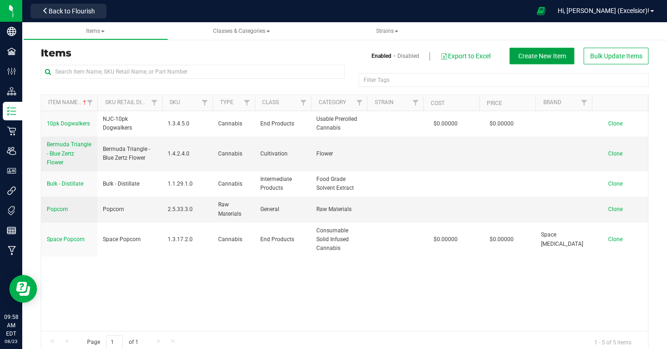
click at [545, 58] on span "Create New Item" at bounding box center [542, 55] width 48 height 7
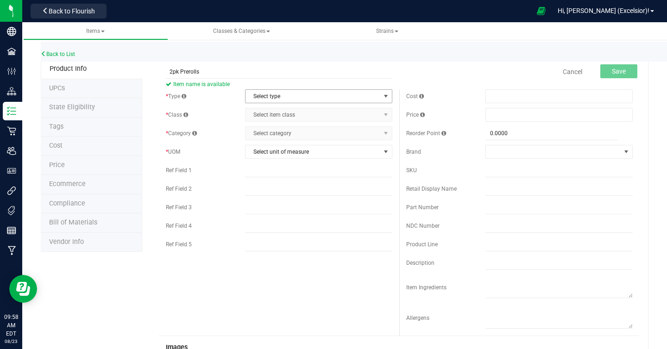
type input "2pk Prerolls"
click at [292, 95] on span "Select type" at bounding box center [313, 96] width 135 height 13
click at [287, 109] on li "Cannabis" at bounding box center [319, 112] width 146 height 14
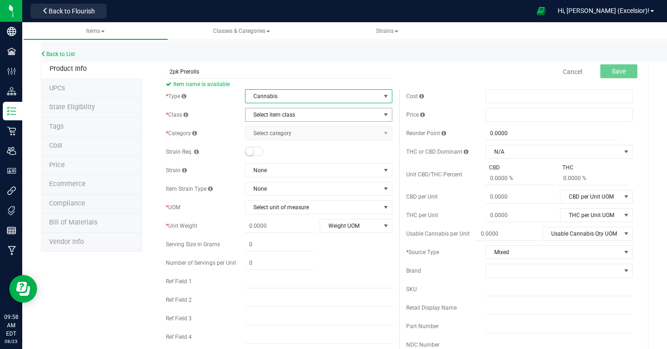
click at [287, 113] on span "Select item class" at bounding box center [313, 114] width 135 height 13
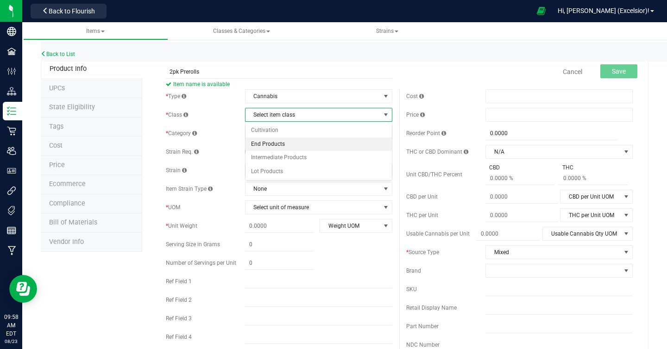
click at [282, 144] on li "End Products" at bounding box center [319, 145] width 146 height 14
click at [282, 137] on span "Select category" at bounding box center [313, 133] width 135 height 13
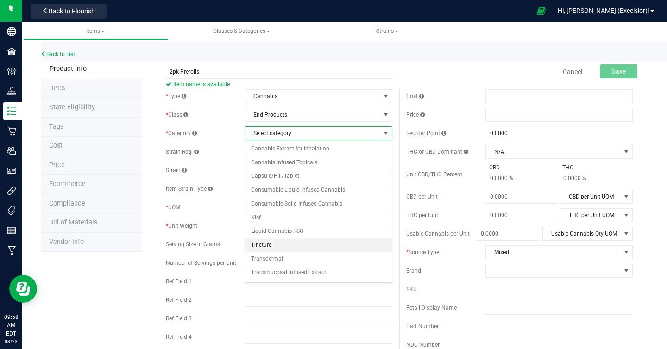
scroll to position [54, 0]
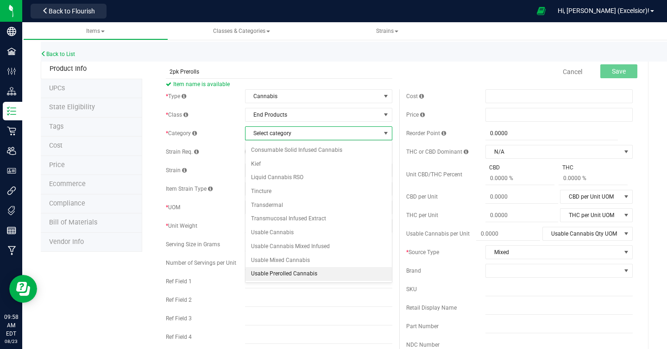
click at [283, 275] on li "Usable Prerolled Cannabis" at bounding box center [319, 274] width 146 height 14
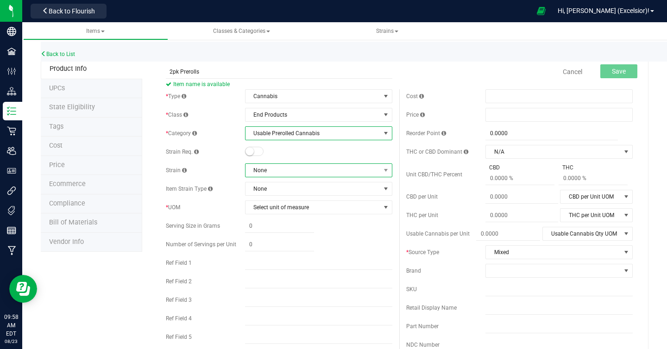
click at [277, 170] on span "None" at bounding box center [313, 170] width 135 height 13
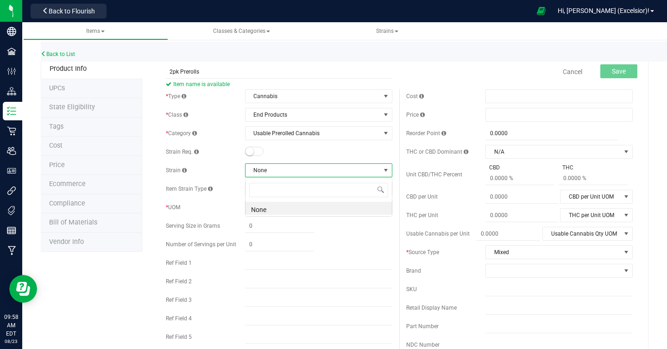
scroll to position [14, 147]
click at [278, 159] on div "* Type Cannabis Select type Cannabis Non-Inventory Raw Materials Supplies * Cla…" at bounding box center [279, 218] width 240 height 259
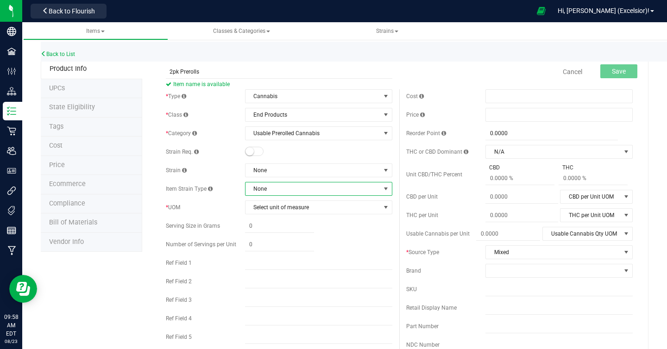
click at [273, 193] on span "None" at bounding box center [313, 189] width 135 height 13
click at [273, 191] on span "None" at bounding box center [313, 189] width 135 height 13
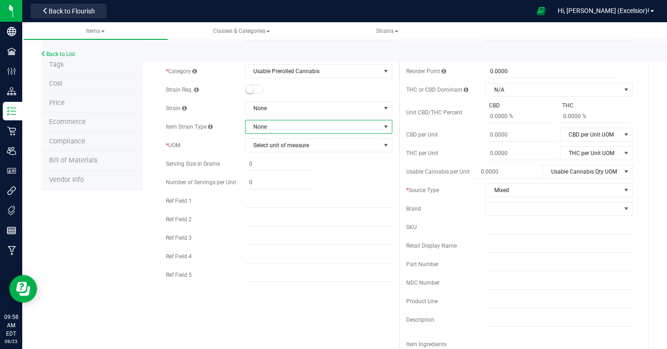
scroll to position [0, 0]
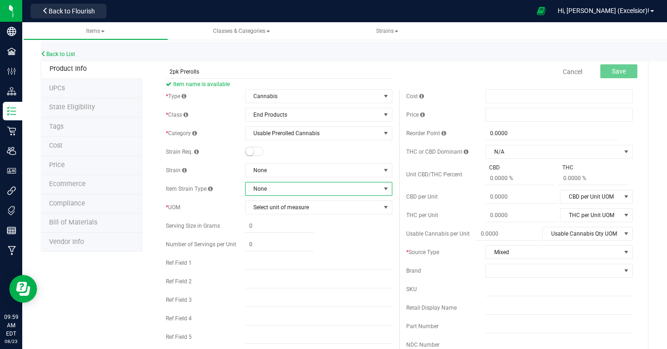
click at [499, 122] on div "Cost Price Reorder Point 0.0000 0 THC or CBD Dominant N/A N/A" at bounding box center [519, 272] width 240 height 366
click at [501, 117] on span at bounding box center [559, 115] width 147 height 14
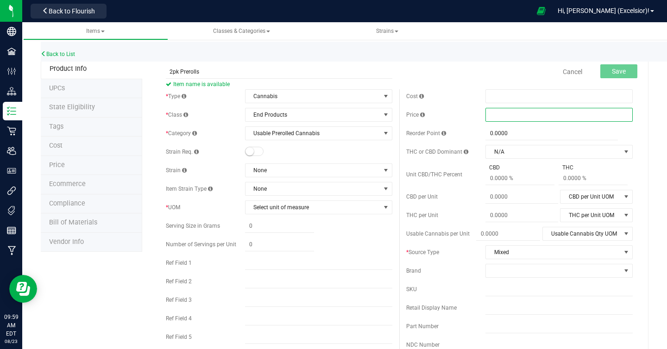
type input "7"
type input "$7.00000"
click at [453, 70] on div "Cancel Save" at bounding box center [519, 71] width 240 height 23
click at [283, 207] on span "Select unit of measure" at bounding box center [313, 207] width 135 height 13
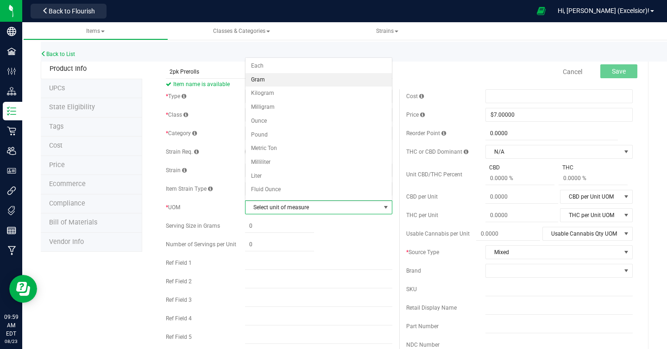
click at [284, 82] on li "Gram" at bounding box center [319, 80] width 146 height 14
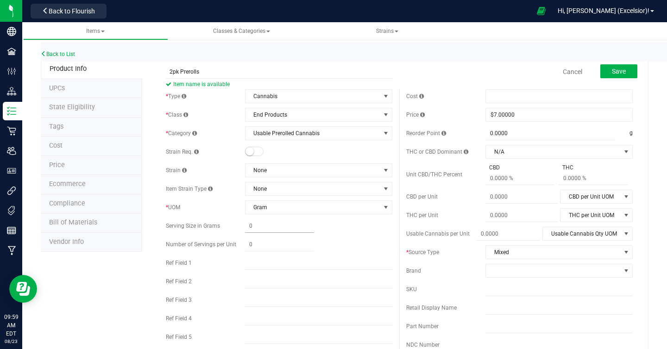
click at [262, 227] on span at bounding box center [279, 226] width 69 height 13
click at [0, 0] on input "text" at bounding box center [0, 0] width 0 height 0
type input "1"
type input "1.0000"
click at [624, 72] on span "Save" at bounding box center [619, 71] width 14 height 7
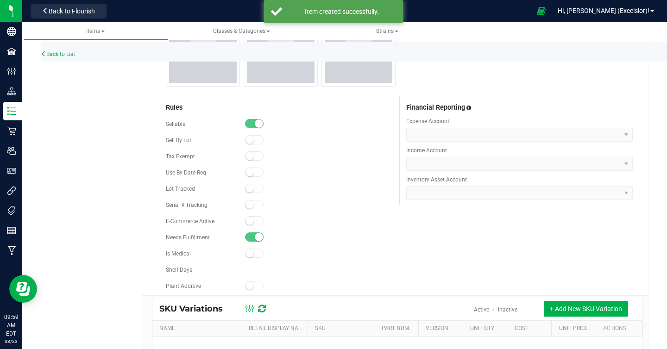
scroll to position [550, 0]
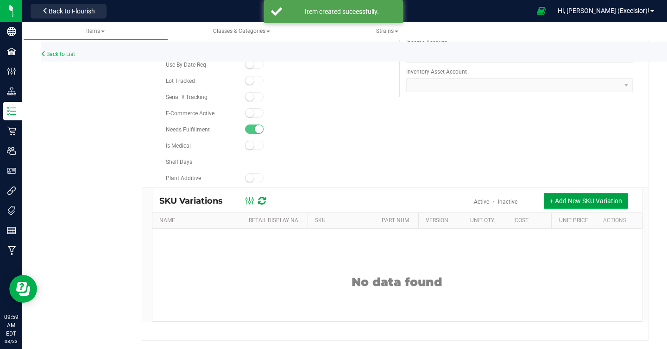
click at [577, 203] on span "+ Add New SKU Variation" at bounding box center [586, 200] width 72 height 7
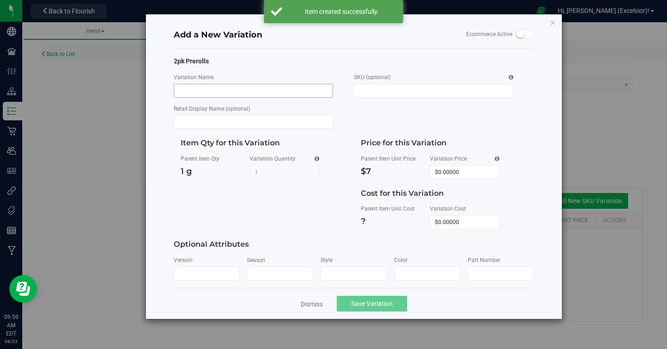
click at [260, 91] on input "Variation Name" at bounding box center [253, 91] width 159 height 14
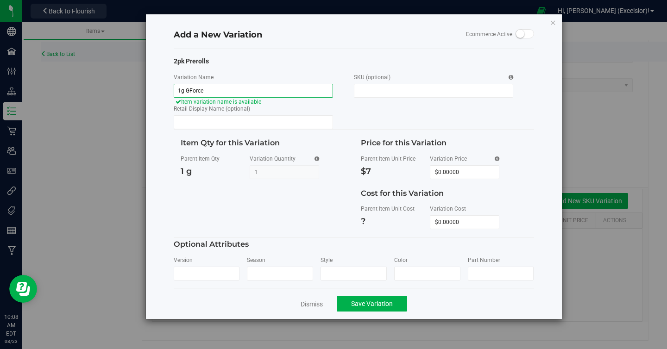
click at [201, 90] on input "1g GForce" at bounding box center [253, 91] width 159 height 14
type input "1g GForce"
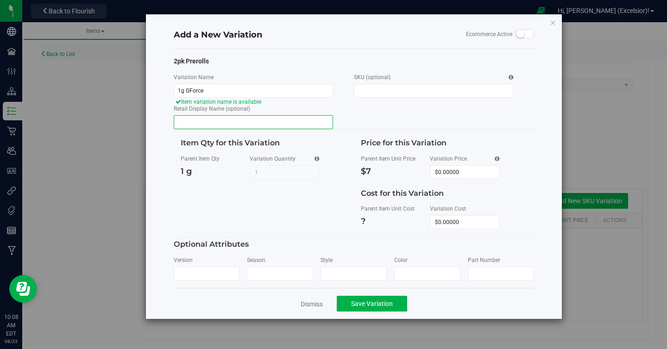
click at [237, 128] on input "Retail Display Name (optional)" at bounding box center [253, 122] width 159 height 14
paste input "1g GForce"
type input "1g GForce"
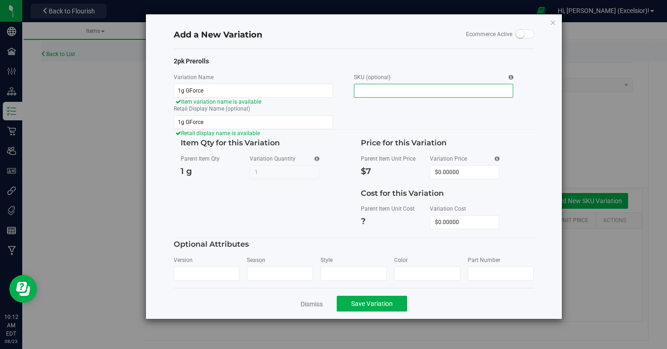
click at [400, 89] on input "SKU (optional)" at bounding box center [433, 91] width 159 height 14
type input "TOKE-GF1-2"
click at [376, 303] on span "Save Variation" at bounding box center [372, 303] width 42 height 7
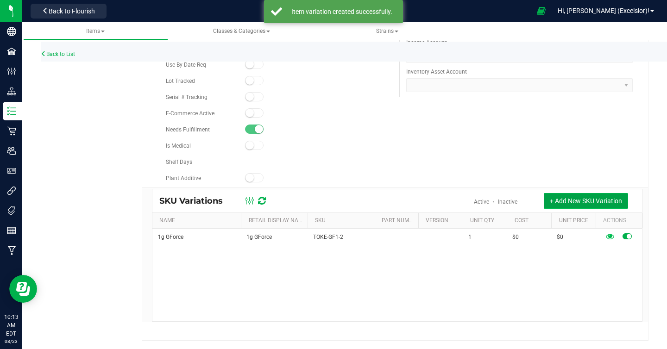
click at [585, 197] on span "+ Add New SKU Variation" at bounding box center [586, 200] width 72 height 7
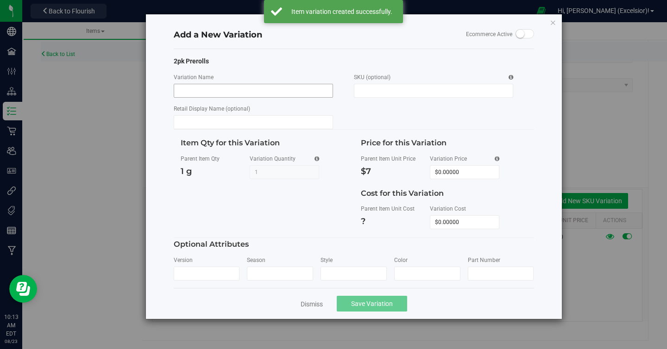
click at [236, 89] on input "Variation Name" at bounding box center [253, 91] width 159 height 14
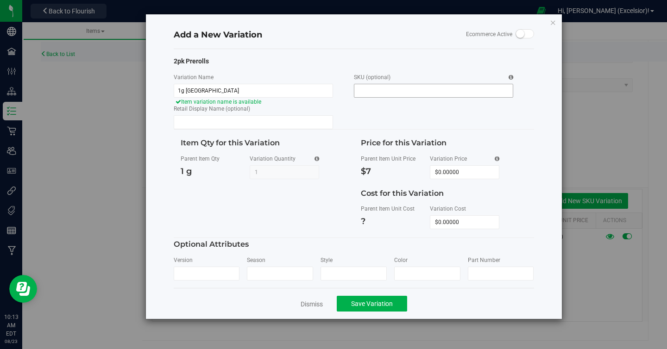
type input "1g New Jack City"
click at [378, 95] on input "SKU (optional)" at bounding box center [433, 91] width 159 height 14
type input "t"
type input "TOKE-NJC1-2"
click at [236, 88] on input "1g New Jack City" at bounding box center [253, 91] width 159 height 14
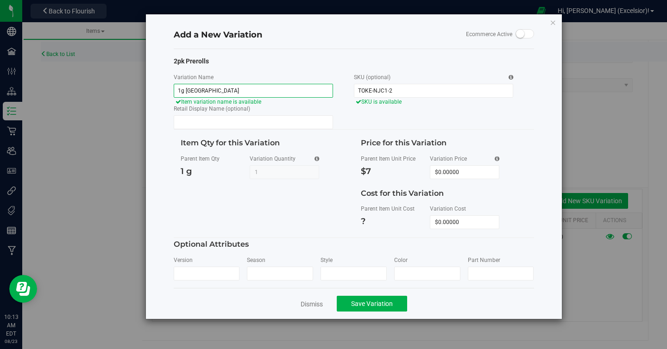
click at [236, 88] on input "1g New Jack City" at bounding box center [253, 91] width 159 height 14
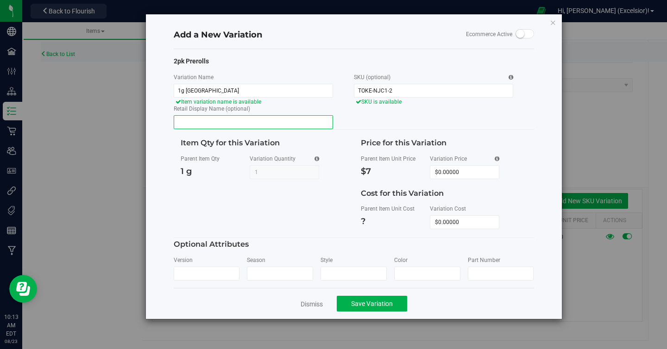
click at [228, 121] on input "Retail Display Name (optional)" at bounding box center [253, 122] width 159 height 14
paste input "1g New Jack City"
type input "1g New Jack City"
click at [384, 300] on span "Save Variation" at bounding box center [372, 303] width 42 height 7
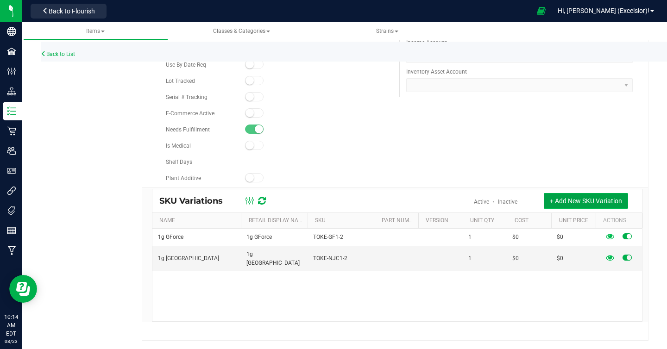
click at [585, 198] on span "+ Add New SKU Variation" at bounding box center [586, 200] width 72 height 7
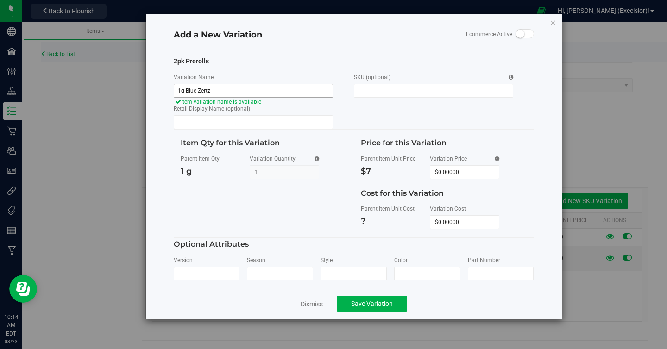
type input "1g Blue Zertz"
type input "TOKE-BZ1-2"
click at [199, 90] on input "1g Blue Zertz" at bounding box center [253, 91] width 159 height 14
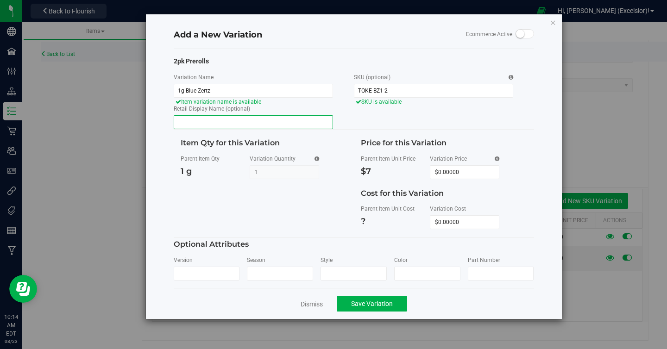
click at [204, 119] on input "Retail Display Name (optional)" at bounding box center [253, 122] width 159 height 14
paste input "1g Blue Zertz"
type input "1g Blue Zertz"
click at [365, 304] on span "Save Variation" at bounding box center [372, 303] width 42 height 7
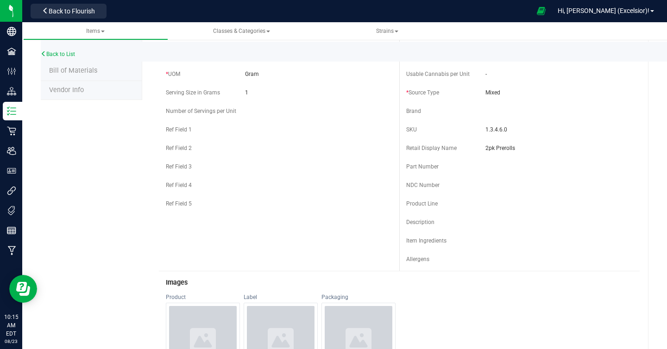
scroll to position [0, 0]
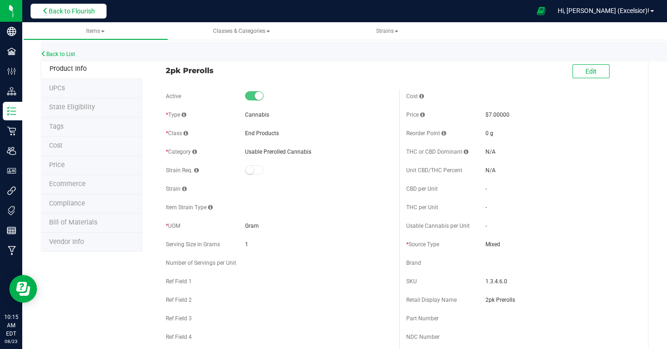
click at [78, 7] on span "Back to Flourish" at bounding box center [72, 10] width 46 height 7
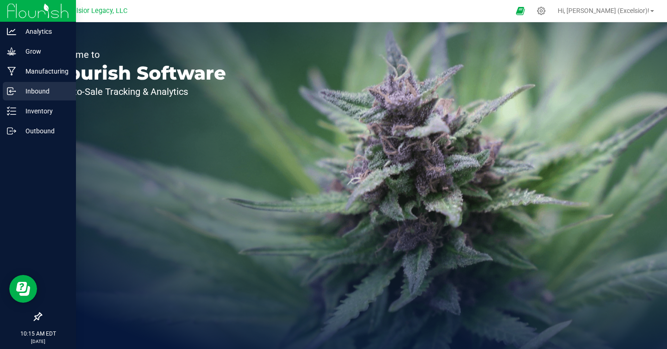
click at [33, 88] on p "Inbound" at bounding box center [44, 91] width 56 height 11
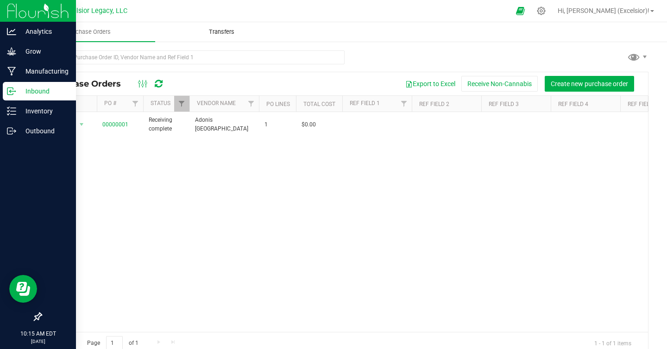
click at [224, 27] on uib-tab-heading "Transfers" at bounding box center [222, 32] width 132 height 19
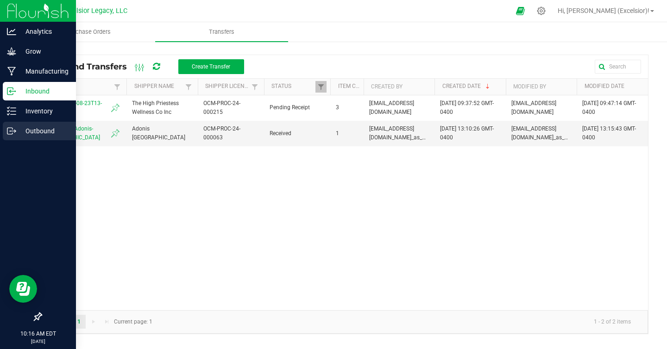
click at [26, 133] on p "Outbound" at bounding box center [44, 131] width 56 height 11
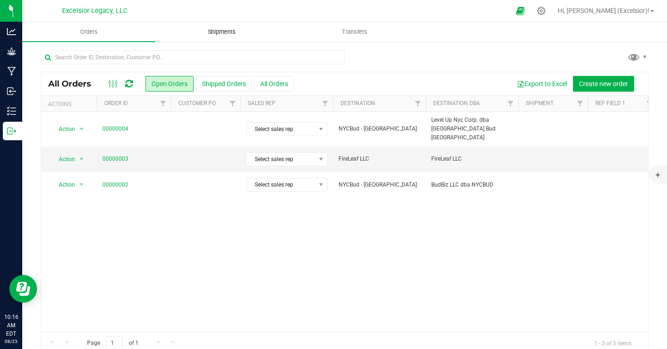
click at [215, 29] on span "Shipments" at bounding box center [222, 32] width 53 height 8
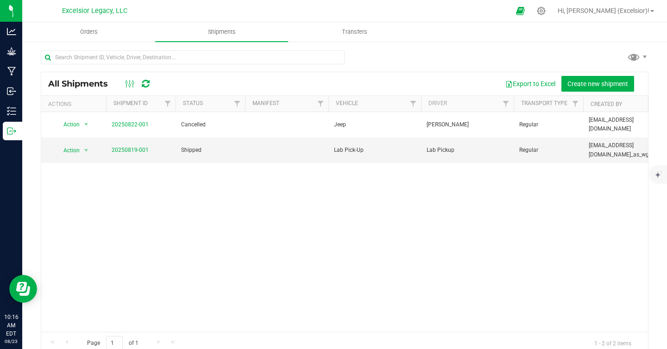
click at [402, 65] on div at bounding box center [345, 61] width 608 height 21
click at [356, 23] on uib-tab-heading "Transfers" at bounding box center [355, 32] width 132 height 19
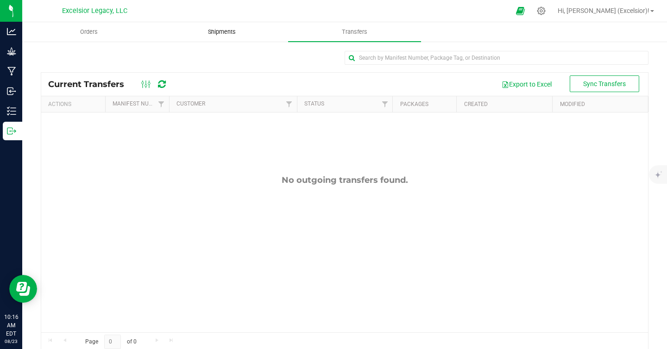
click at [241, 36] on uib-tab-heading "Shipments" at bounding box center [222, 32] width 132 height 19
